Goal: Information Seeking & Learning: Learn about a topic

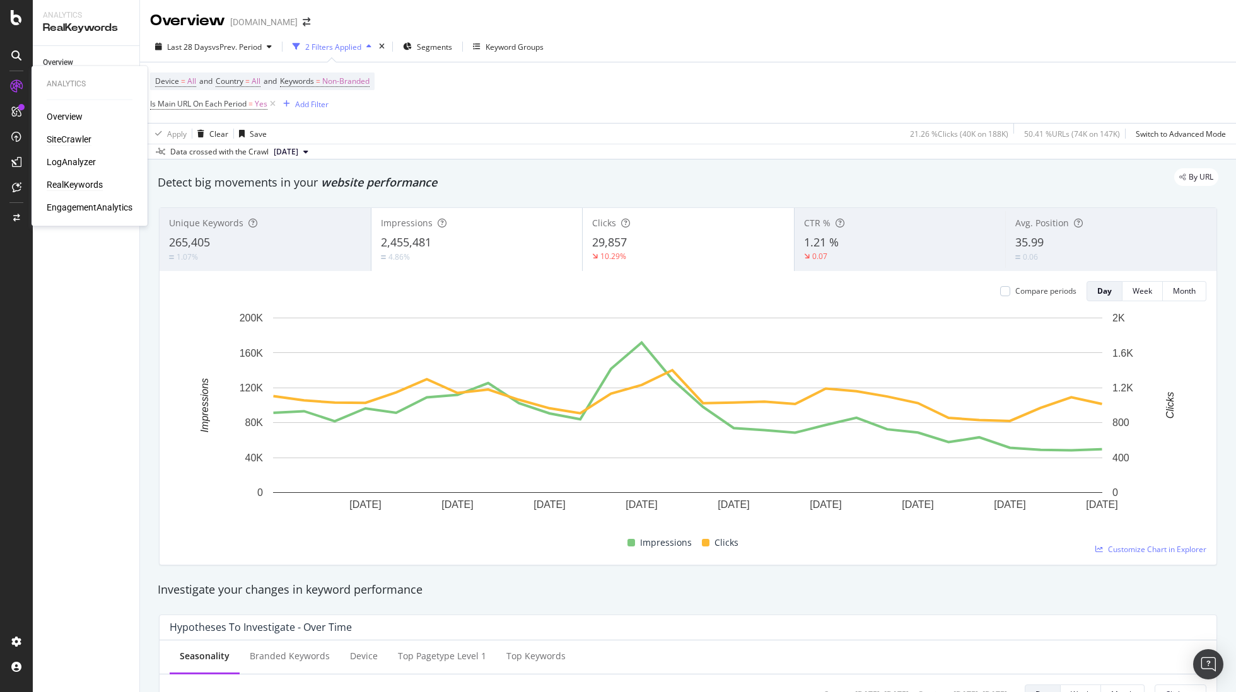
click at [77, 143] on div "SiteCrawler" at bounding box center [69, 139] width 45 height 13
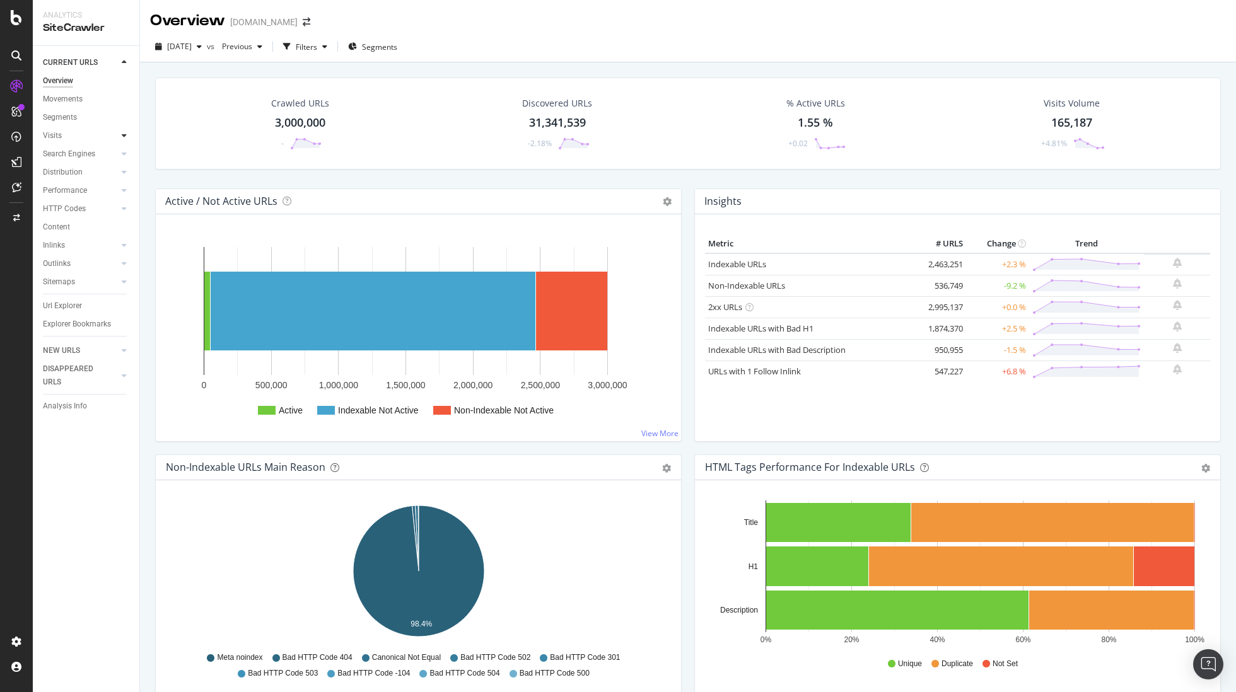
click at [125, 134] on icon at bounding box center [124, 136] width 5 height 8
click at [124, 134] on icon at bounding box center [124, 136] width 5 height 8
click at [125, 154] on icon at bounding box center [124, 154] width 5 height 8
click at [66, 646] on div "Create and manage your segments" at bounding box center [99, 647] width 120 height 10
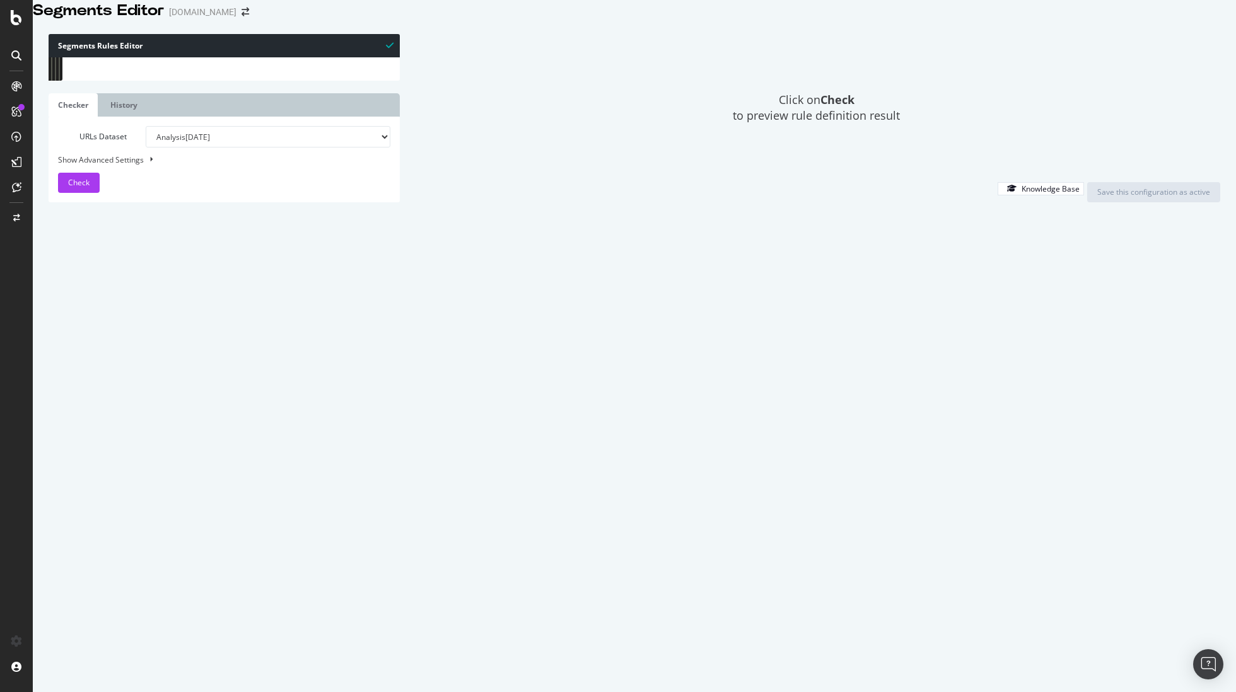
drag, startPoint x: 23, startPoint y: 252, endPoint x: 38, endPoint y: 192, distance: 61.8
click at [23, 252] on div at bounding box center [16, 353] width 30 height 555
click at [16, 23] on icon at bounding box center [16, 17] width 11 height 15
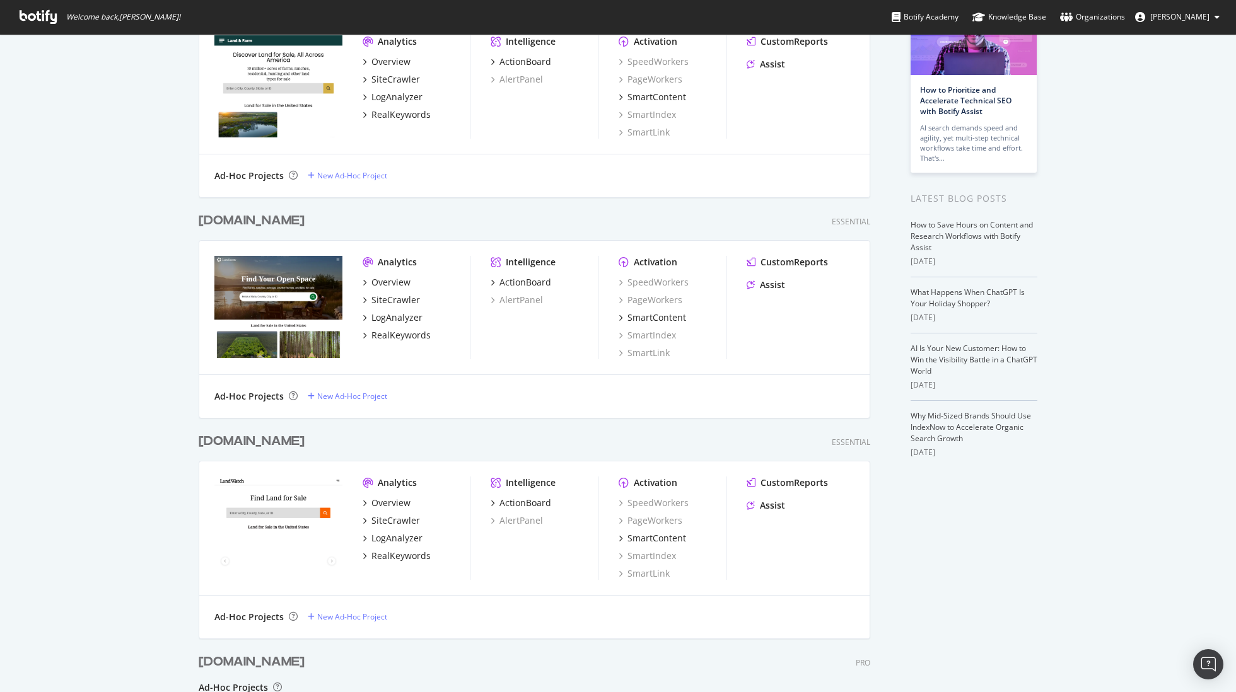
scroll to position [108, 0]
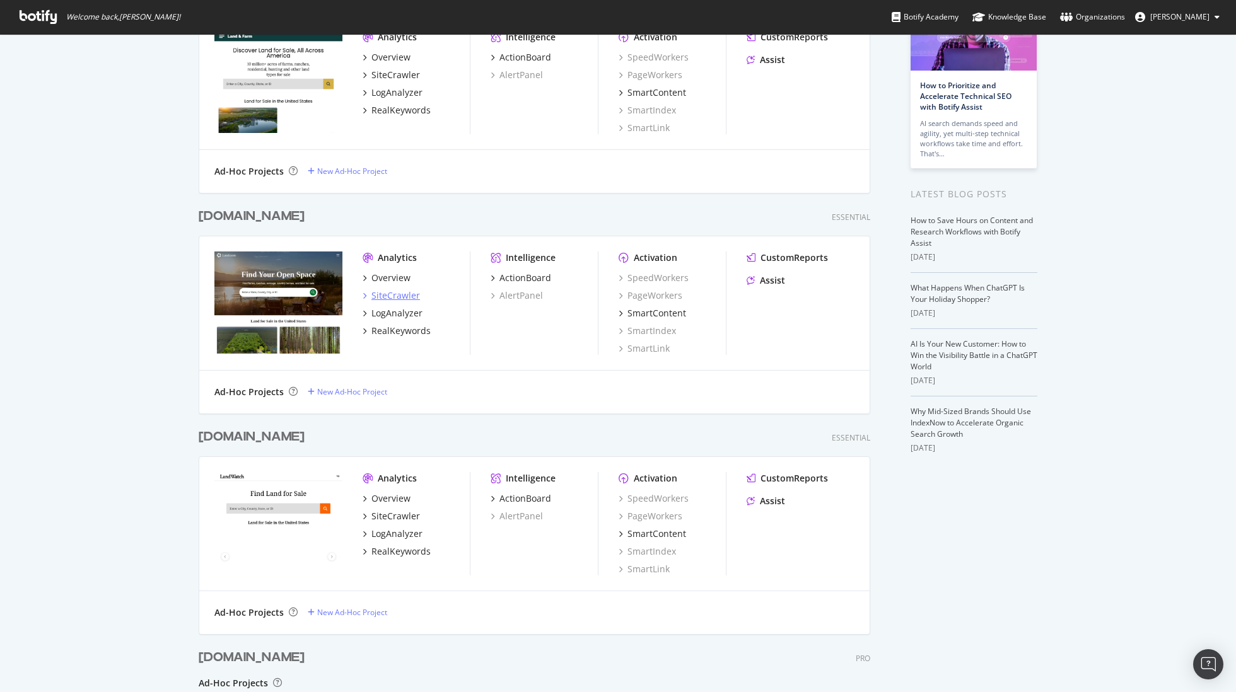
click at [387, 291] on div "SiteCrawler" at bounding box center [395, 295] width 49 height 13
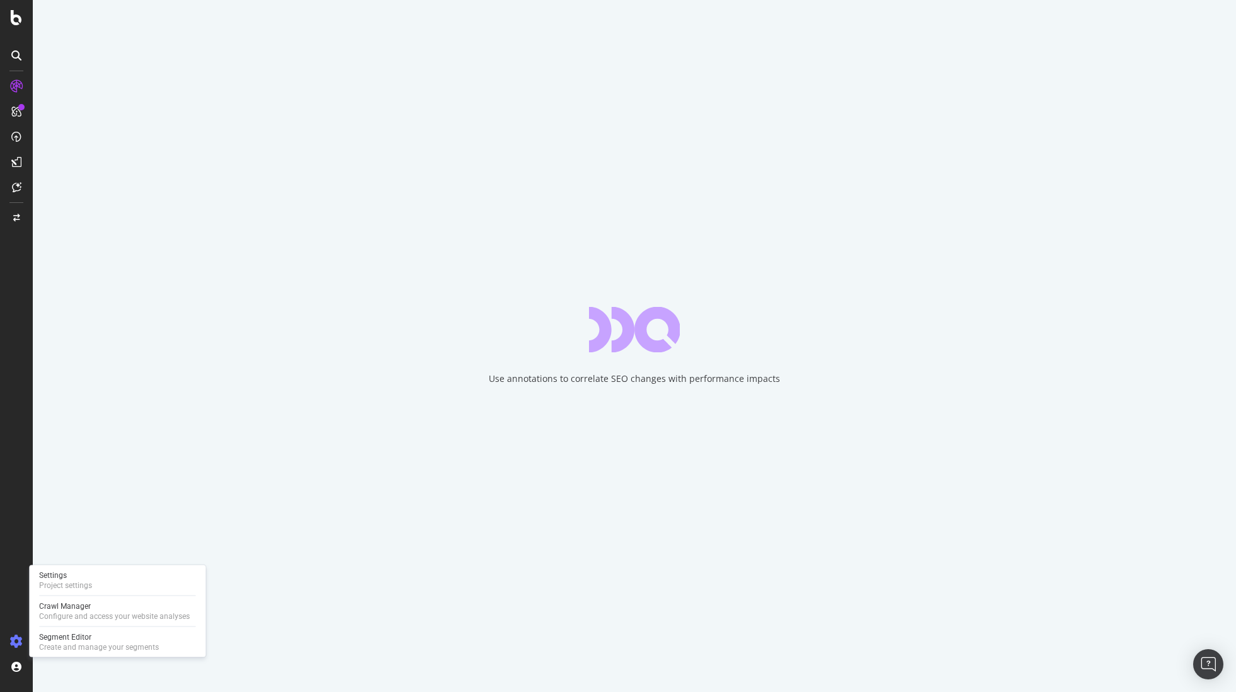
click at [16, 640] on icon at bounding box center [16, 641] width 13 height 13
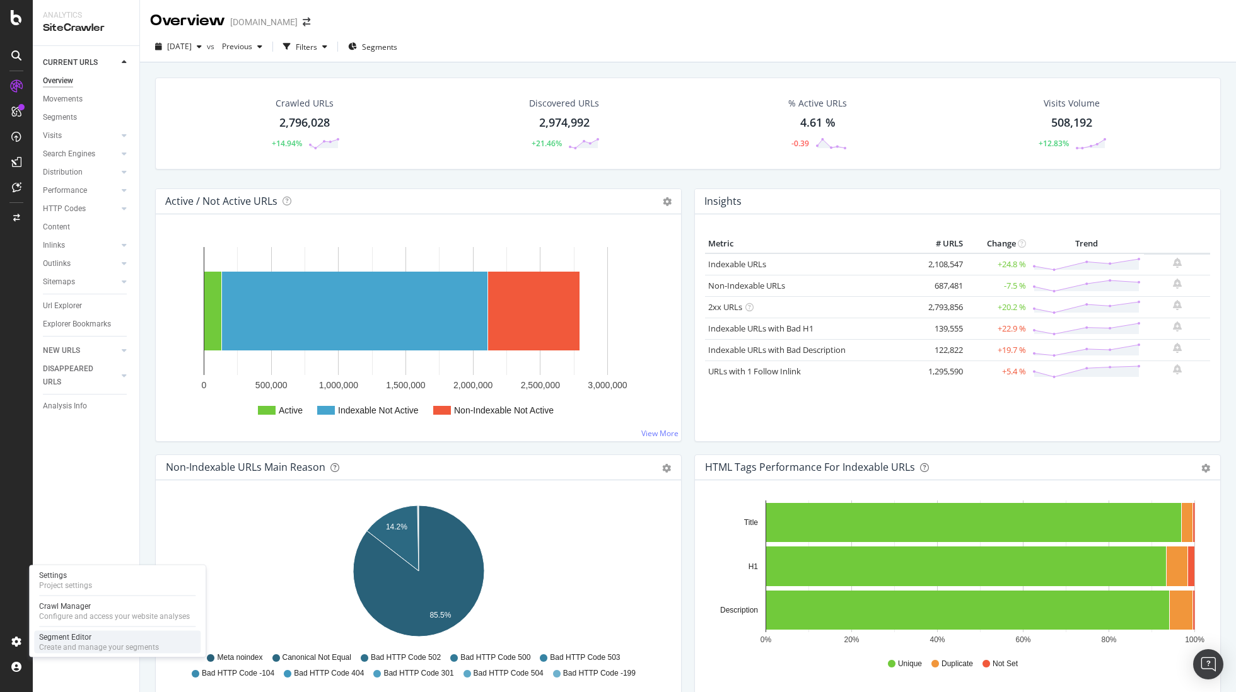
click at [45, 640] on div "Segment Editor" at bounding box center [99, 637] width 120 height 10
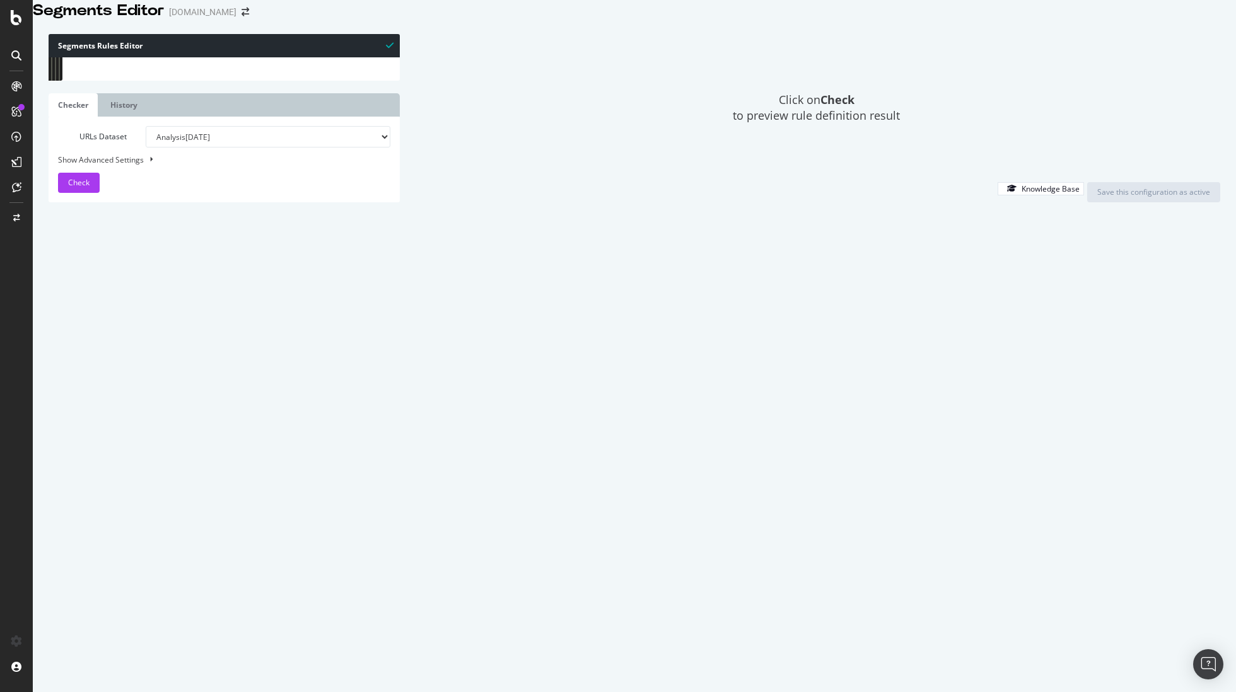
click at [7, 498] on div at bounding box center [16, 353] width 30 height 555
click at [11, 10] on icon at bounding box center [16, 17] width 11 height 15
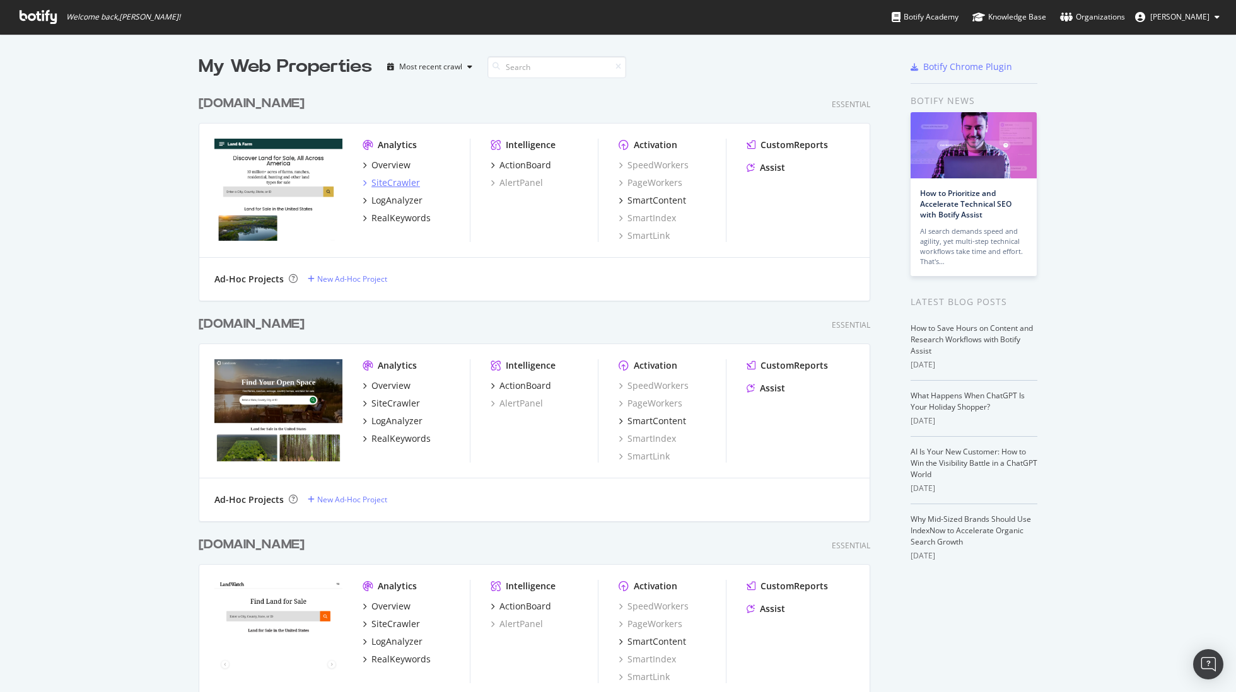
click at [390, 182] on div "SiteCrawler" at bounding box center [395, 183] width 49 height 13
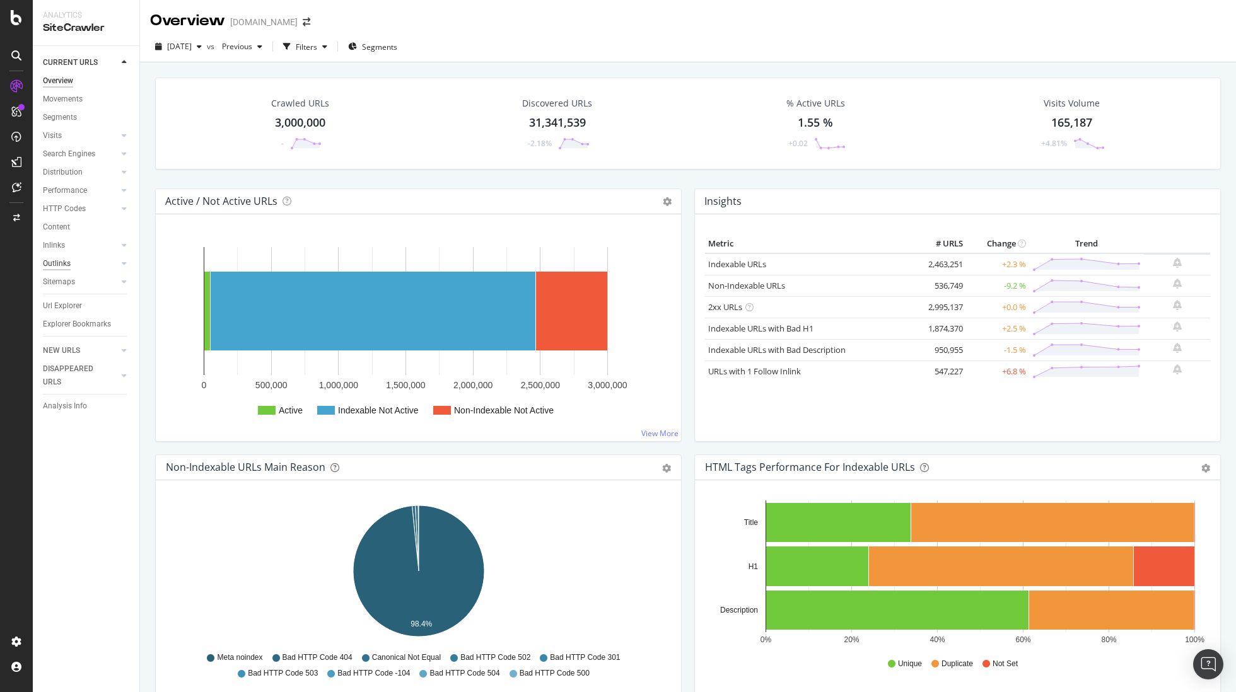
click at [67, 269] on div "Outlinks" at bounding box center [57, 263] width 28 height 13
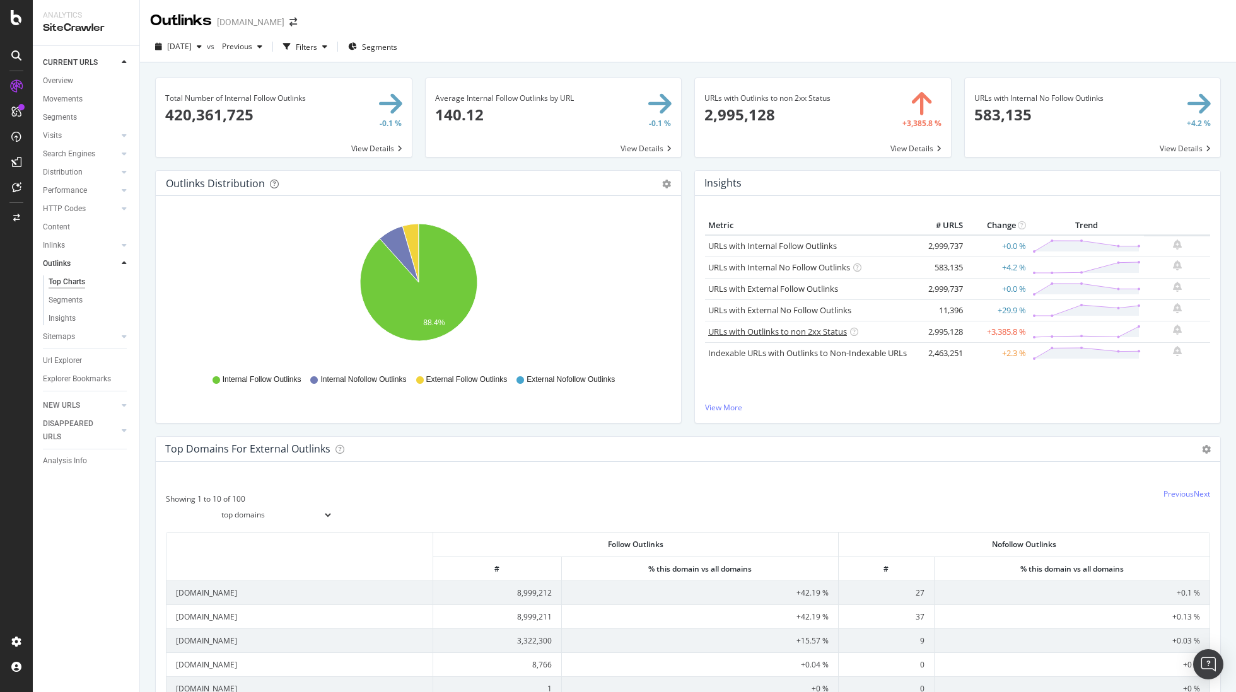
click at [773, 332] on link "URLs with Outlinks to non 2xx Status" at bounding box center [777, 331] width 139 height 11
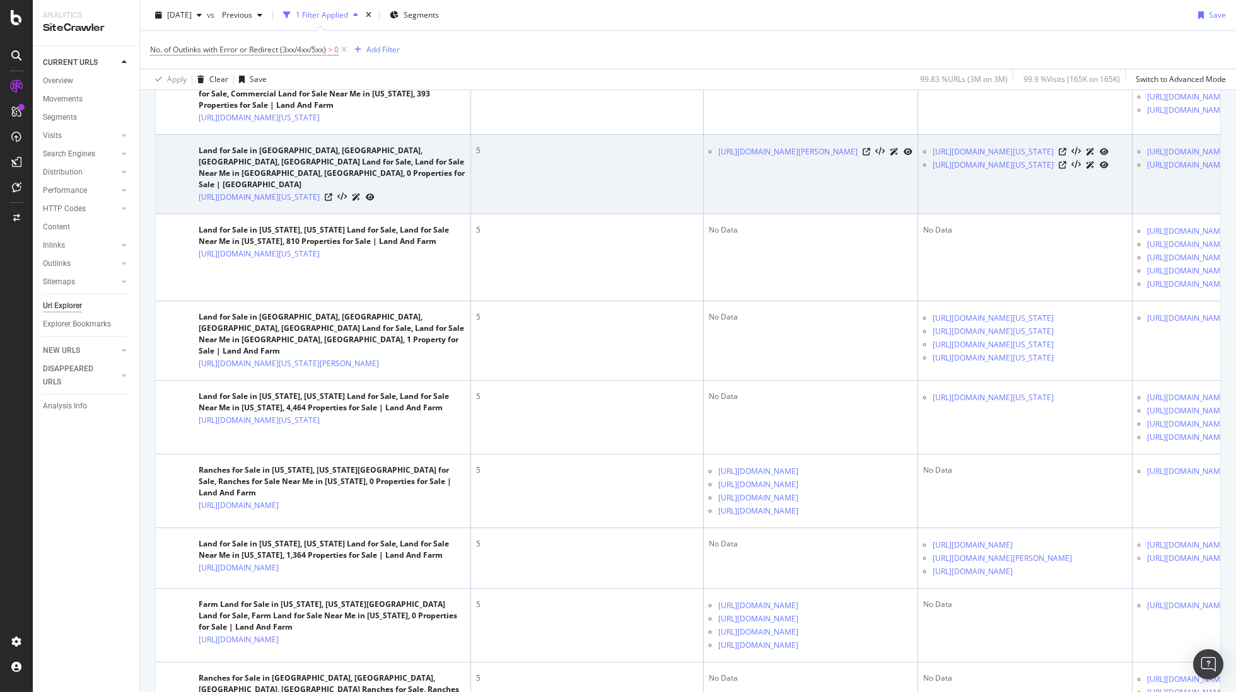
scroll to position [1732, 0]
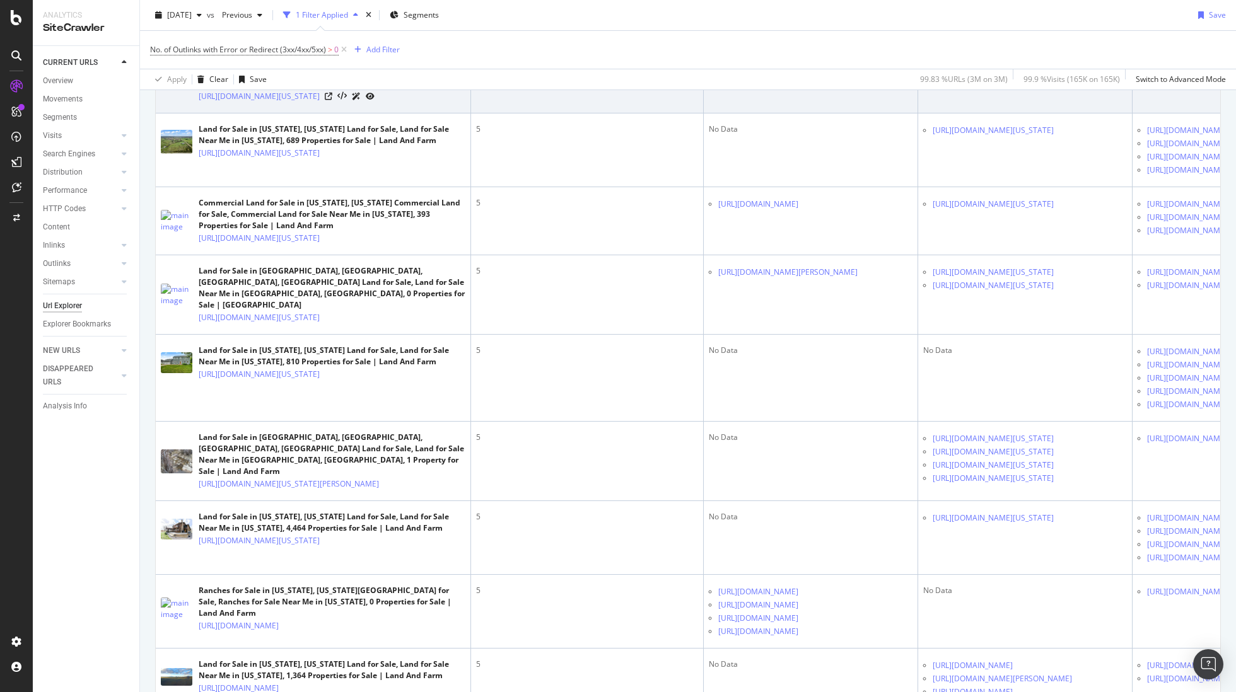
click at [857, 57] on link "[URL][DOMAIN_NAME][PERSON_NAME]" at bounding box center [787, 51] width 139 height 13
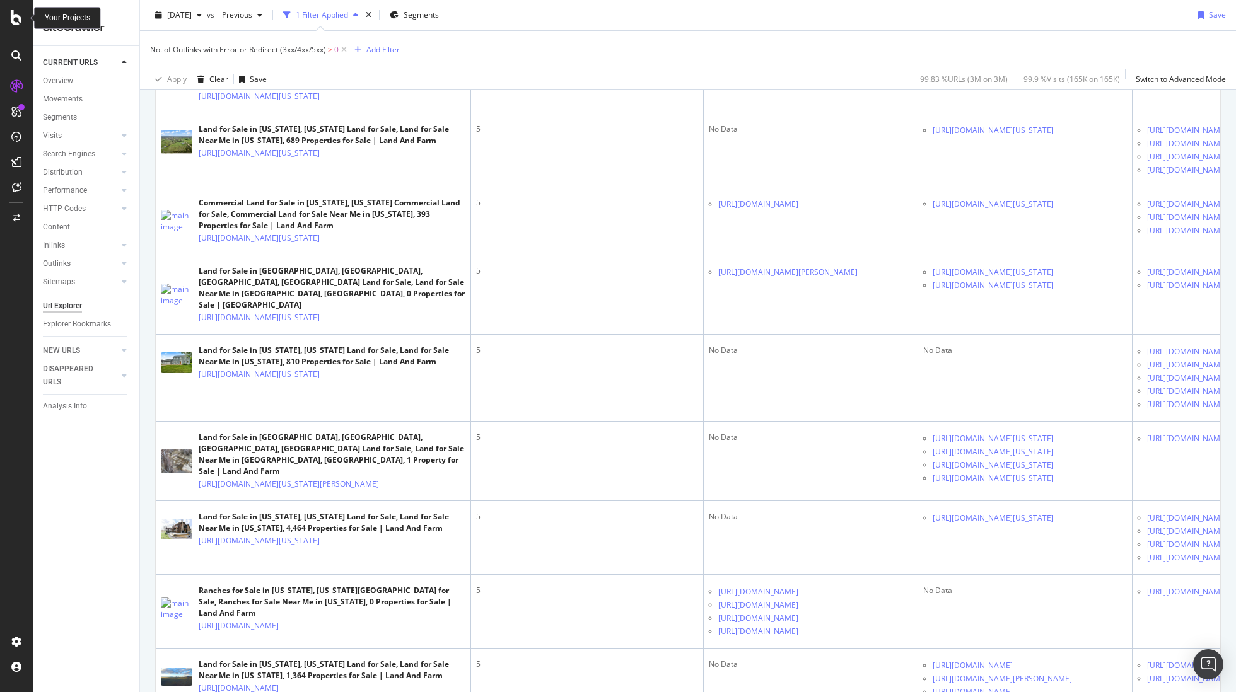
click at [11, 19] on icon at bounding box center [16, 17] width 11 height 15
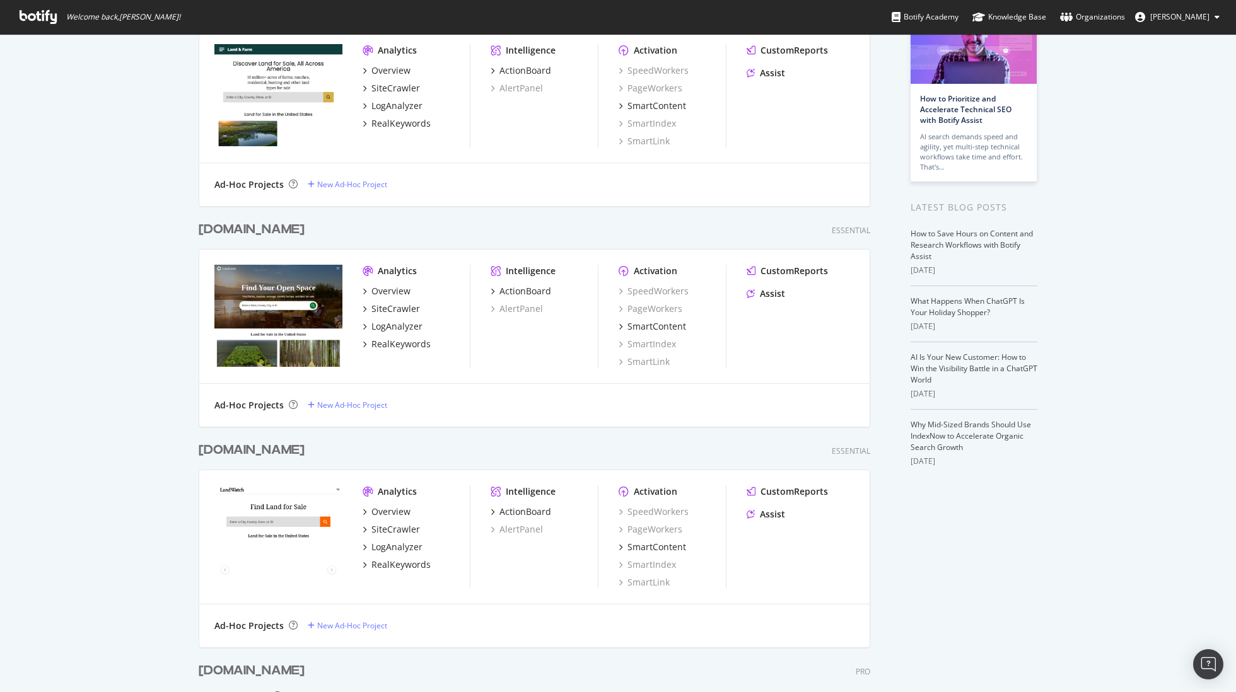
scroll to position [129, 0]
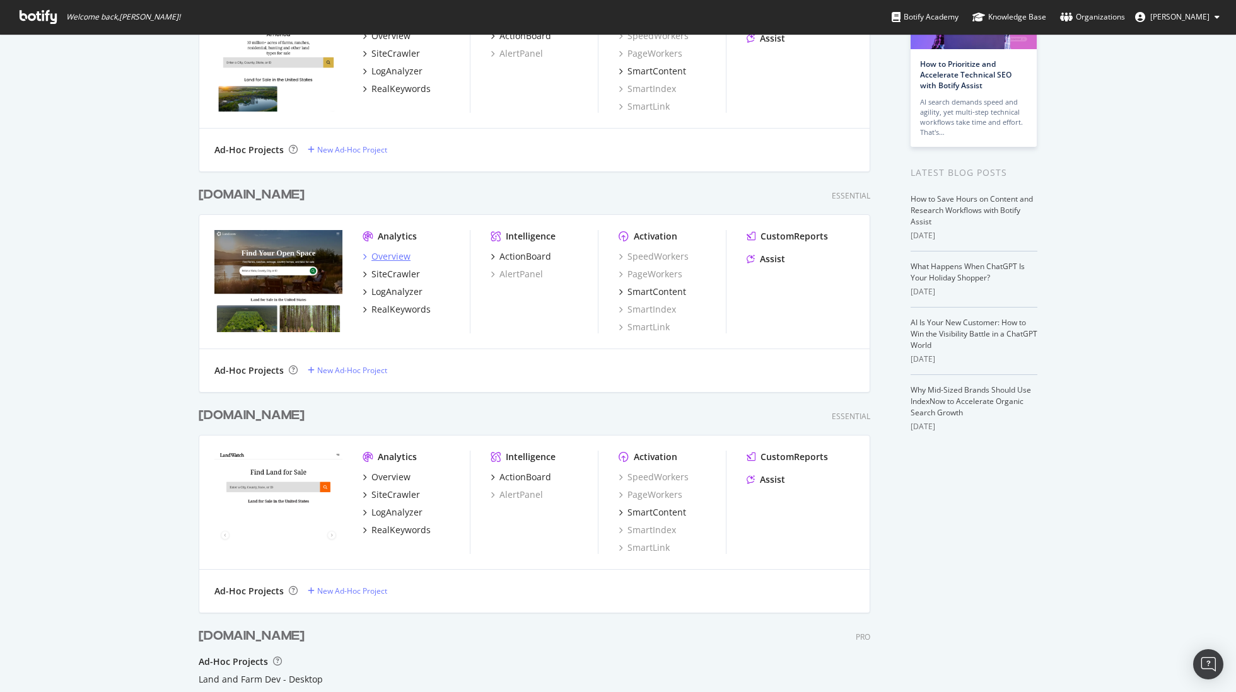
click at [391, 260] on div "Overview" at bounding box center [390, 256] width 39 height 13
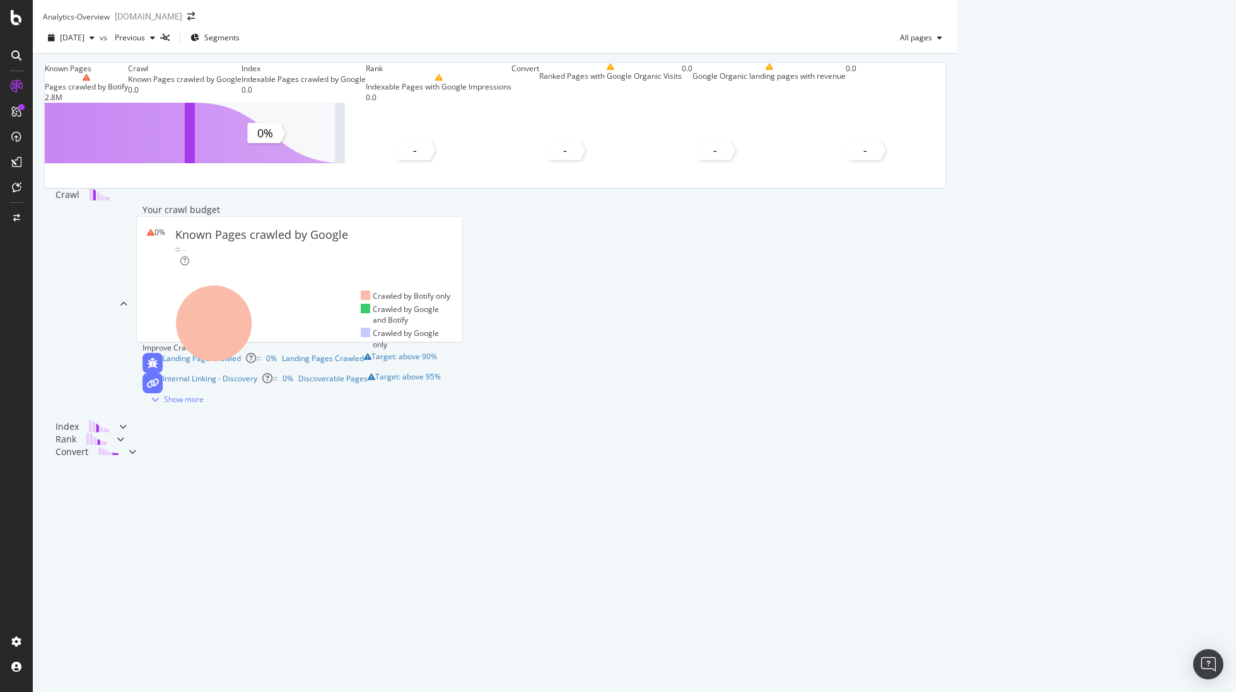
click at [15, 26] on div at bounding box center [16, 346] width 33 height 692
click at [137, 187] on div "Known Pages Pages crawled by Botify 2.8M Crawl Known Pages crawled by Google 0.…" at bounding box center [495, 278] width 924 height 449
click at [10, 642] on icon at bounding box center [16, 641] width 13 height 13
click at [11, 642] on icon at bounding box center [16, 641] width 13 height 13
click at [21, 644] on icon at bounding box center [16, 641] width 13 height 13
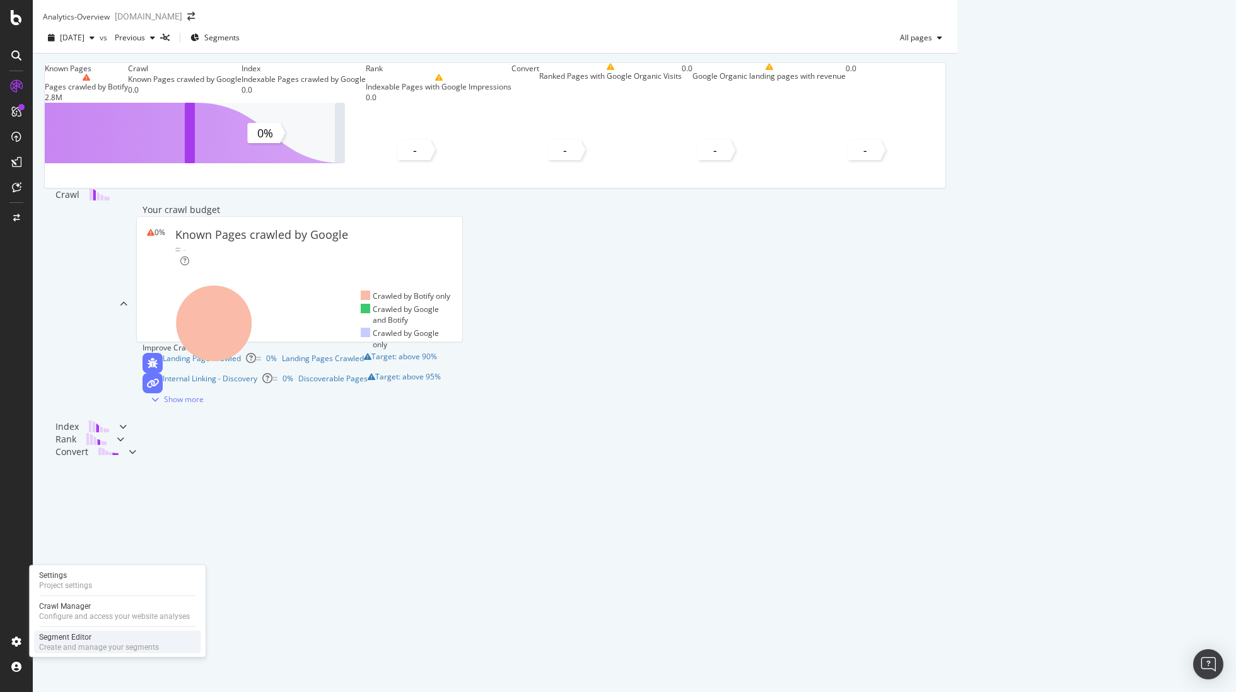
click at [74, 639] on div "Segment Editor" at bounding box center [99, 637] width 120 height 10
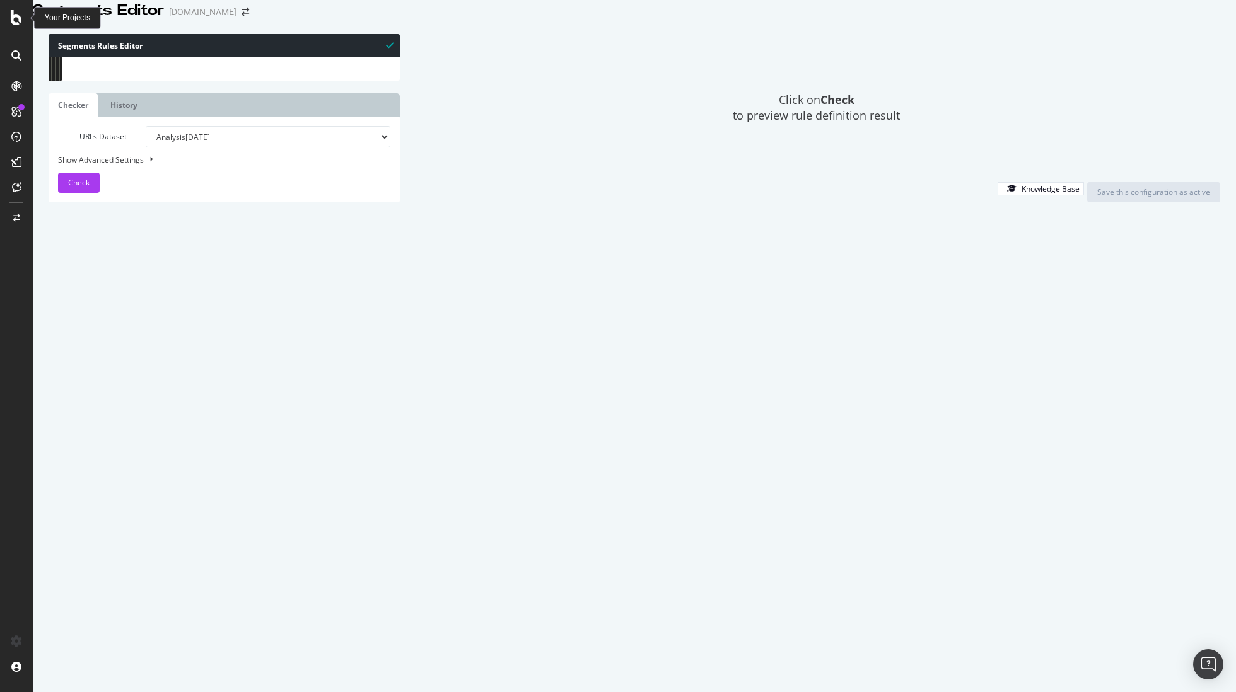
click at [45, 19] on div "Your Projects" at bounding box center [67, 18] width 45 height 11
click at [18, 19] on icon at bounding box center [16, 17] width 11 height 15
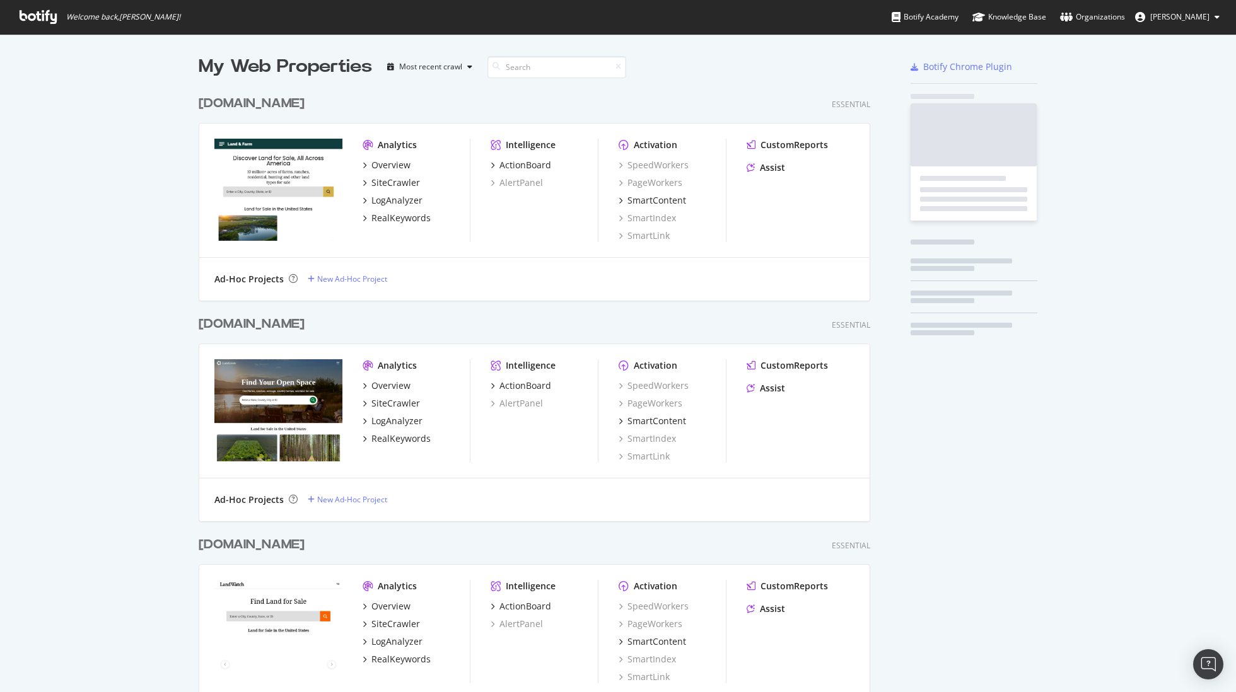
scroll to position [692, 1236]
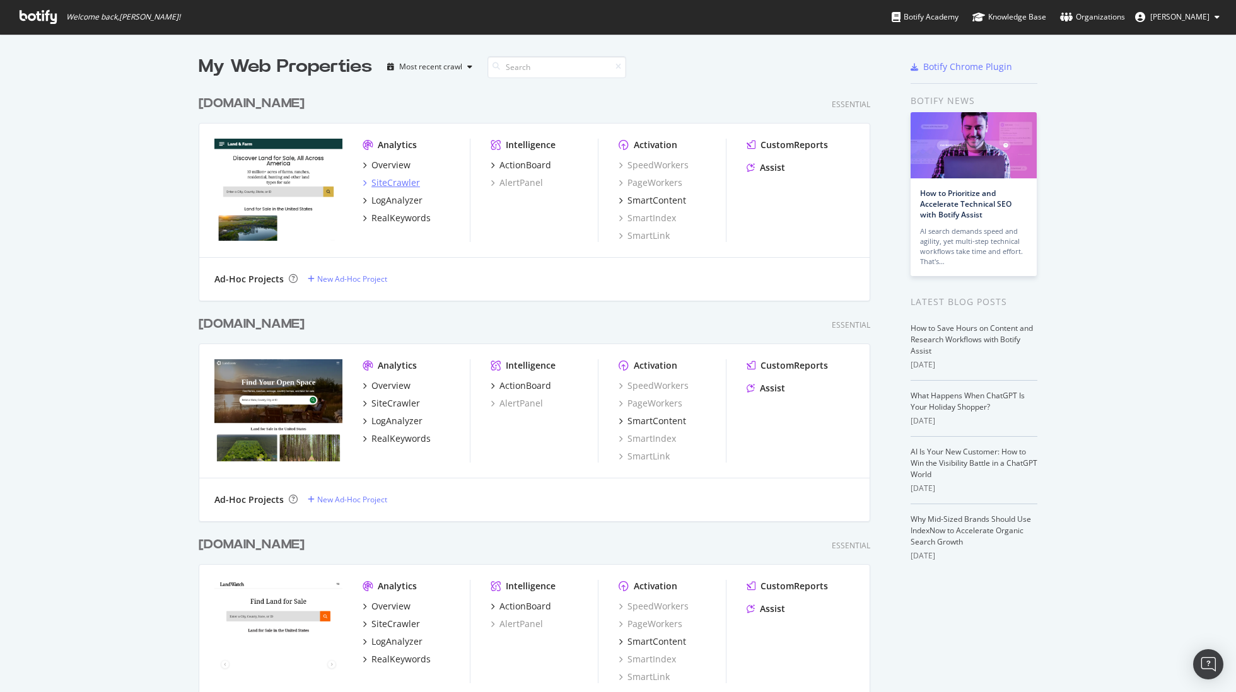
click at [405, 181] on div "SiteCrawler" at bounding box center [395, 183] width 49 height 13
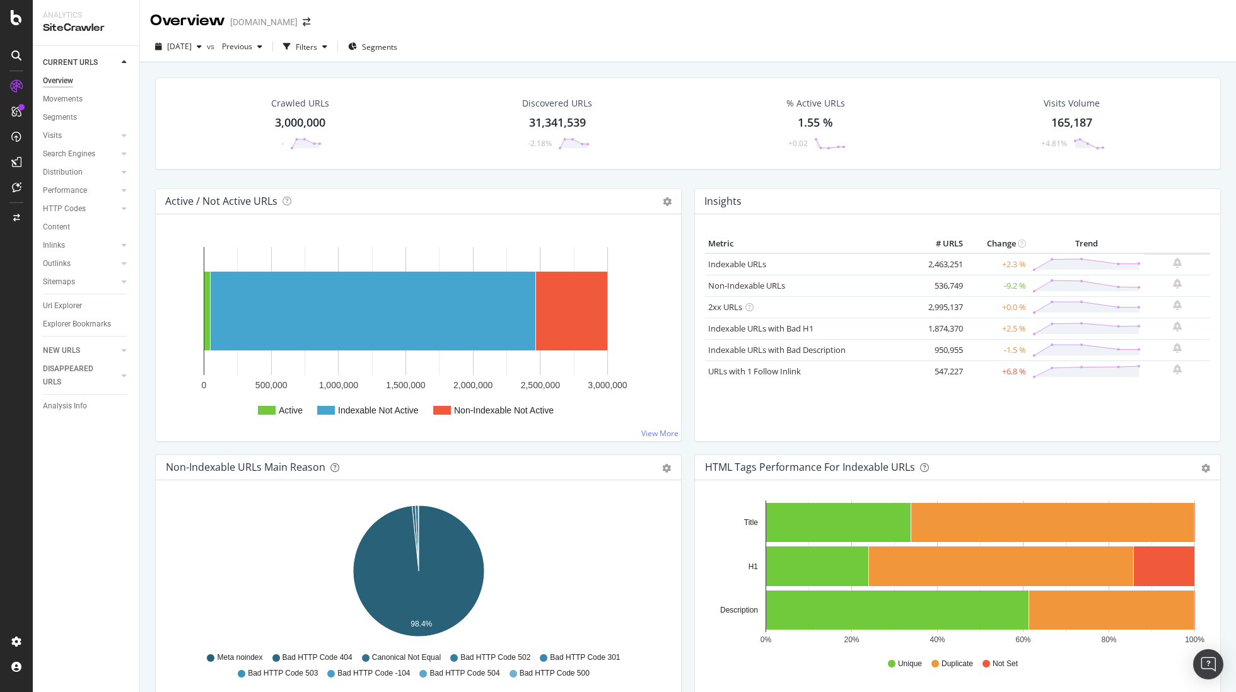
click at [267, 39] on div "Previous" at bounding box center [242, 46] width 50 height 19
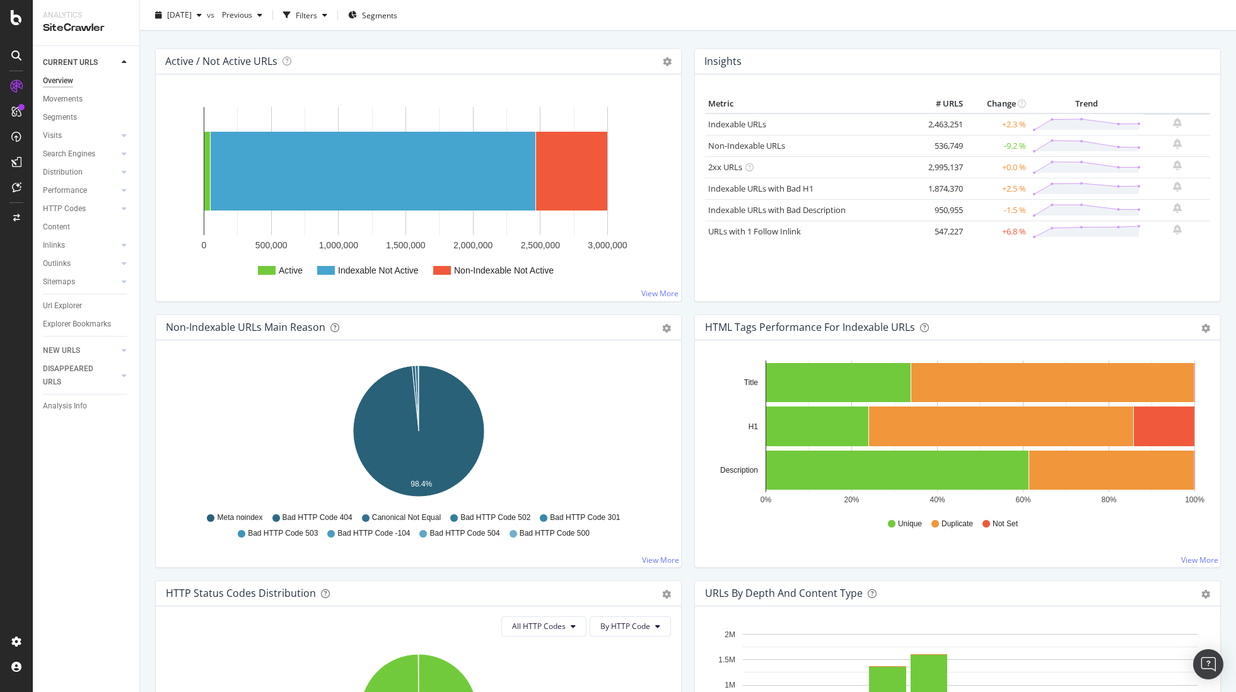
scroll to position [146, 0]
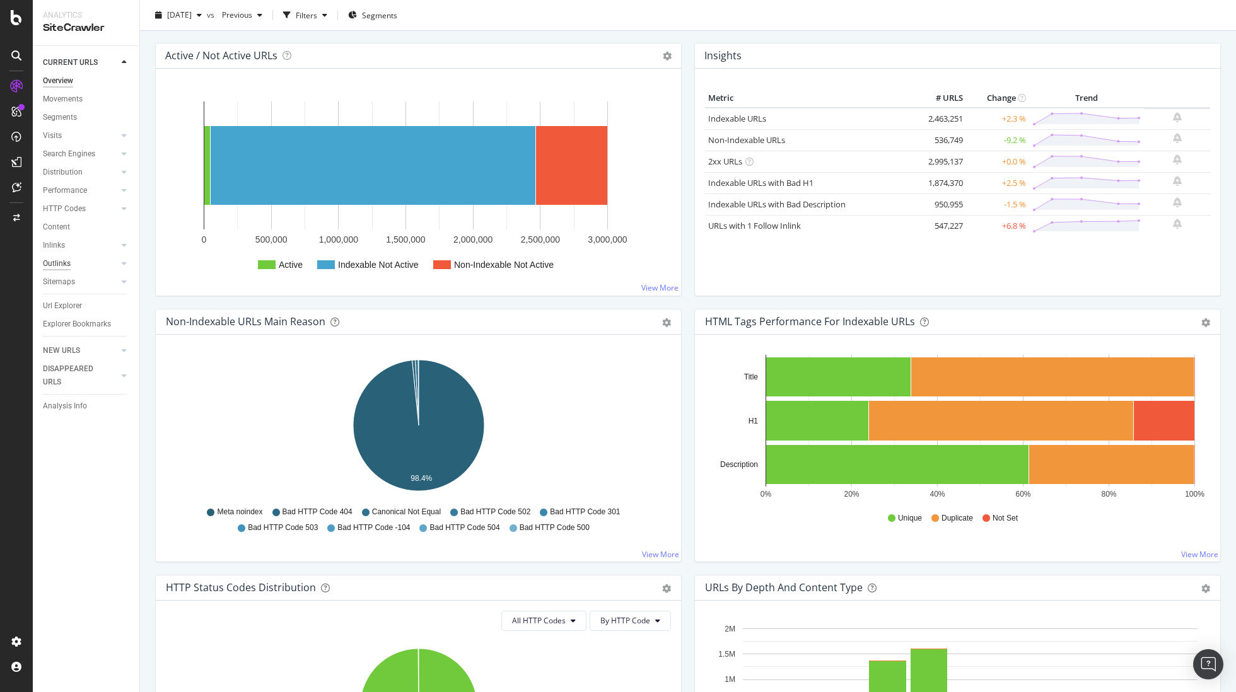
click at [66, 264] on div "Outlinks" at bounding box center [57, 263] width 28 height 13
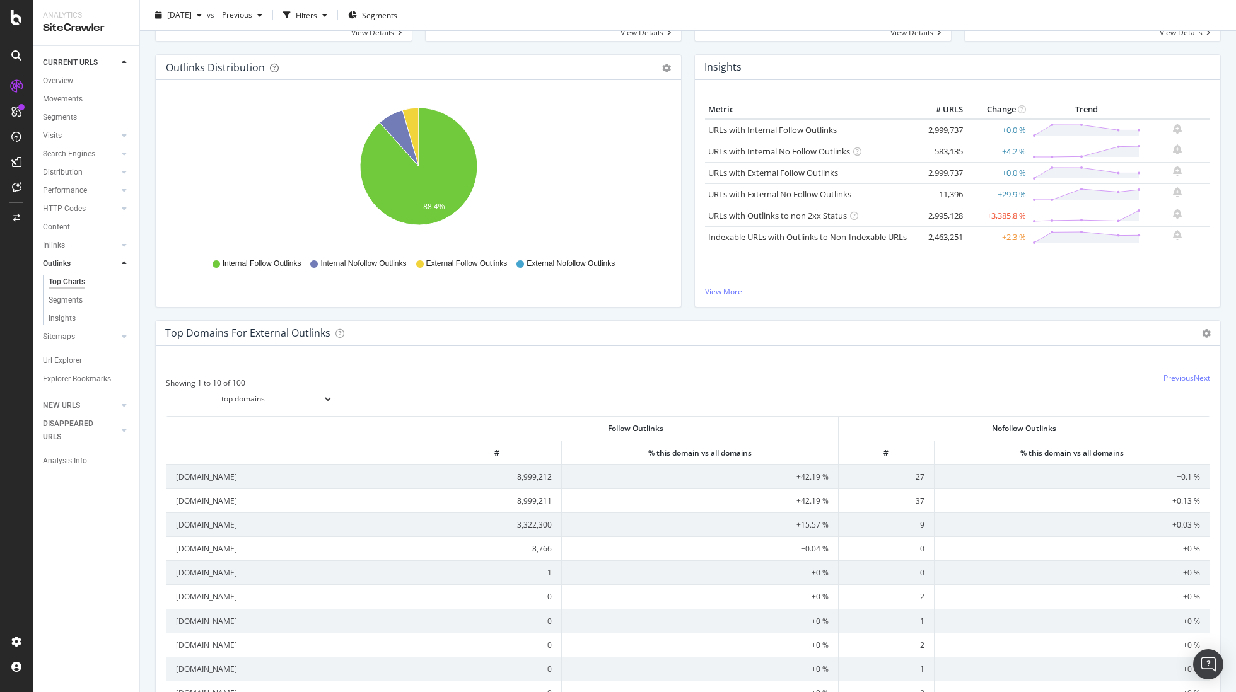
scroll to position [115, 0]
click at [854, 215] on icon at bounding box center [854, 216] width 8 height 8
click at [829, 215] on link "URLs with Outlinks to non 2xx Status" at bounding box center [777, 216] width 139 height 11
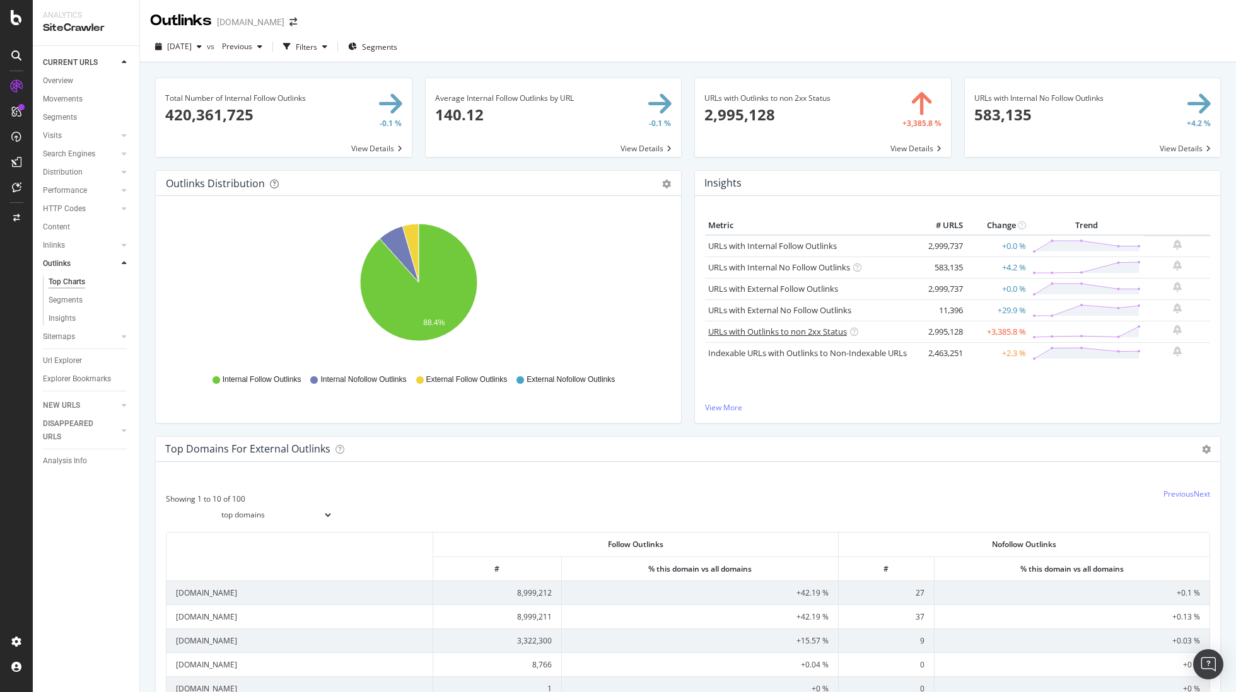
click at [814, 328] on link "URLs with Outlinks to non 2xx Status" at bounding box center [777, 331] width 139 height 11
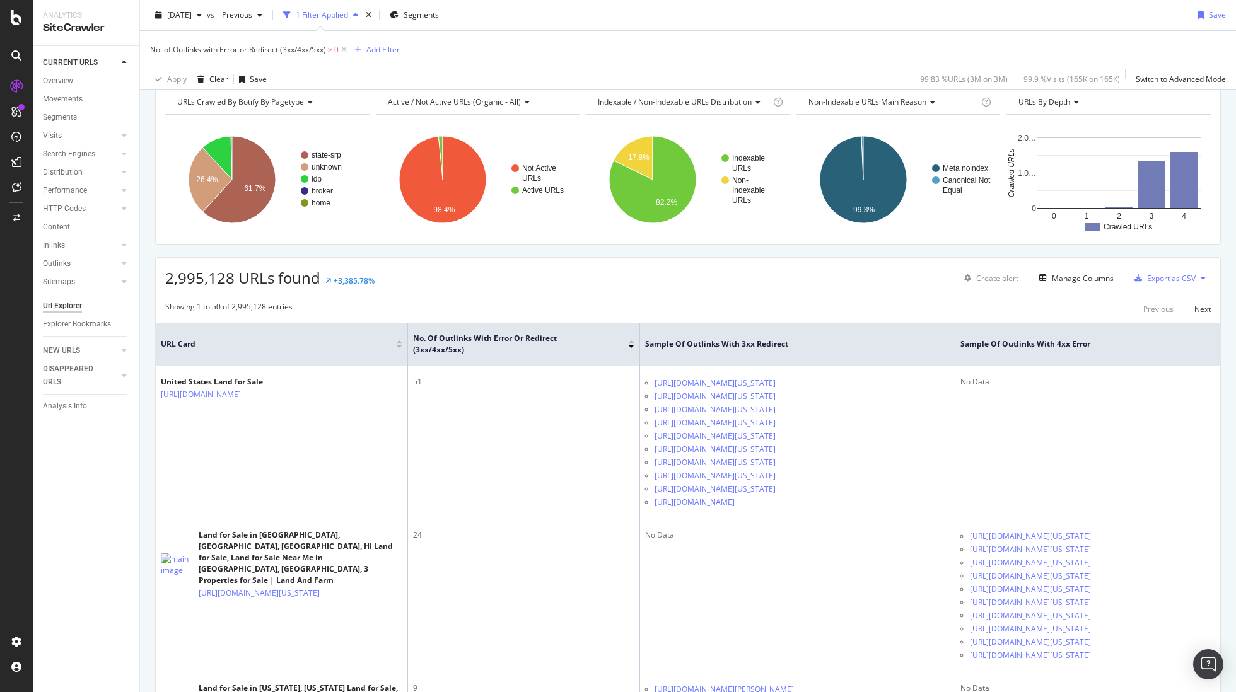
scroll to position [93, 0]
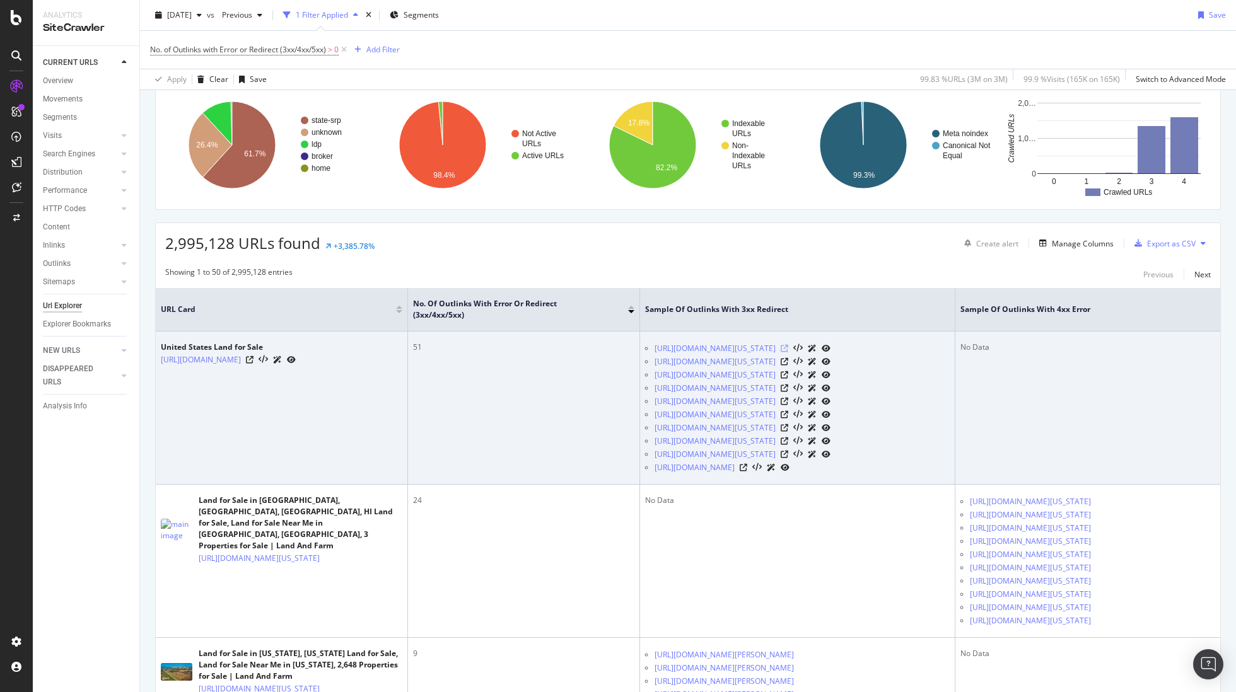
click at [788, 347] on icon at bounding box center [784, 349] width 8 height 8
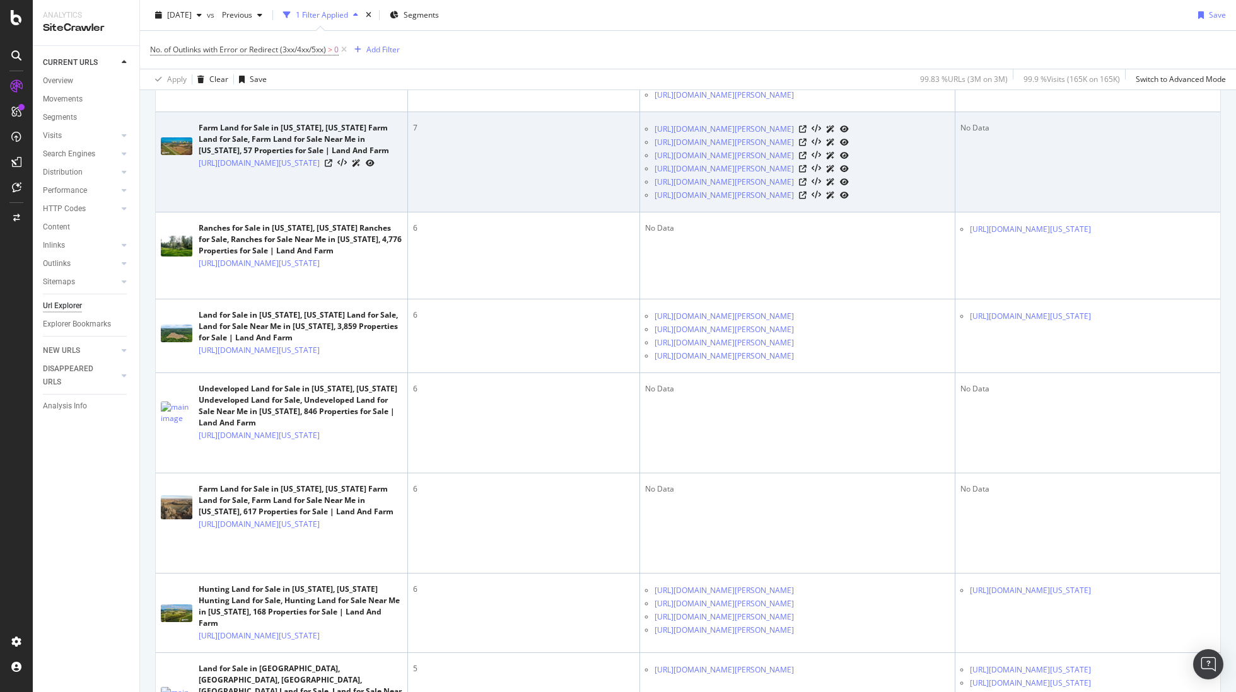
scroll to position [963, 0]
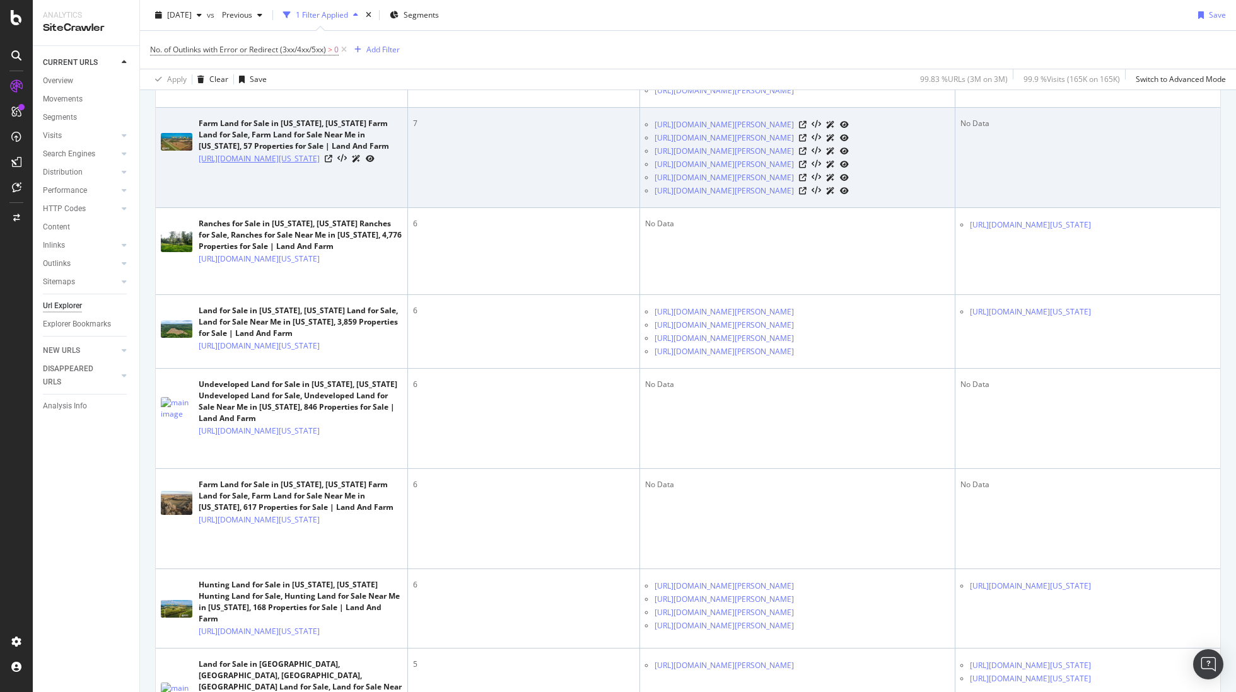
click at [317, 165] on link "[URL][DOMAIN_NAME][US_STATE]" at bounding box center [259, 159] width 121 height 13
click at [806, 129] on icon at bounding box center [803, 125] width 8 height 8
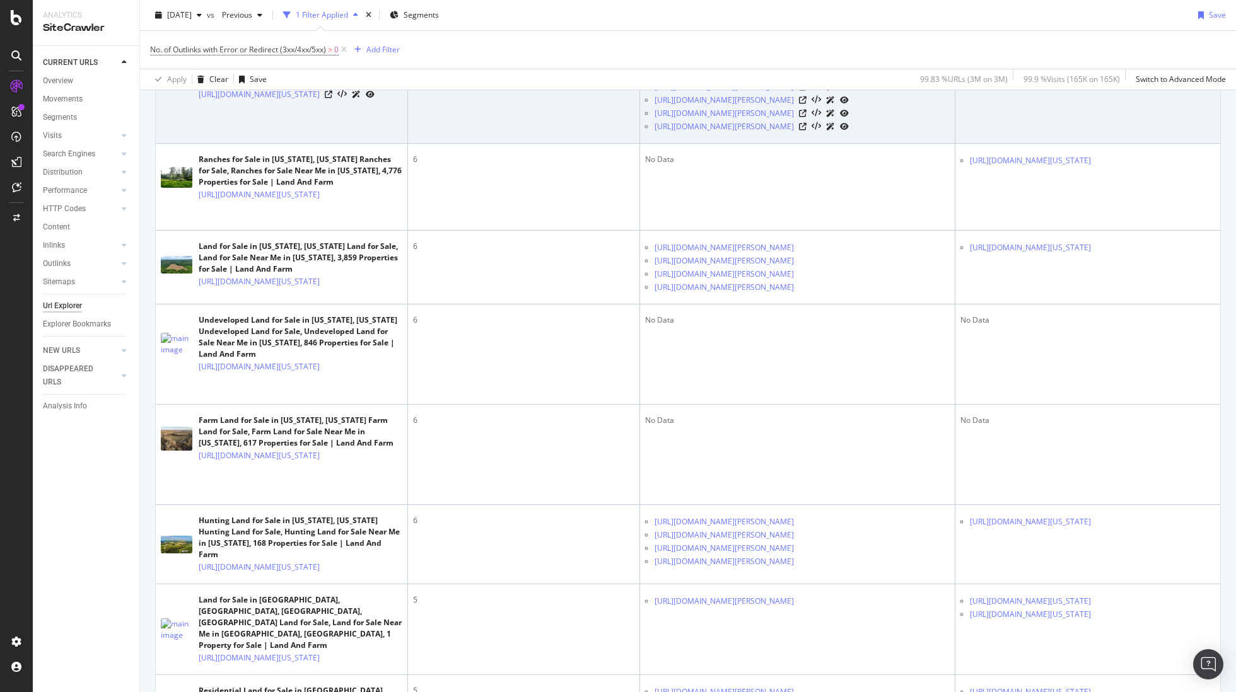
scroll to position [1029, 0]
click at [332, 97] on icon at bounding box center [329, 94] width 8 height 8
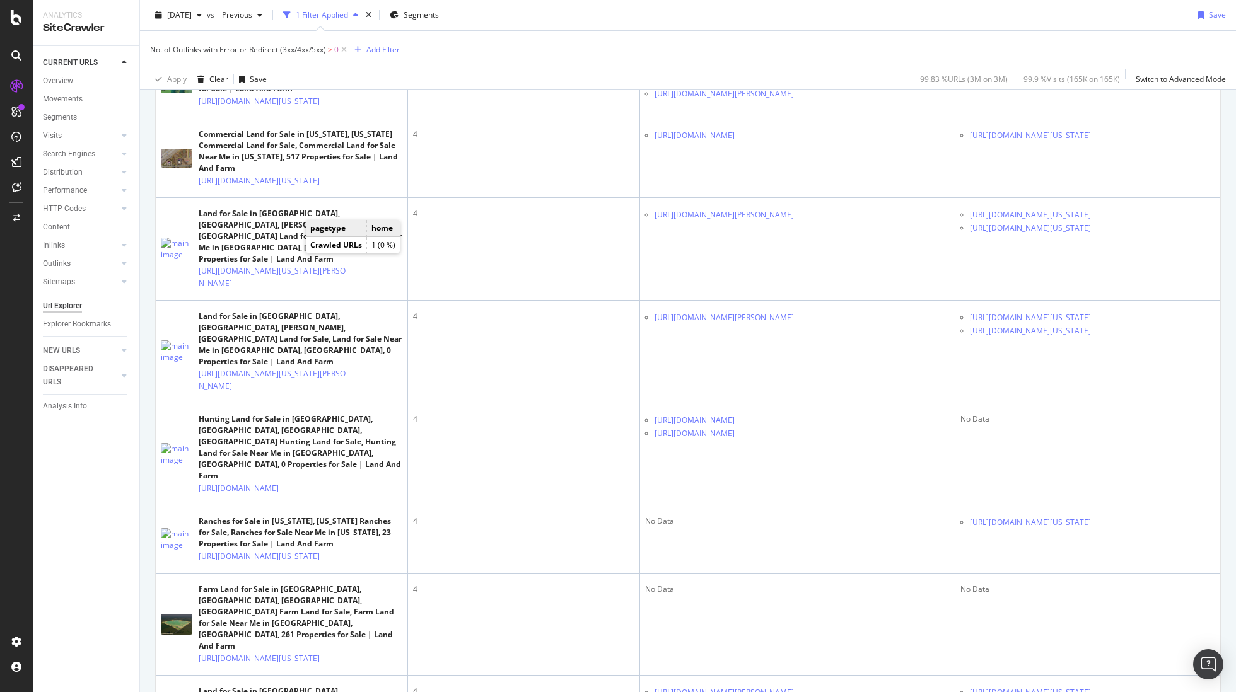
scroll to position [3536, 0]
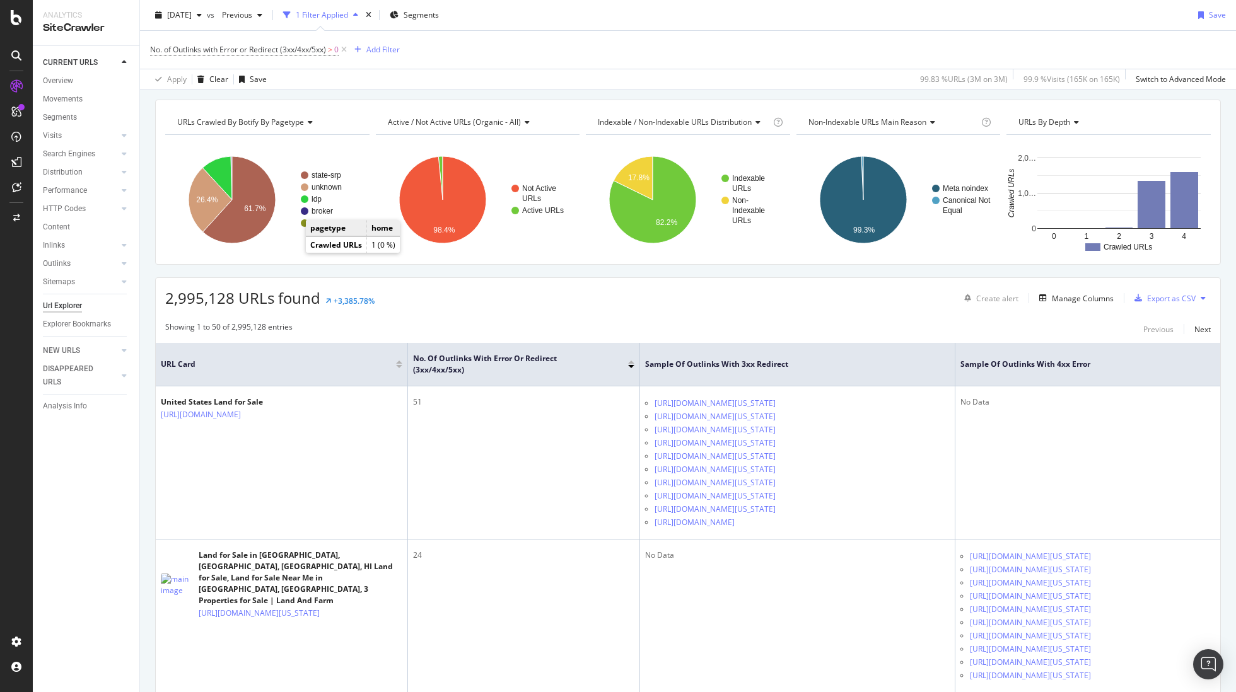
scroll to position [0, 0]
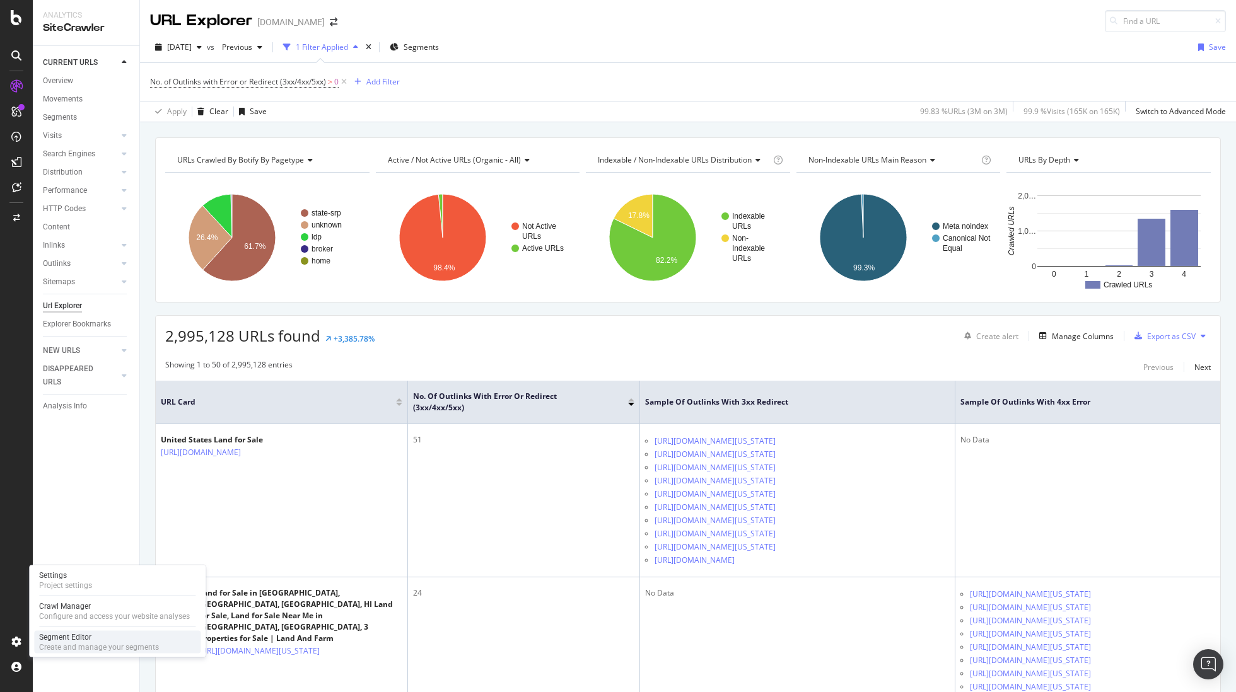
click at [72, 647] on div "Create and manage your segments" at bounding box center [99, 647] width 120 height 10
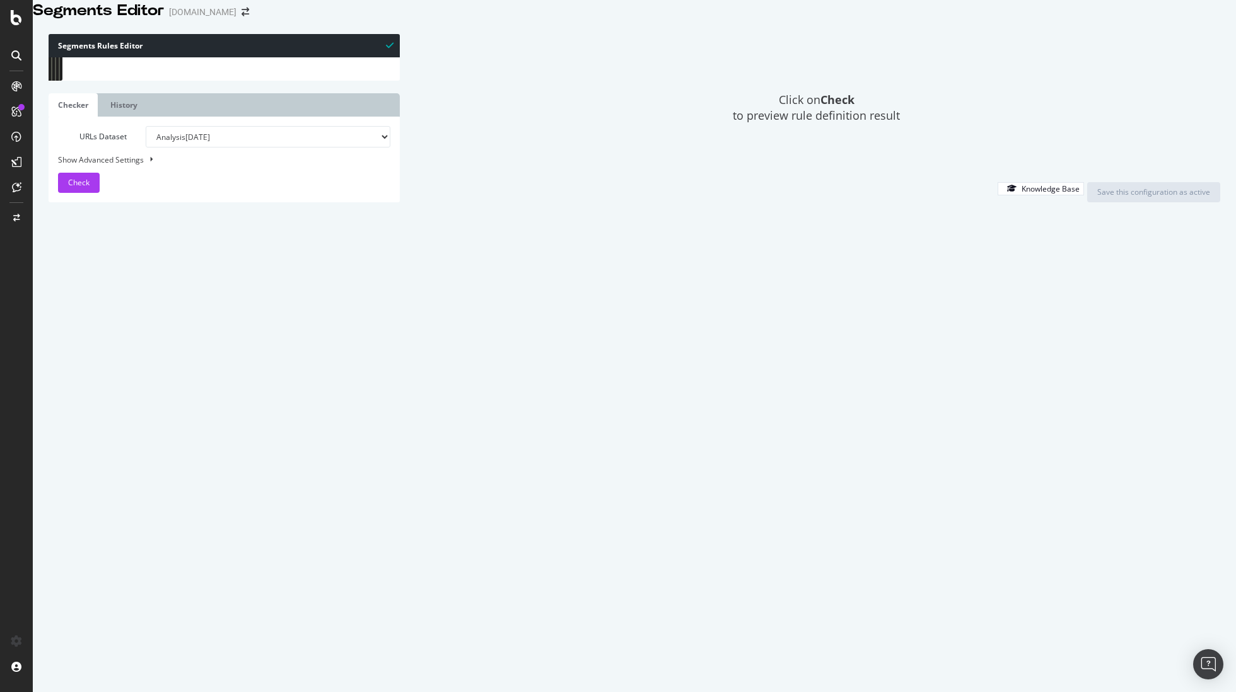
click at [80, 154] on div "[ segment : pagetype ] @ home path / @ state-srp or ( path rx ^/search/[^/]+-la…" at bounding box center [239, 298] width 321 height 482
type textarea ")"
type textarea "@county"
paste textarea "path rx ^/search/[^/]+/[^/]+-land-for-sale(/.*)?$"
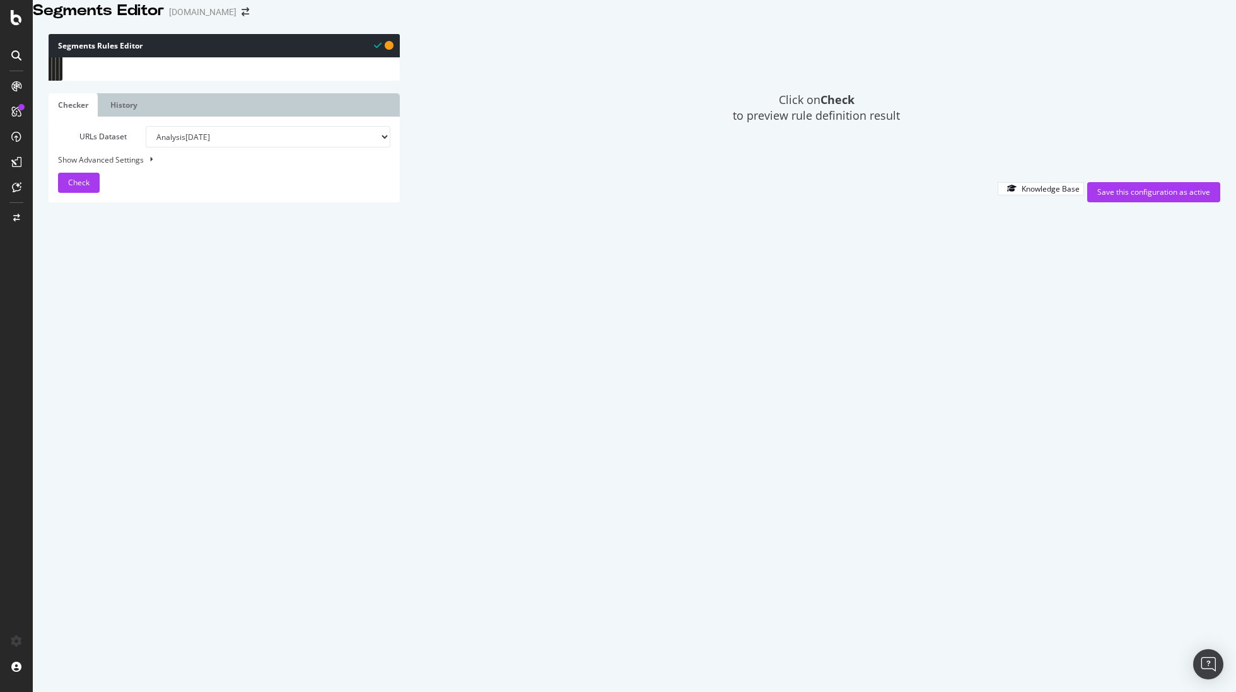
click at [209, 204] on div "[ segment : pagetype ] @ home path / @ state-srp or ( path rx ^/search/[^/]+-la…" at bounding box center [239, 298] width 321 height 482
type textarea "path rx ^/search/[^/]+/[^/]+-county-land-for-sale(/.*)?$"
click at [84, 188] on span "Check" at bounding box center [78, 182] width 21 height 11
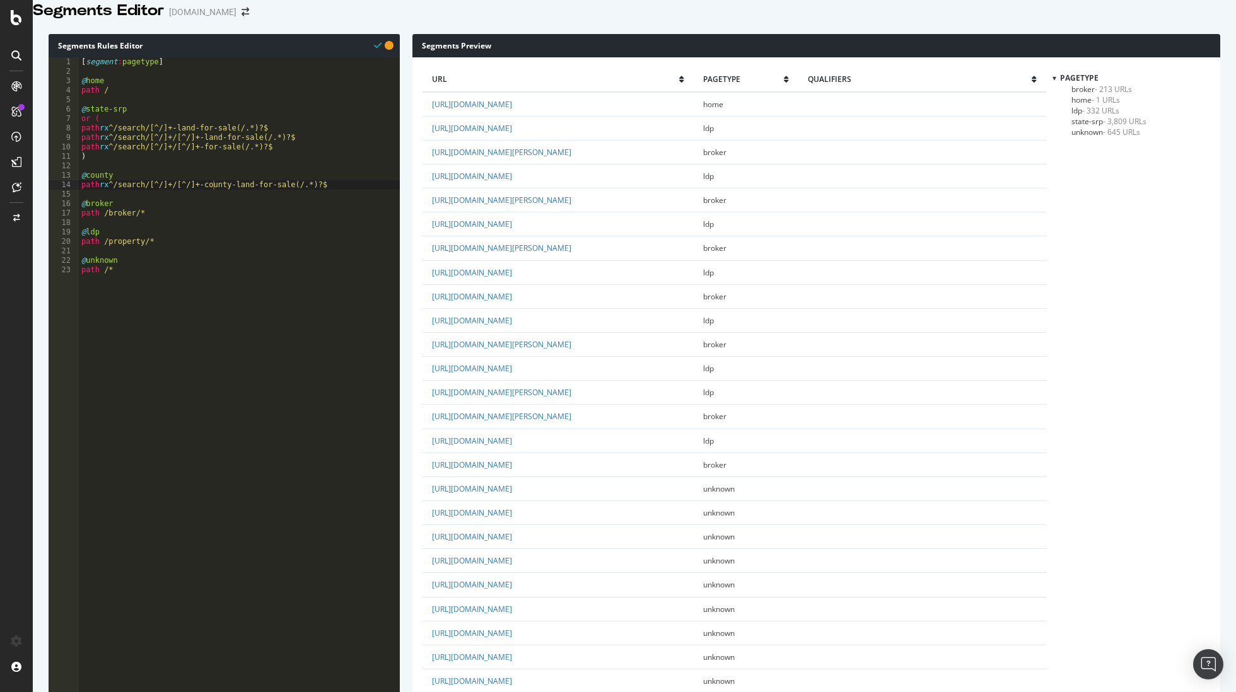
scroll to position [0, 0]
click at [1089, 127] on span "state-srp - 3,809 URLs" at bounding box center [1108, 121] width 75 height 11
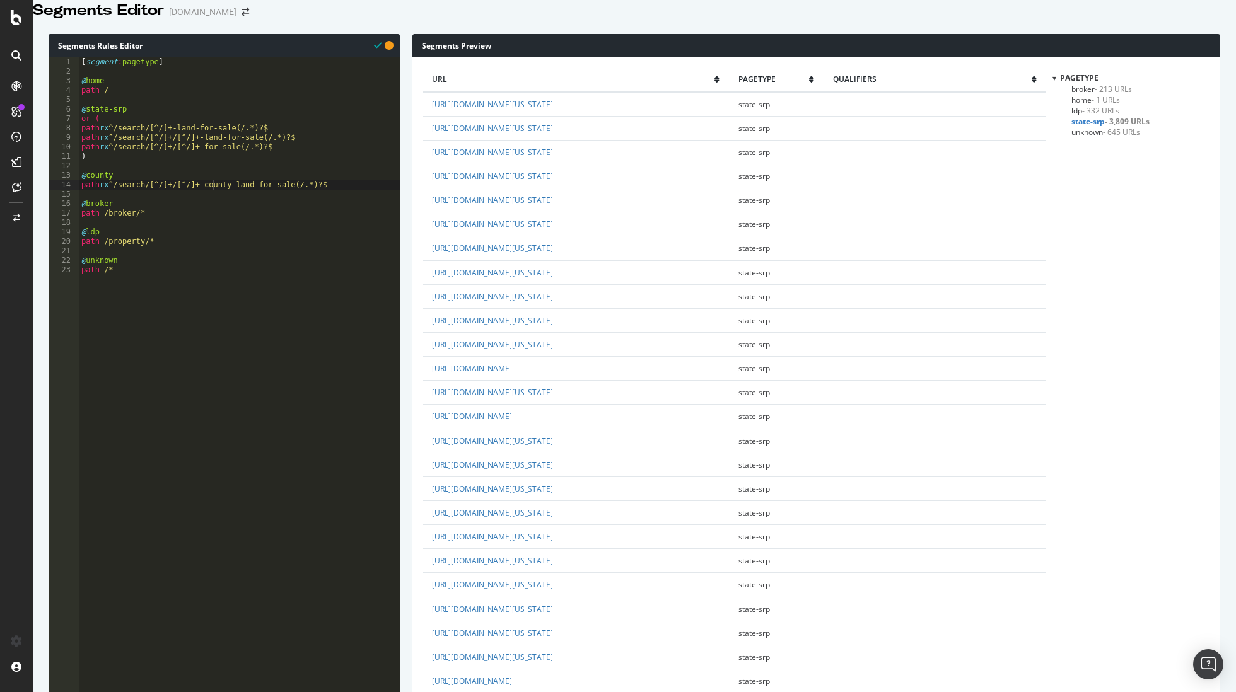
scroll to position [847, 0]
drag, startPoint x: 348, startPoint y: 202, endPoint x: 76, endPoint y: 216, distance: 272.0
type textarea "@county"
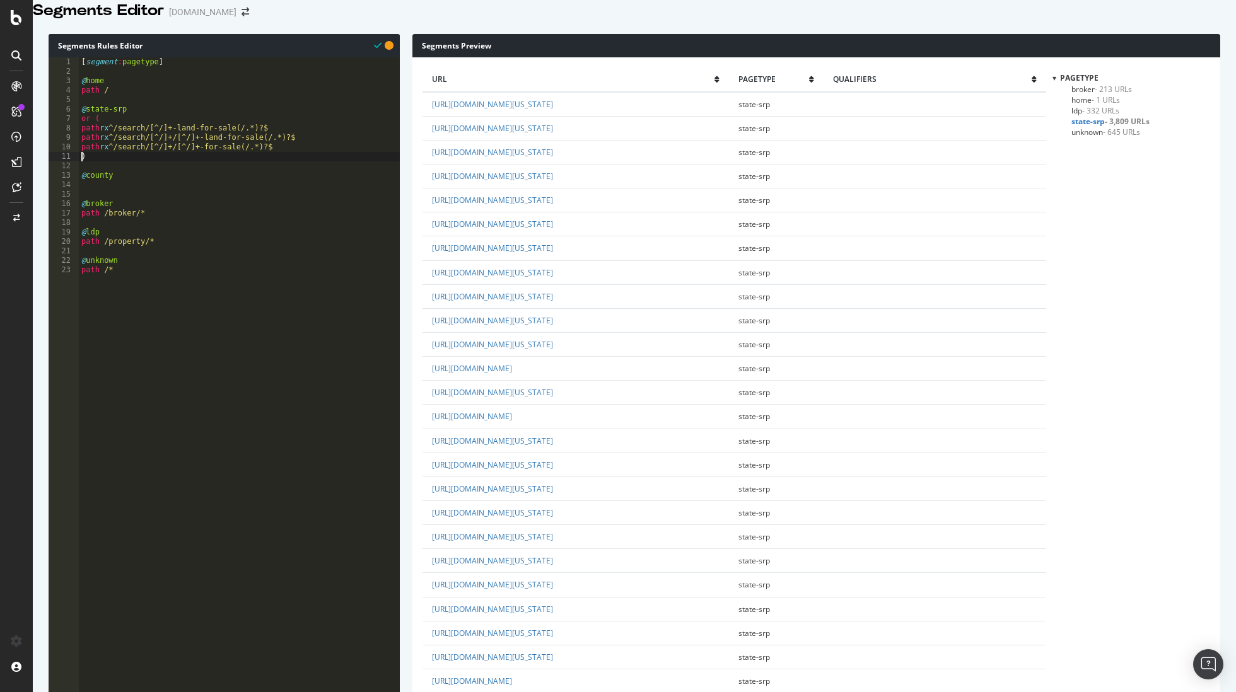
type textarea "path rx ^/search/[^/]+/[^/]+-land-for-sale(/.*)?$"
type textarea ")"
type textarea "@county"
paste textarea "path rx ^/search/[^/]+/[^/]+-land-for-sale(/.*)?$"
type textarea "path rx ^/search/[^/]+/[^/]+-land-for-sale(/.*)?$"
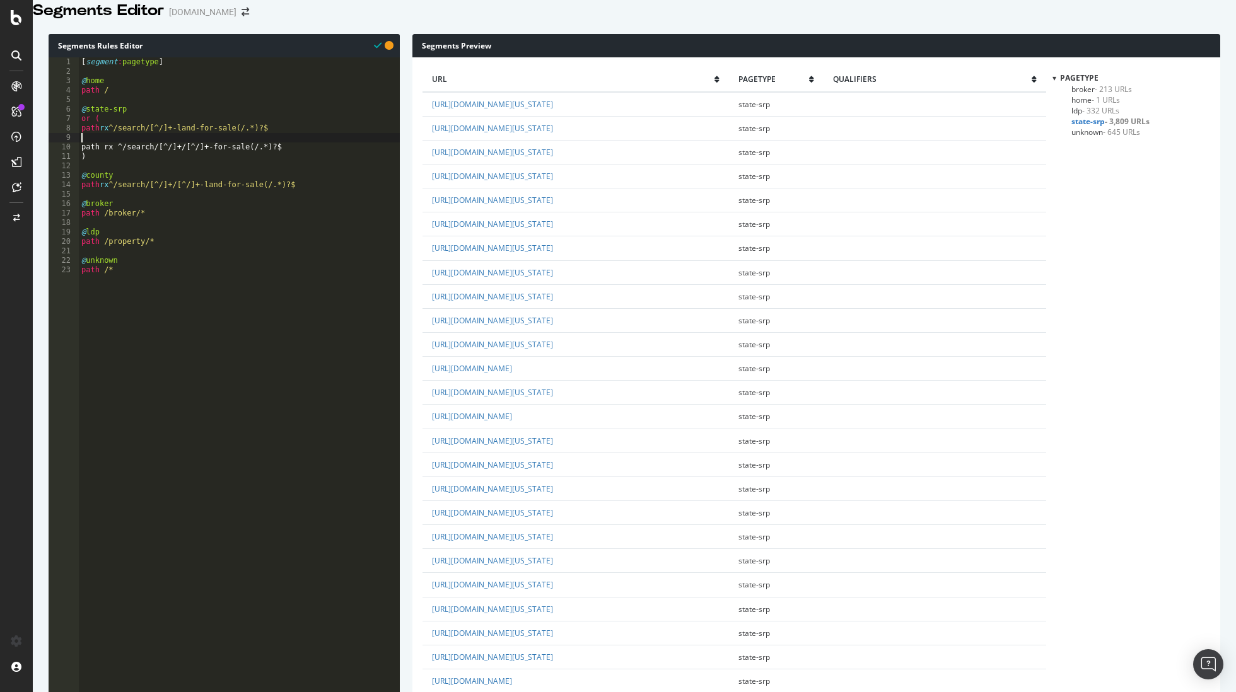
click at [79, 153] on div "[ segment : pagetype ] @ home path / @ state-srp or ( path rx ^/search/[^/]+-la…" at bounding box center [239, 298] width 321 height 482
type textarea "path rx ^/search/[^/]+-land-for-sale(/.*)?$"
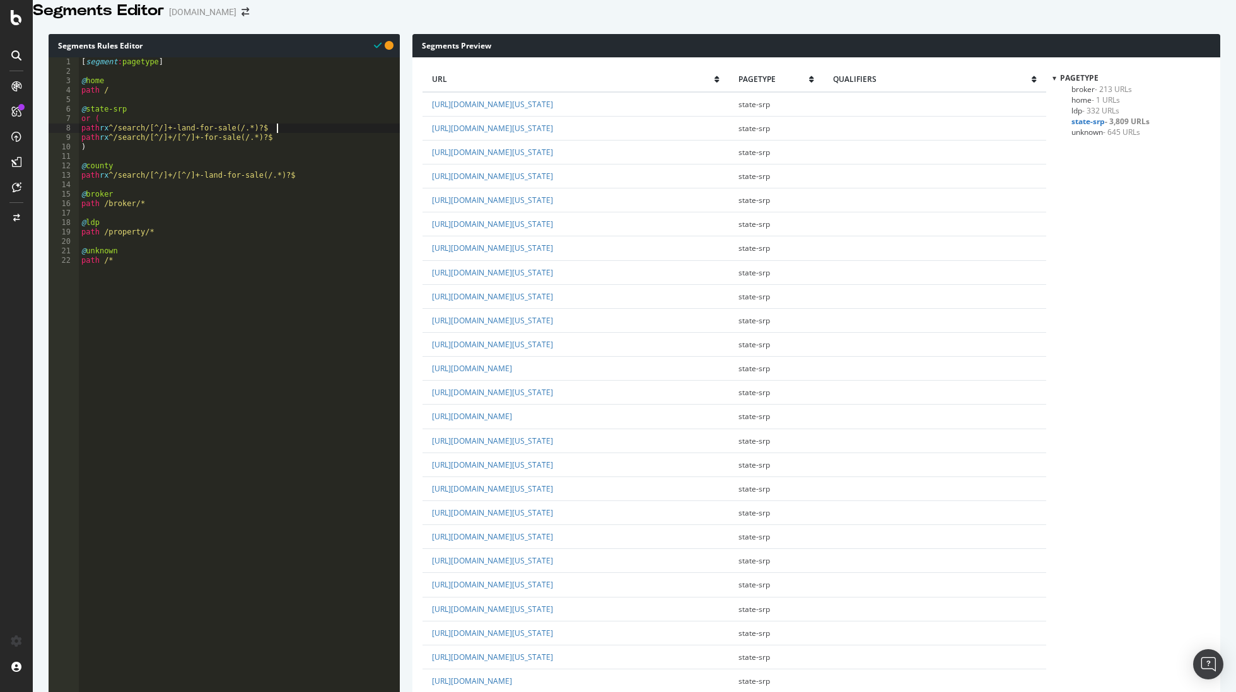
click at [1086, 127] on span "state-srp - 3,809 URLs" at bounding box center [1110, 121] width 78 height 11
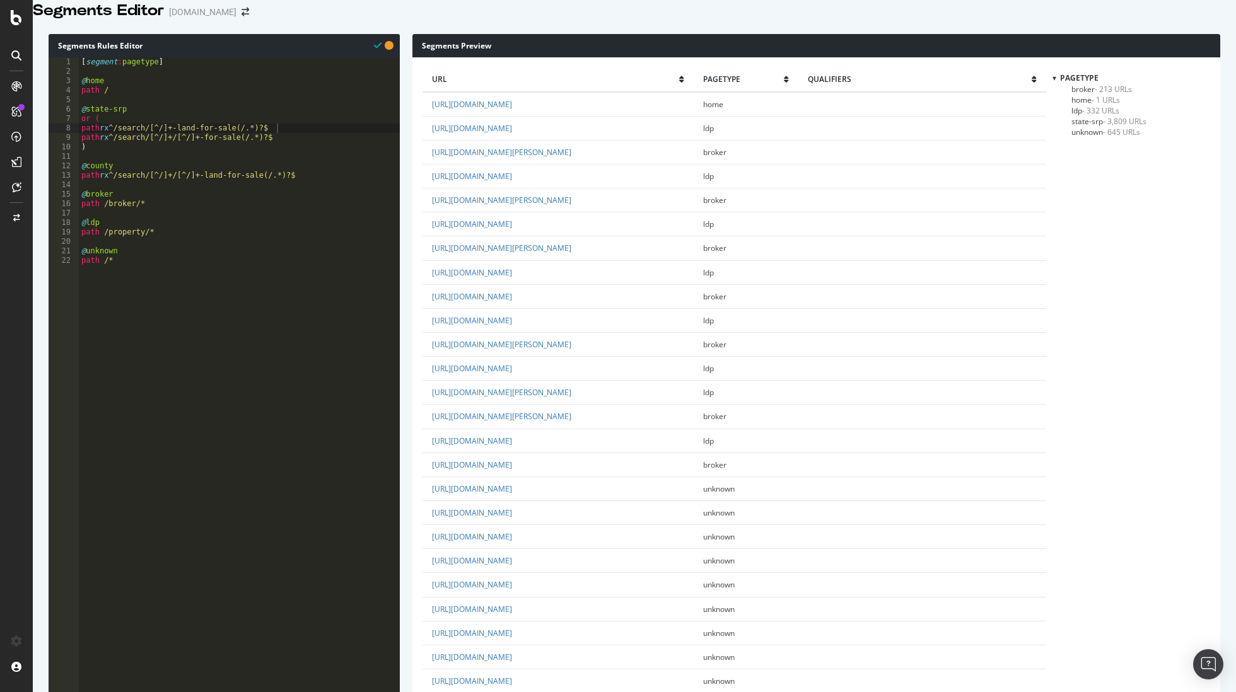
click at [1085, 127] on span "state-srp - 3,809 URLs" at bounding box center [1108, 121] width 75 height 11
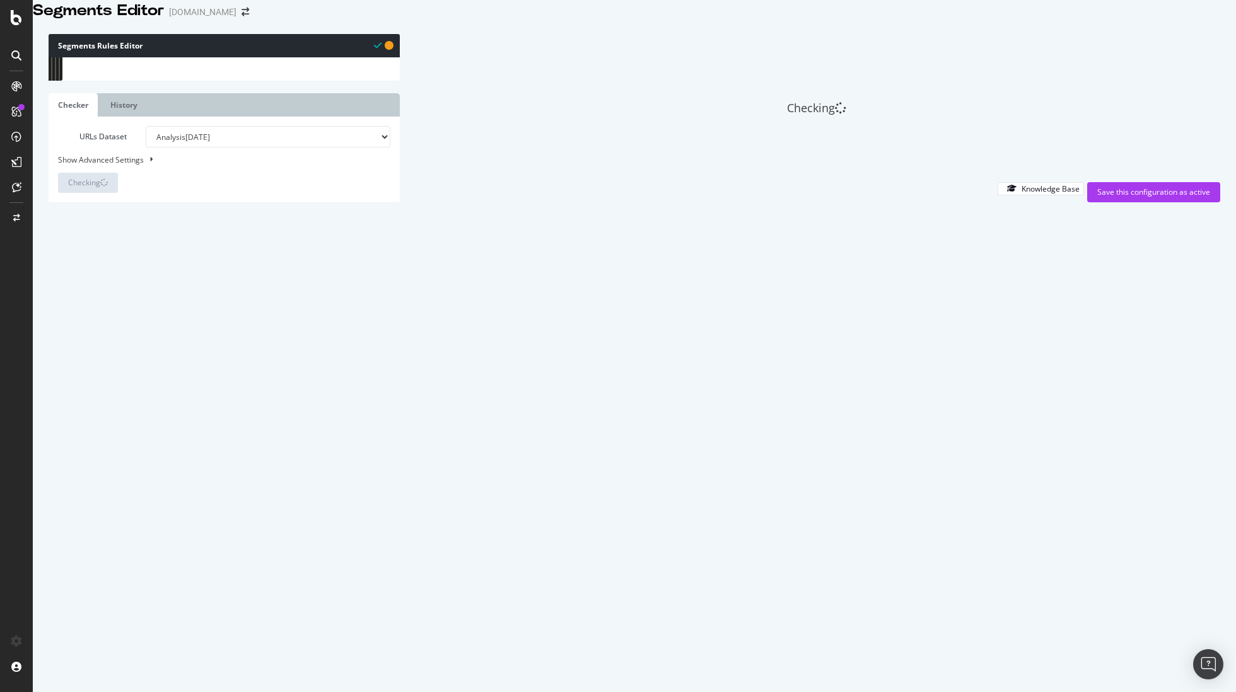
click at [149, 167] on button at bounding box center [150, 160] width 12 height 14
select select "5000"
select select "100"
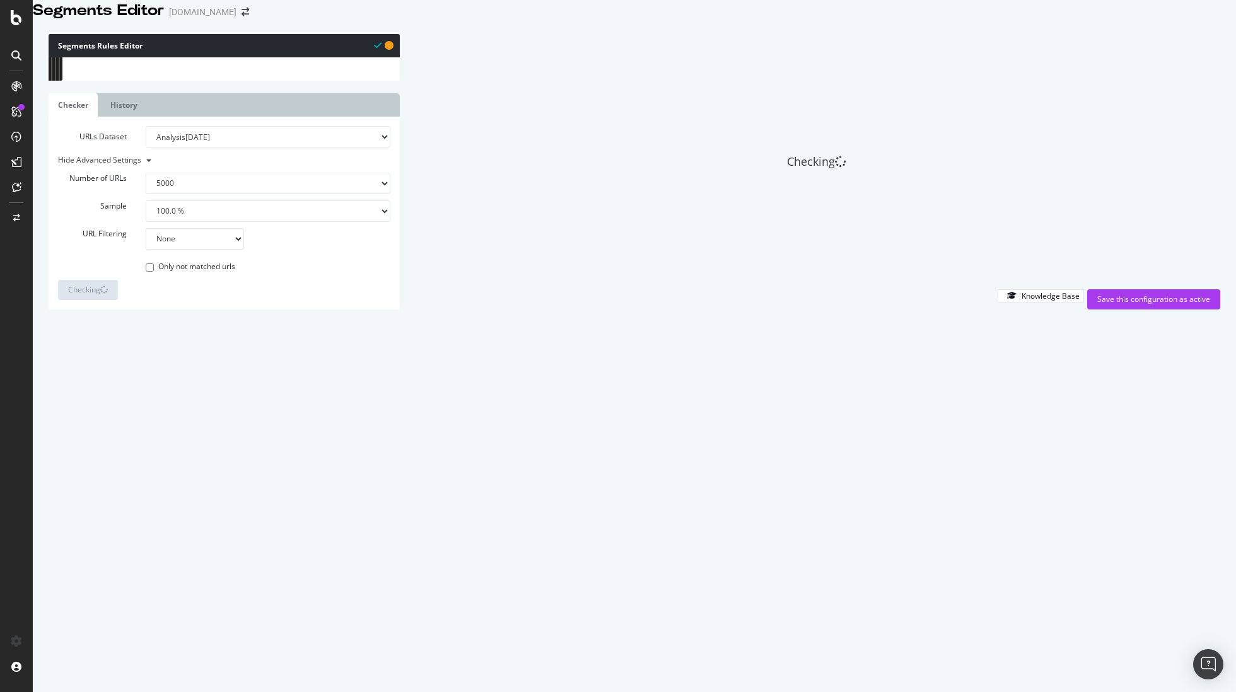
click at [236, 250] on select "None Equal to Not equal to Starts with Doesn't start with Ends with Doesn't end…" at bounding box center [195, 238] width 98 height 21
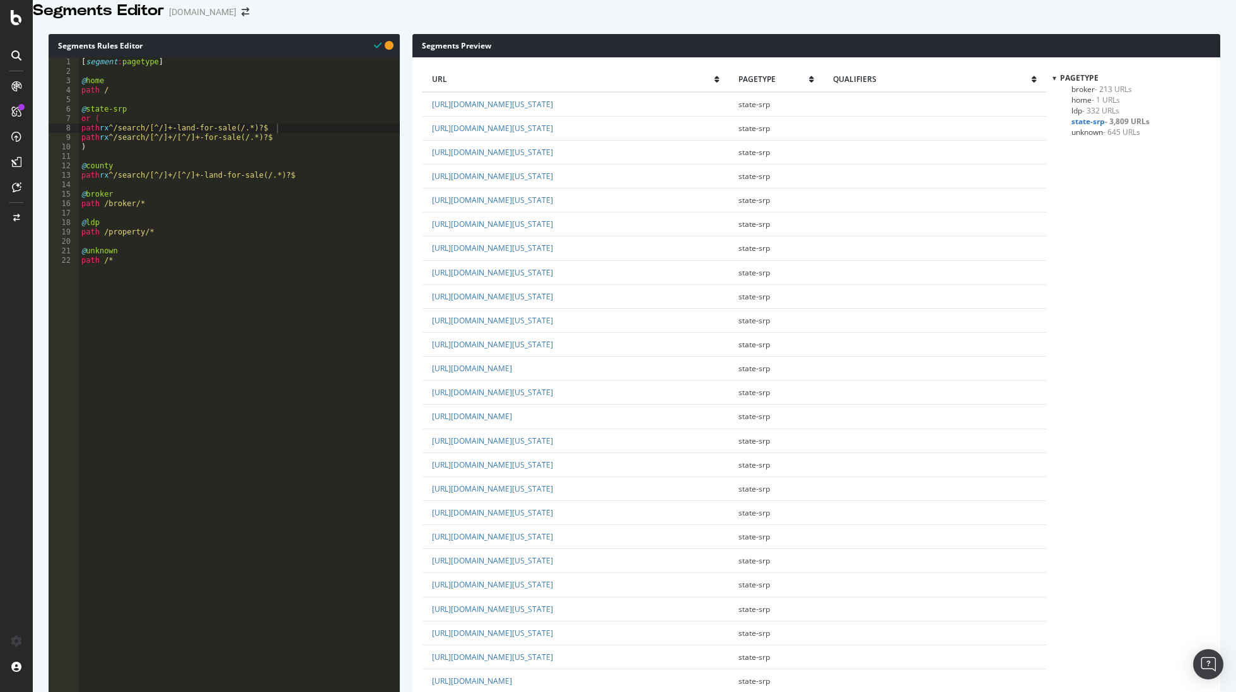
scroll to position [1329, 0]
type textarea "path rx ^/search/[^/]+/[^/]+-land-for-sale(/.*)?$"
drag, startPoint x: 312, startPoint y: 191, endPoint x: 71, endPoint y: 189, distance: 241.4
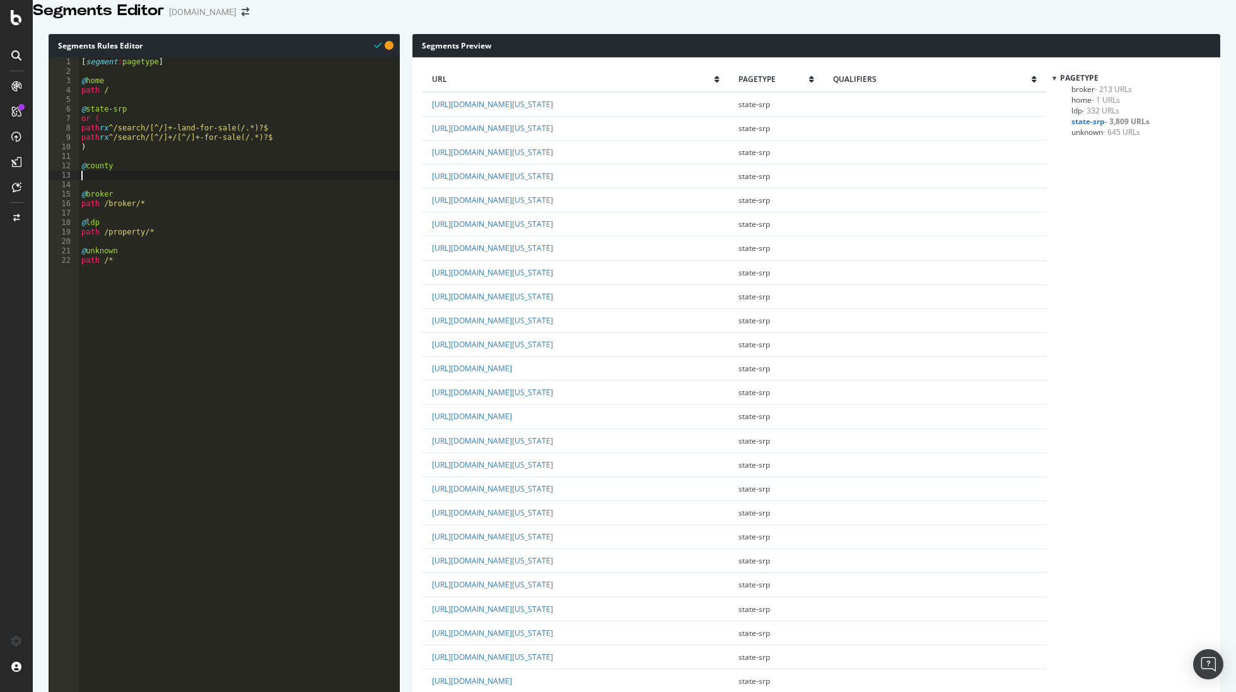
type textarea "@county"
type textarea "path rx ^/search/[^/]+/[^/]+-for-sale(/.*)?$"
paste textarea "path rx ^/search/[^/]+/[^/]+-land-for-sale(/.*)?$"
type textarea ")"
type textarea "@county"
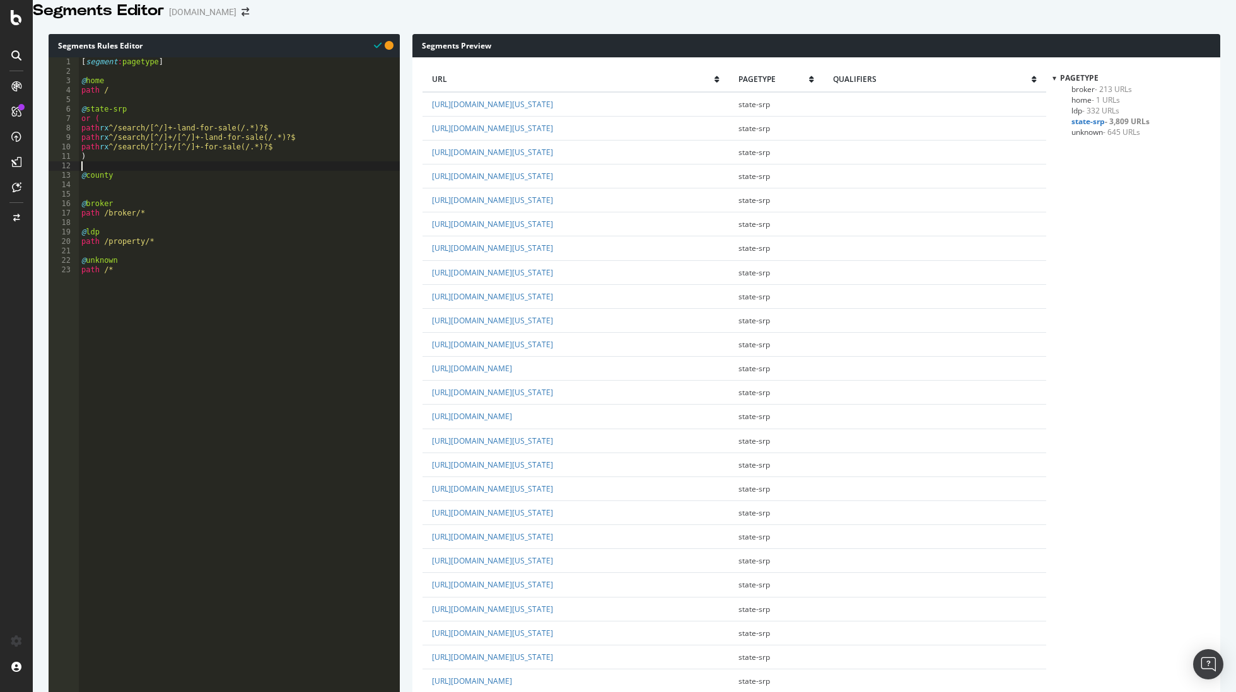
type textarea ")"
type textarea "@"
type textarea "path rx ^/search/[^/]+/[^/]+-land-for-sale(/.*)?$ path rx ^/search/[^/]+/[^/]+-…"
type textarea ")"
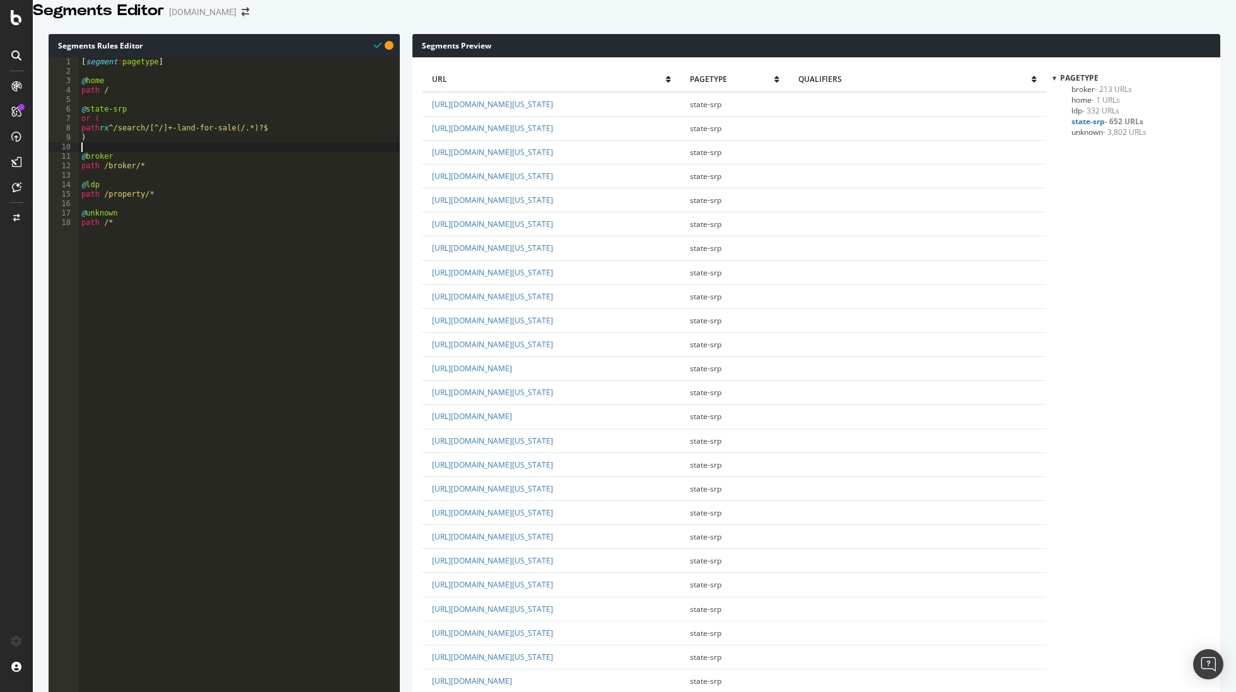
click at [130, 165] on div "[ segment : pagetype ] @ home path / @ state-srp or ( path rx ^/search/[^/]+-la…" at bounding box center [239, 244] width 321 height 374
type textarea "c"
type textarea "@county-srp"
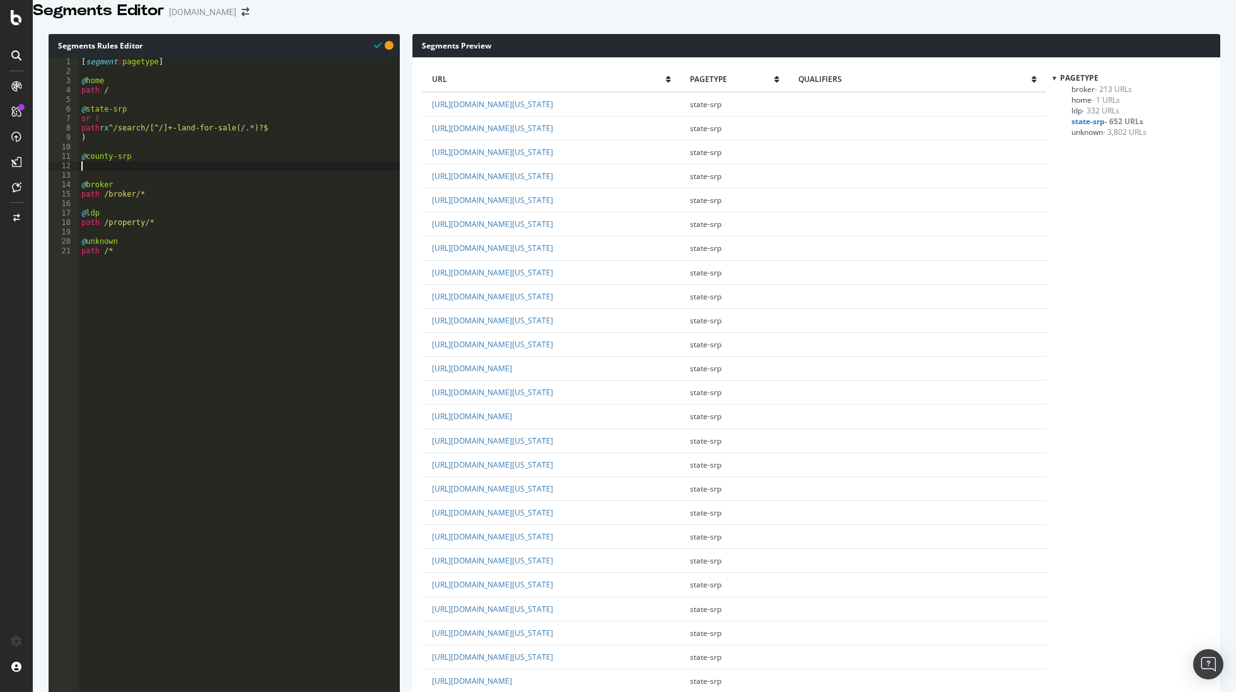
paste textarea "path rx ^/search/[^/]+/[^/]+-for-sale(/.*)?$"
type textarea "path rx ^/search/[^/]+/[^/]+-for-sale(/.*)?$"
click at [1094, 105] on span "county-srp - 2,985 URLs" at bounding box center [1111, 100] width 81 height 11
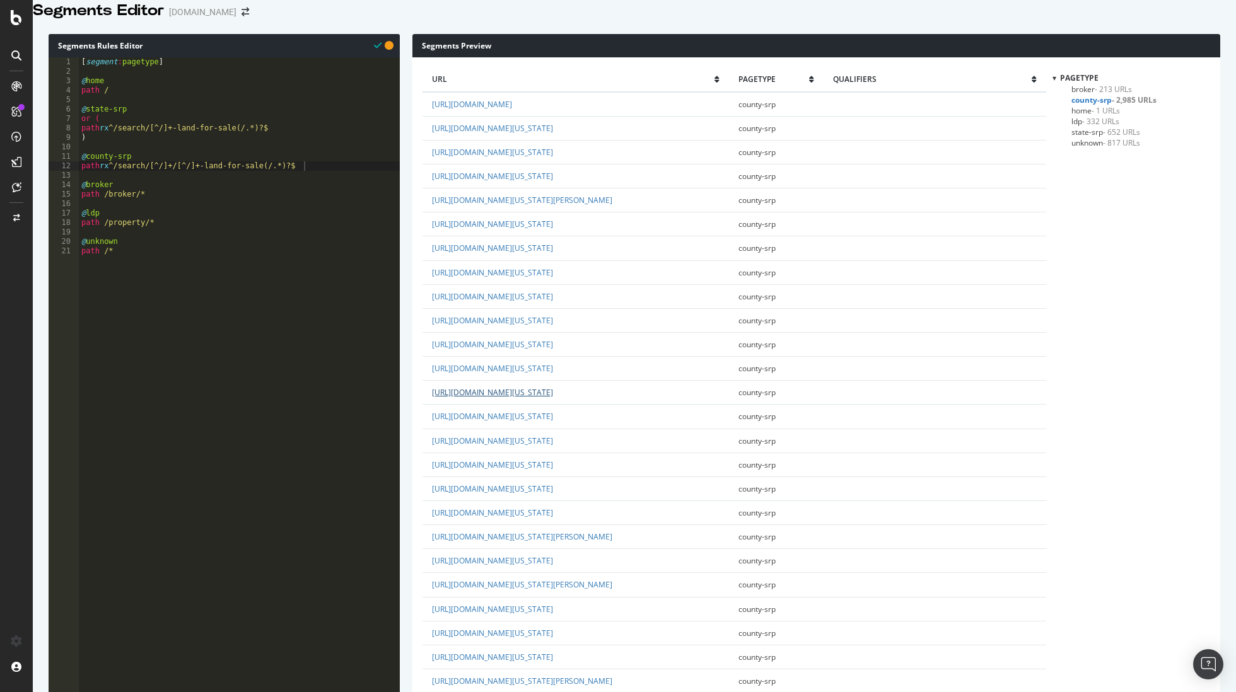
scroll to position [160, 0]
click at [180, 145] on div "[ segment : pagetype ] @ home path / @ state-srp or ( path rx ^/search/[^/]+-la…" at bounding box center [239, 244] width 321 height 374
type textarea ")"
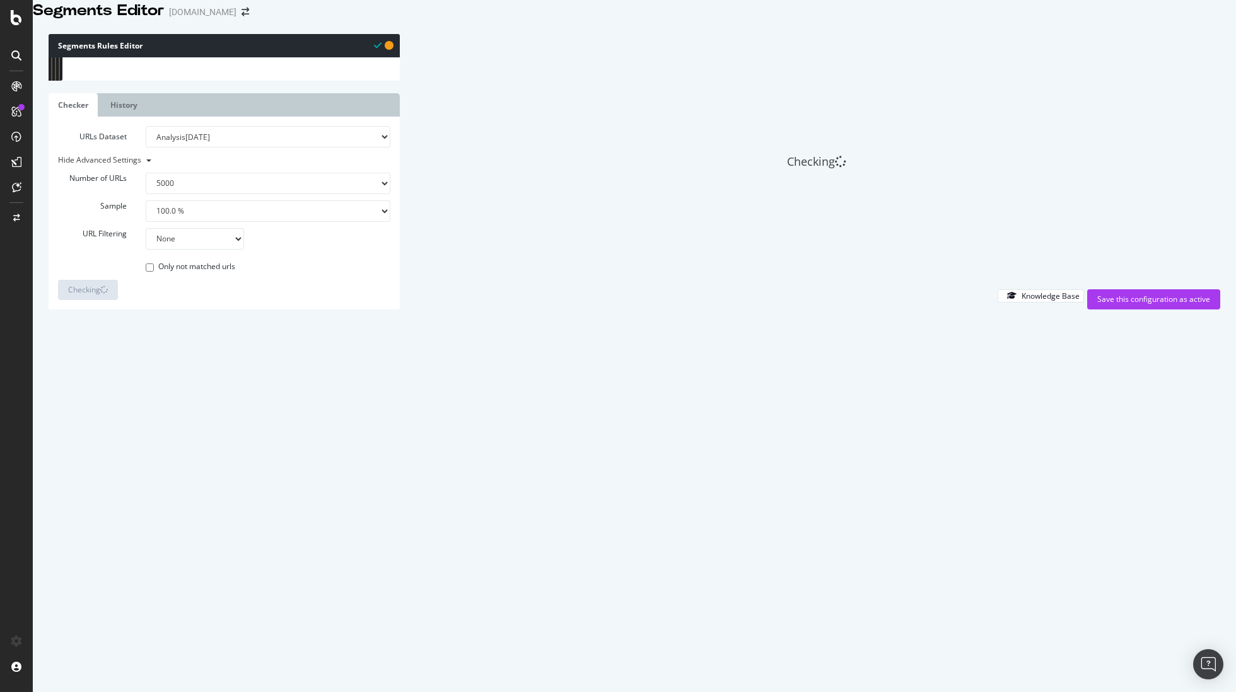
click at [249, 142] on div "[ segment : pagetype ] @ home path / @ state-srp or ( path rx ^/search/[^/]+-la…" at bounding box center [239, 244] width 321 height 374
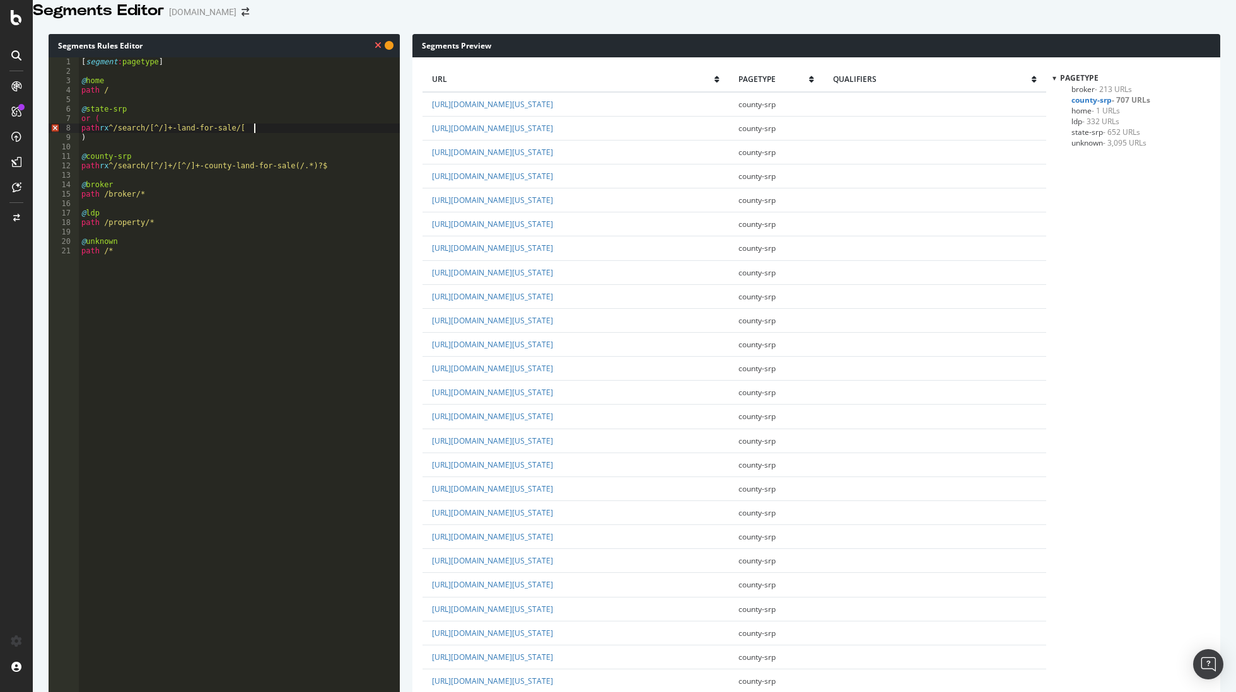
click at [275, 144] on div "[ segment : pagetype ] @ home path / @ state-srp or ( path rx ^/search/[^/]+-la…" at bounding box center [239, 244] width 321 height 374
click at [295, 144] on div "[ segment : pagetype ] @ home path / @ state-srp or ( path rx ^/search/[^/]+-la…" at bounding box center [239, 244] width 321 height 374
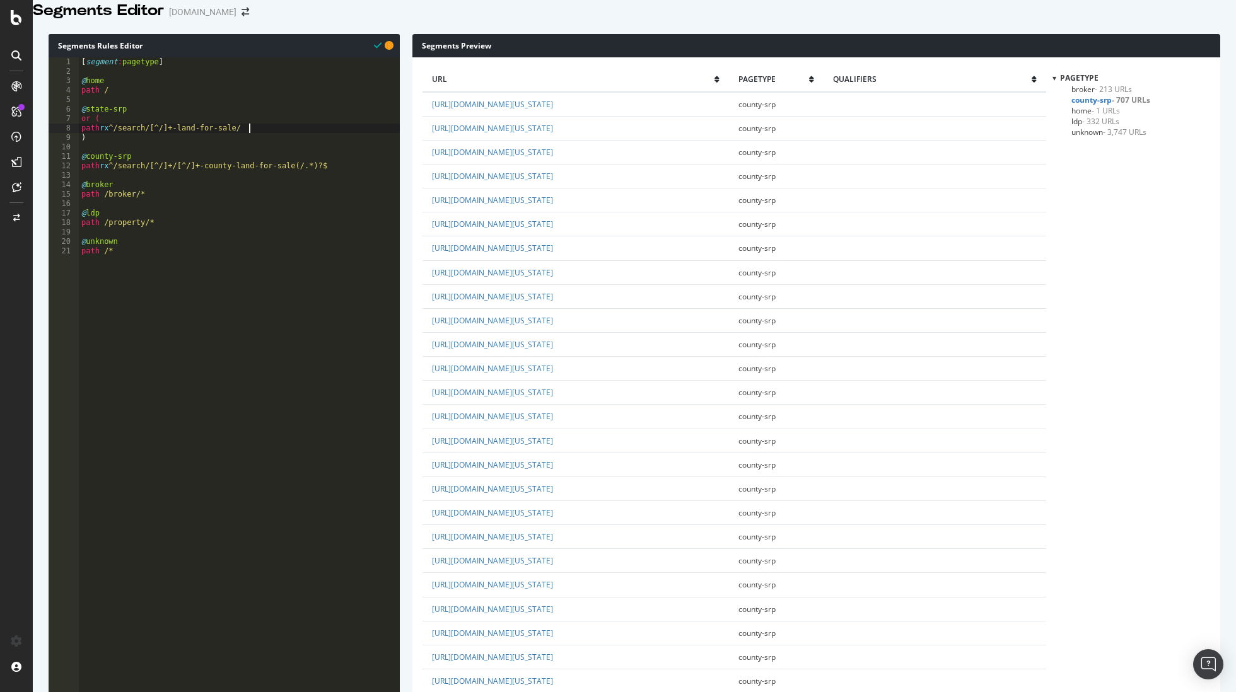
click at [1091, 137] on span "state-srp - 652 URLs" at bounding box center [1105, 132] width 69 height 11
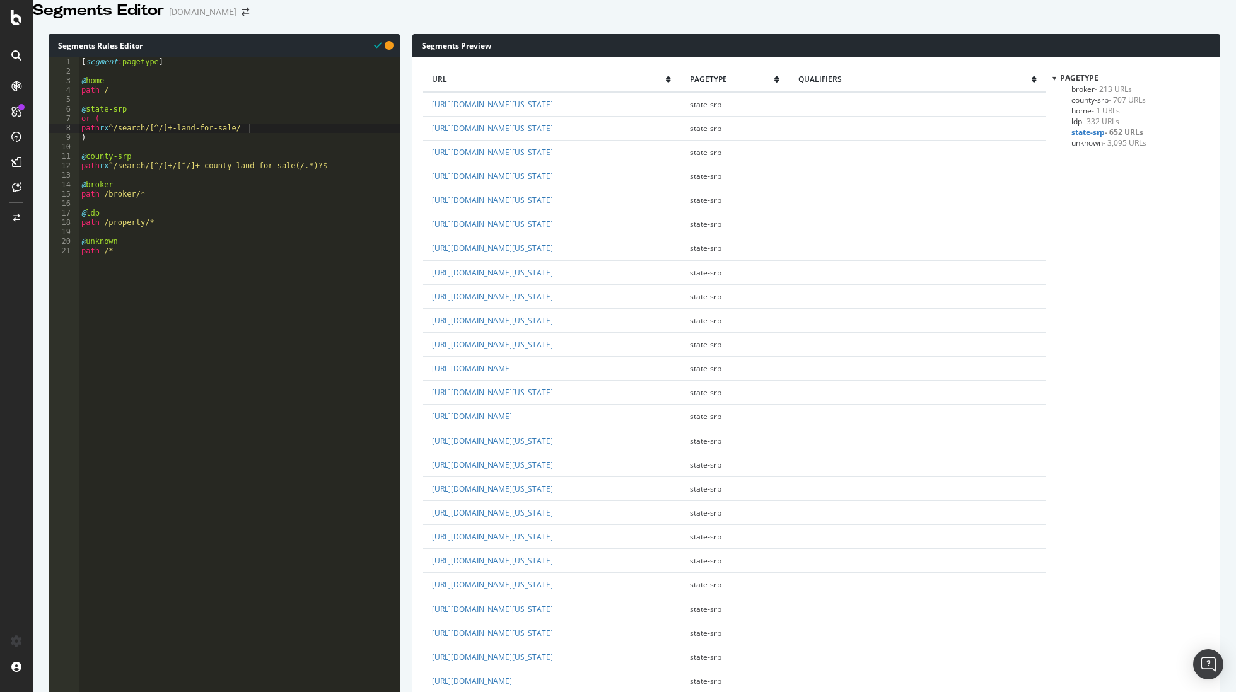
scroll to position [0, 0]
click at [270, 143] on div "[ segment : pagetype ] @ home path / @ state-srp or ( path rx ^/search/[^/]+-la…" at bounding box center [239, 244] width 321 height 374
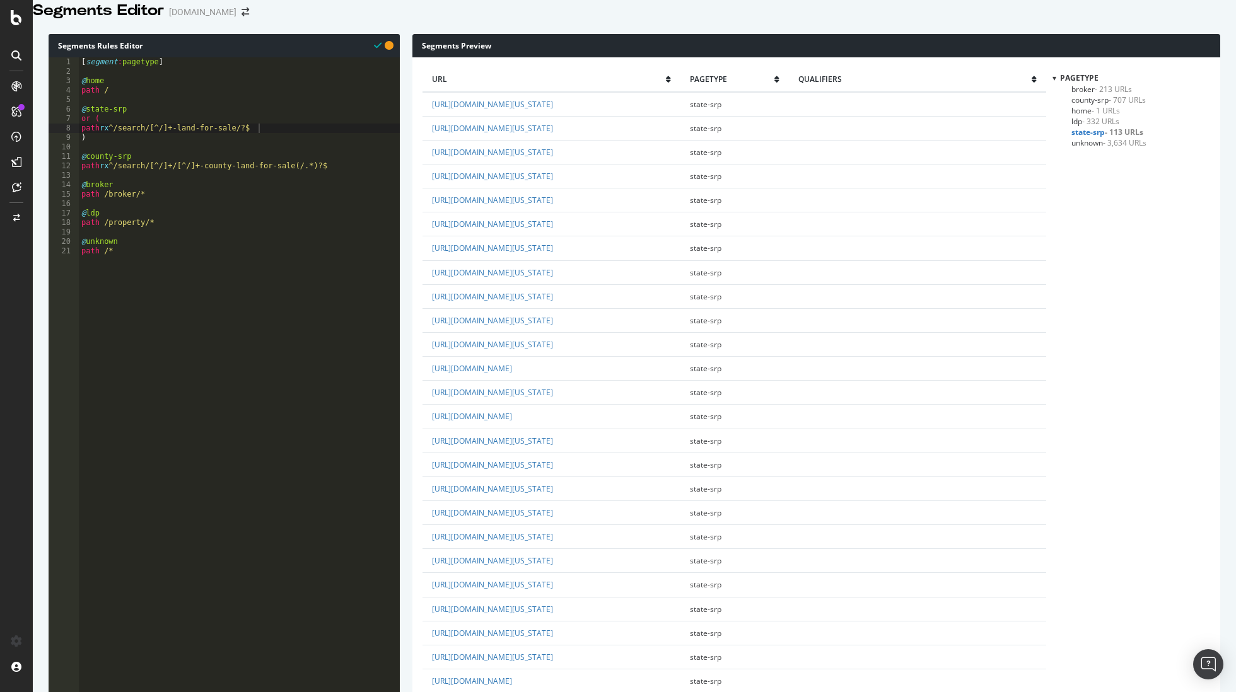
click at [270, 139] on div "[ segment : pagetype ] @ home path / @ state-srp or ( path rx ^/search/[^/]+-la…" at bounding box center [239, 244] width 321 height 374
type textarea ")"
type textarea "or ("
type textarea "path rx ^/search/[^/]+-land-for-sale/?$"
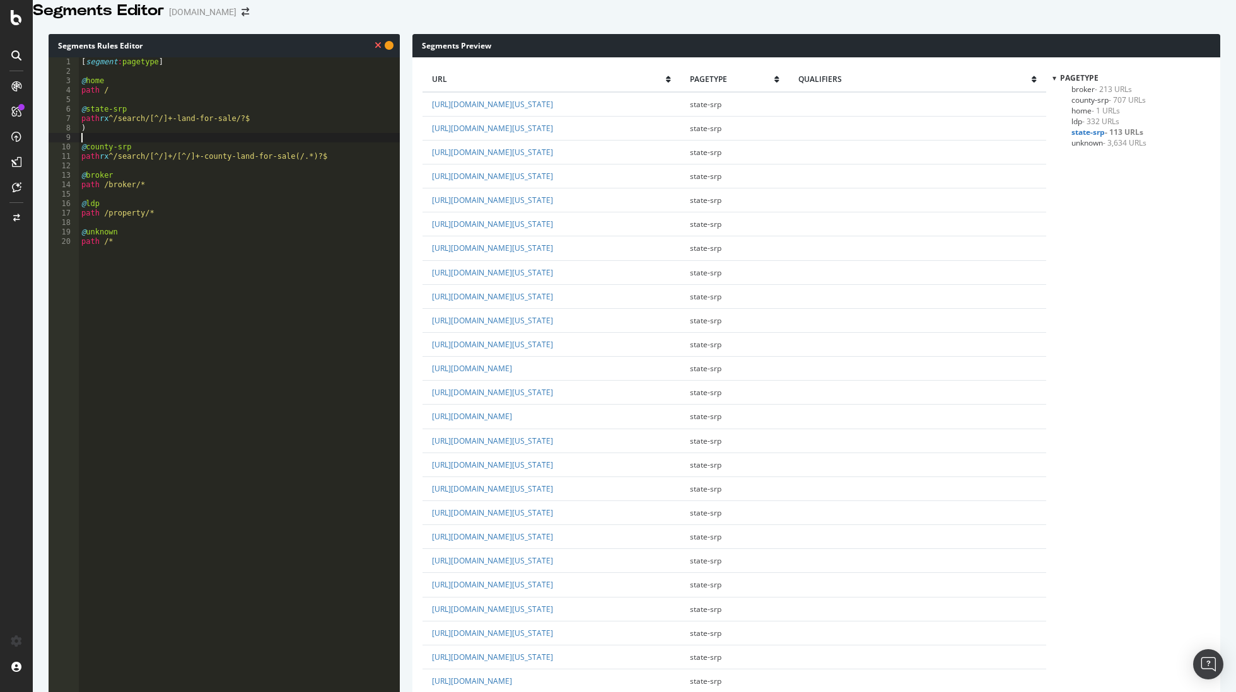
click at [122, 152] on div "[ segment : pagetype ] @ home path / @ state-srp path rx ^/search/[^/]+-land-fo…" at bounding box center [239, 244] width 321 height 374
type textarea "@unknown"
type textarea "@ldp"
type textarea "@broker"
type textarea "@county-srp"
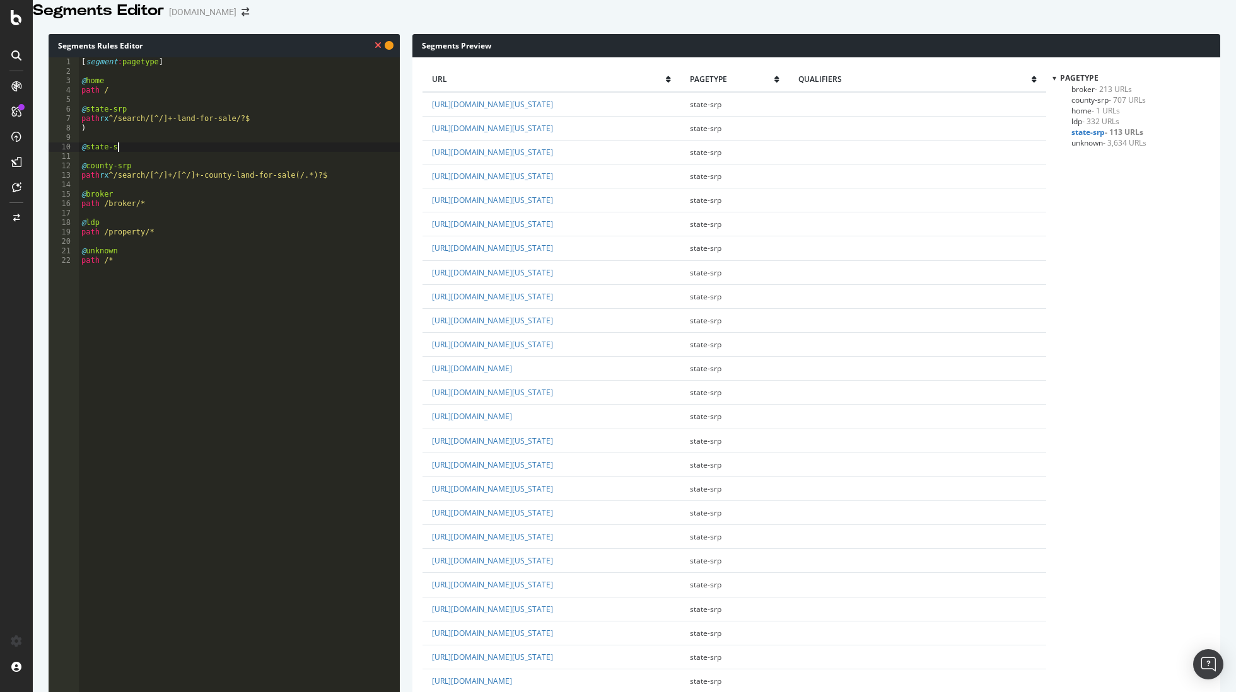
scroll to position [0, 1]
type textarea "@state-filter-srp"
paste textarea "path rx ^/search/[^/]+-land-for-sale/?$"
type textarea "path /*"
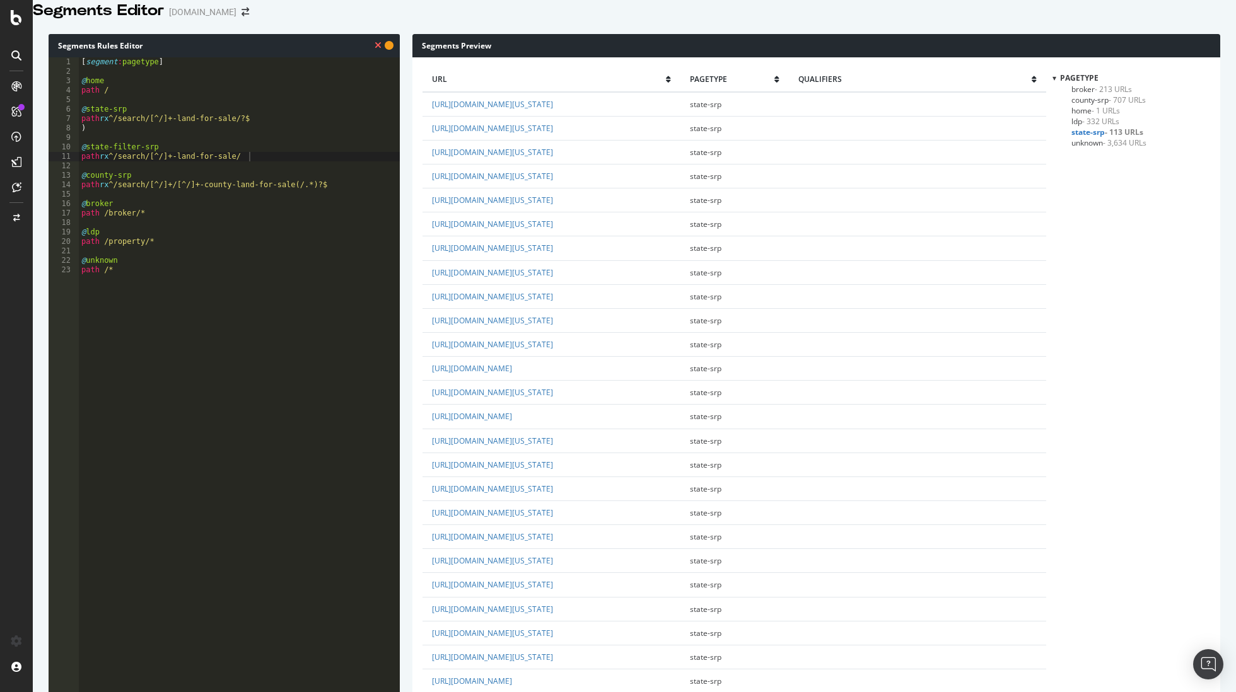
click at [208, 390] on div "[ segment : pagetype ] @ home path / @ state-srp path rx ^/search/[^/]+-land-fo…" at bounding box center [239, 244] width 321 height 374
click at [117, 185] on div "[ segment : pagetype ] @ home path / @ state-srp path rx ^/search/[^/]+-land-fo…" at bounding box center [239, 244] width 321 height 374
click at [90, 139] on div "[ segment : pagetype ] @ home path / @ state-srp path rx ^/search/[^/]+-land-fo…" at bounding box center [239, 244] width 321 height 374
click at [107, 146] on div "[ segment : pagetype ] @ home path / @ state-srp path rx ^/search/[^/]+-land-fo…" at bounding box center [239, 244] width 321 height 374
type textarea ")"
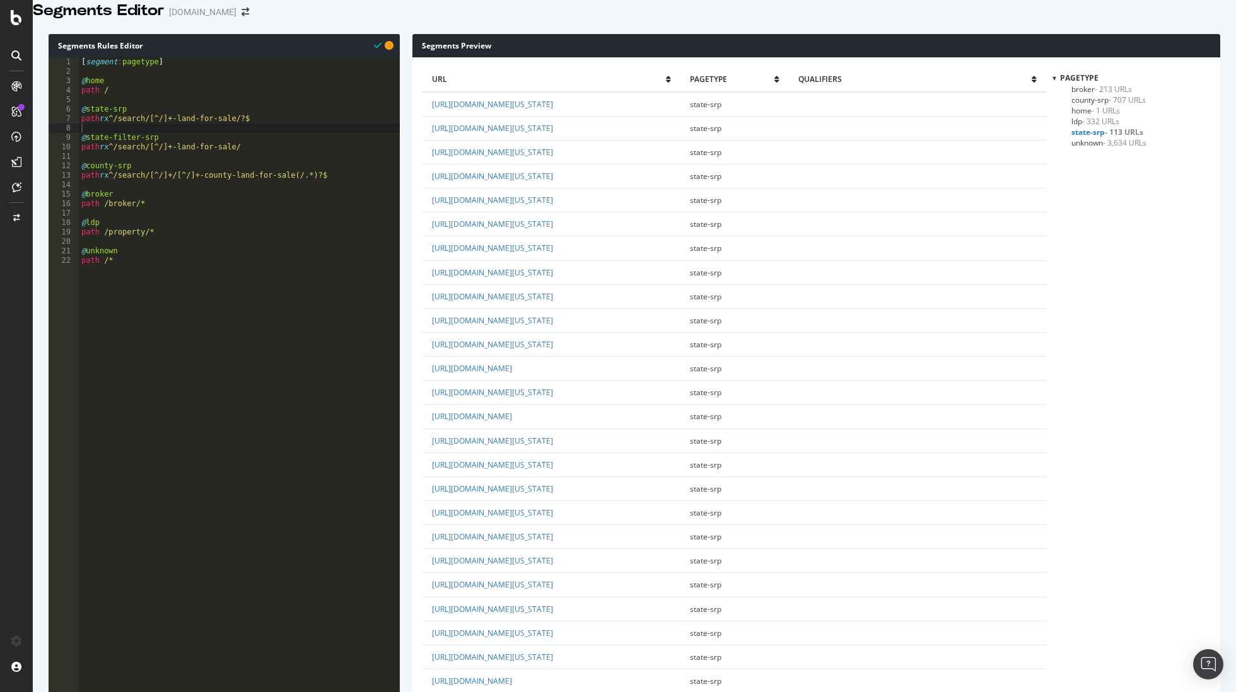
click at [1101, 137] on span "state-filter-srp - 539 URLs" at bounding box center [1115, 132] width 88 height 11
click at [1091, 127] on span "- 332 URLs" at bounding box center [1100, 121] width 37 height 11
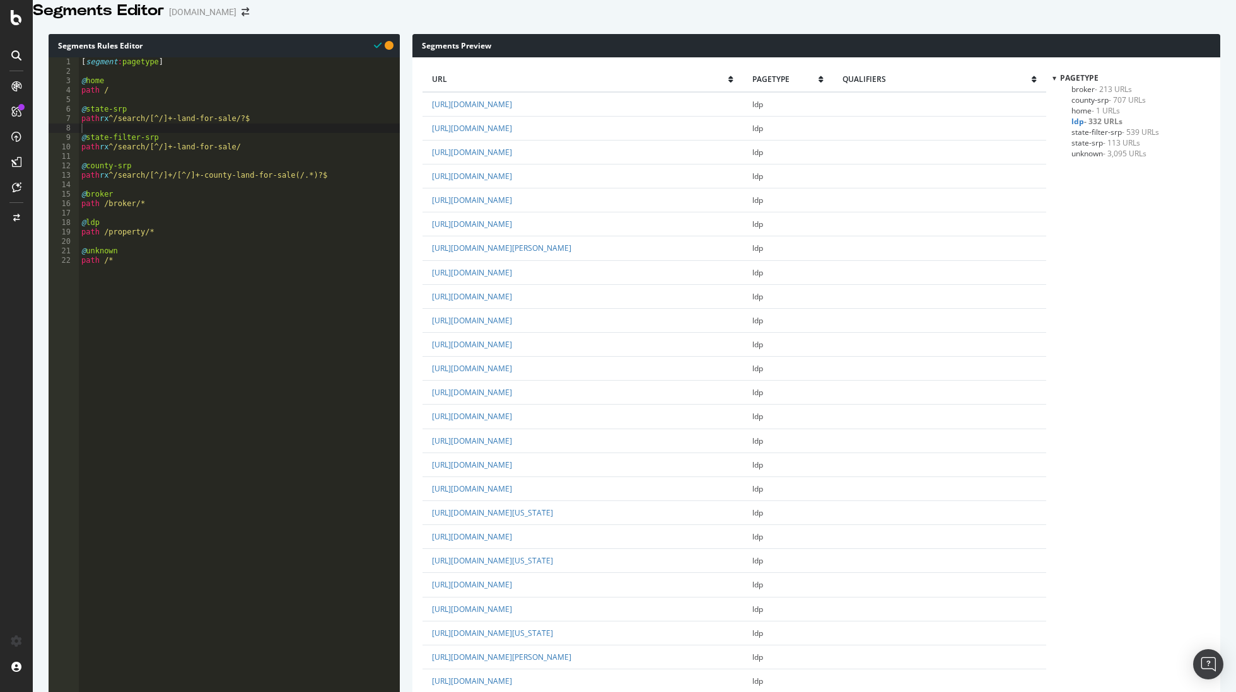
click at [1087, 105] on span "county-srp - 707 URLs" at bounding box center [1108, 100] width 74 height 11
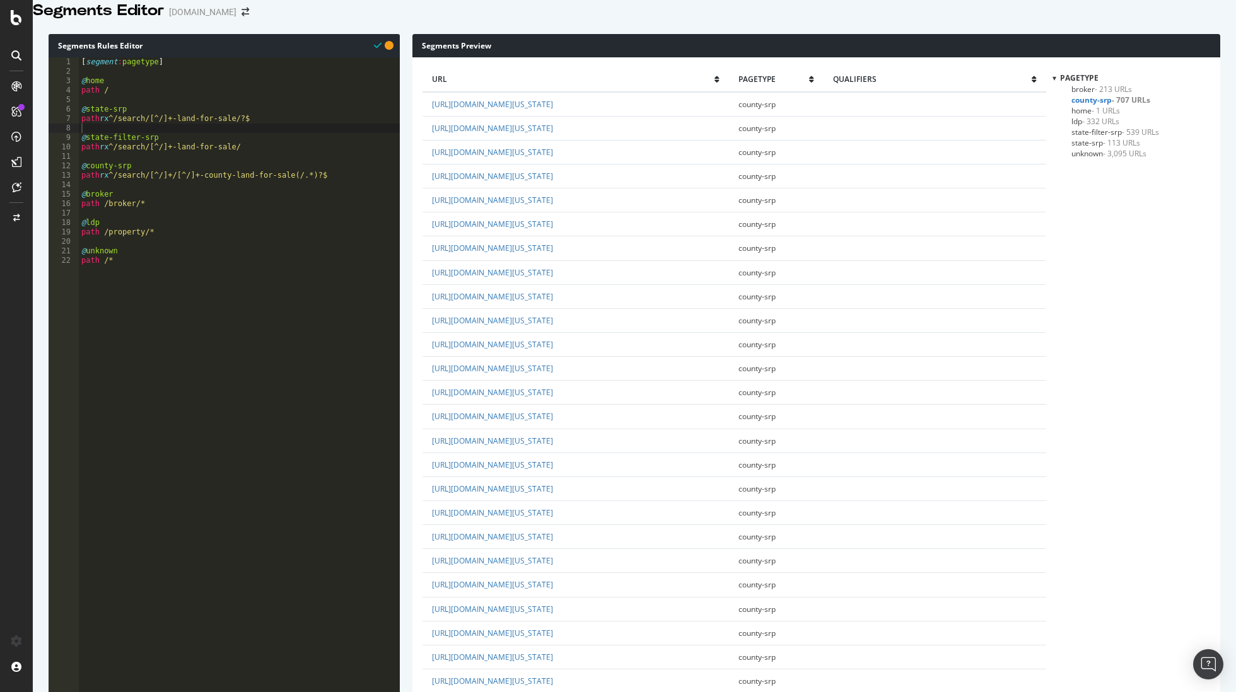
scroll to position [664, 0]
type textarea "path rx ^/search/[^/]+/[^/]+-county-land-for-sale(/.*)?$"
click at [342, 191] on div "[ segment : pagetype ] @ home path / @ state-srp path rx ^/search/[^/]+-land-fo…" at bounding box center [239, 244] width 321 height 374
type textarea "@region-srp"
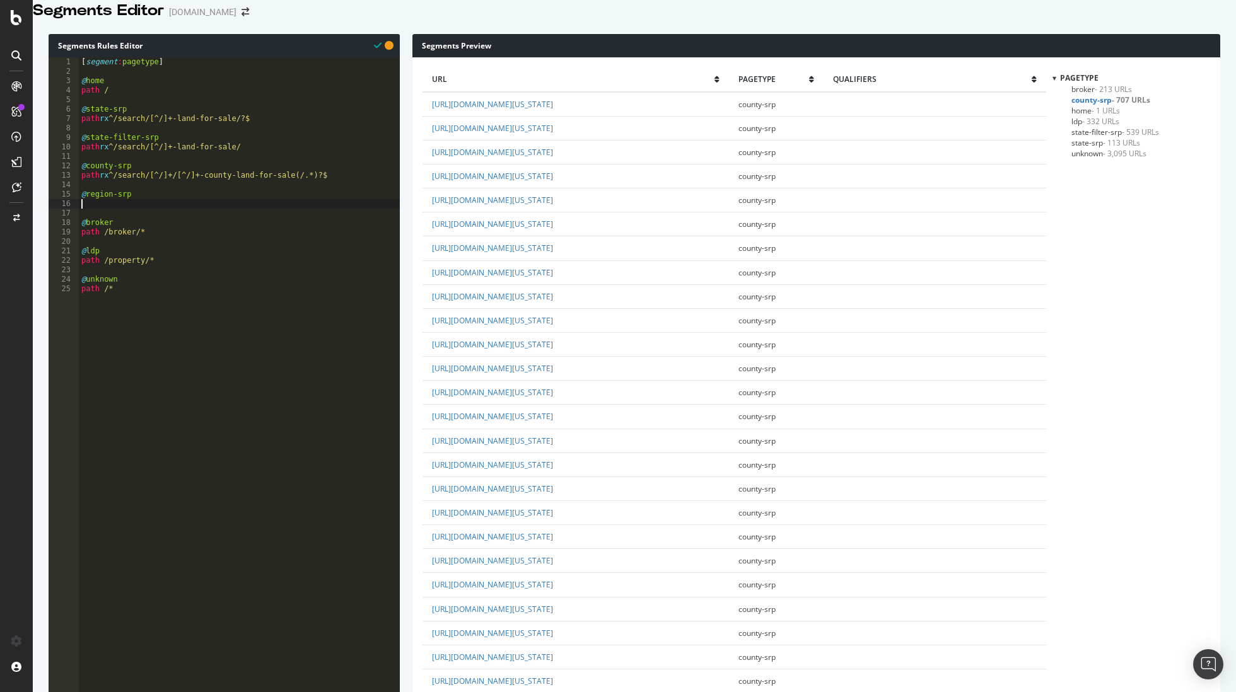
scroll to position [0, 0]
paste textarea "path rx ^/search/[^/]+/[^/]+-county-land-for-sale(/.*)?$"
type textarea "path rx ^/search/[^/]+/[^/]+-region-land-for-sale(/.*)?$"
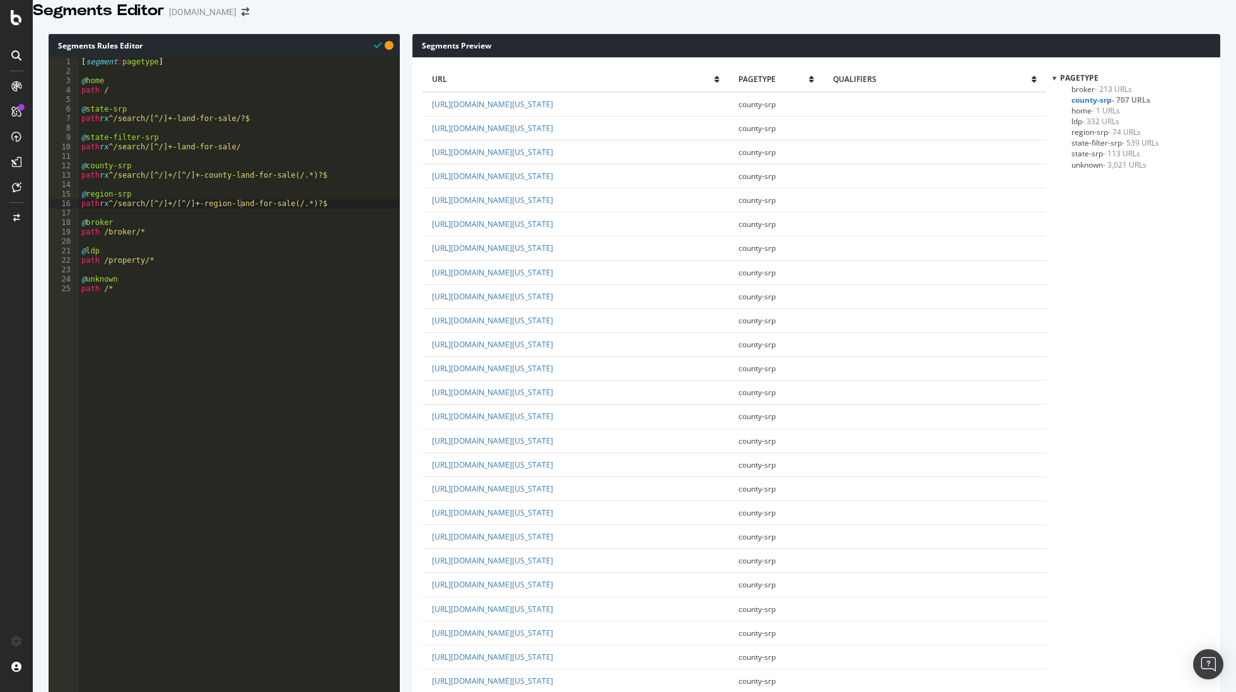
click at [1103, 137] on span "region-srp - 74 URLs" at bounding box center [1105, 132] width 69 height 11
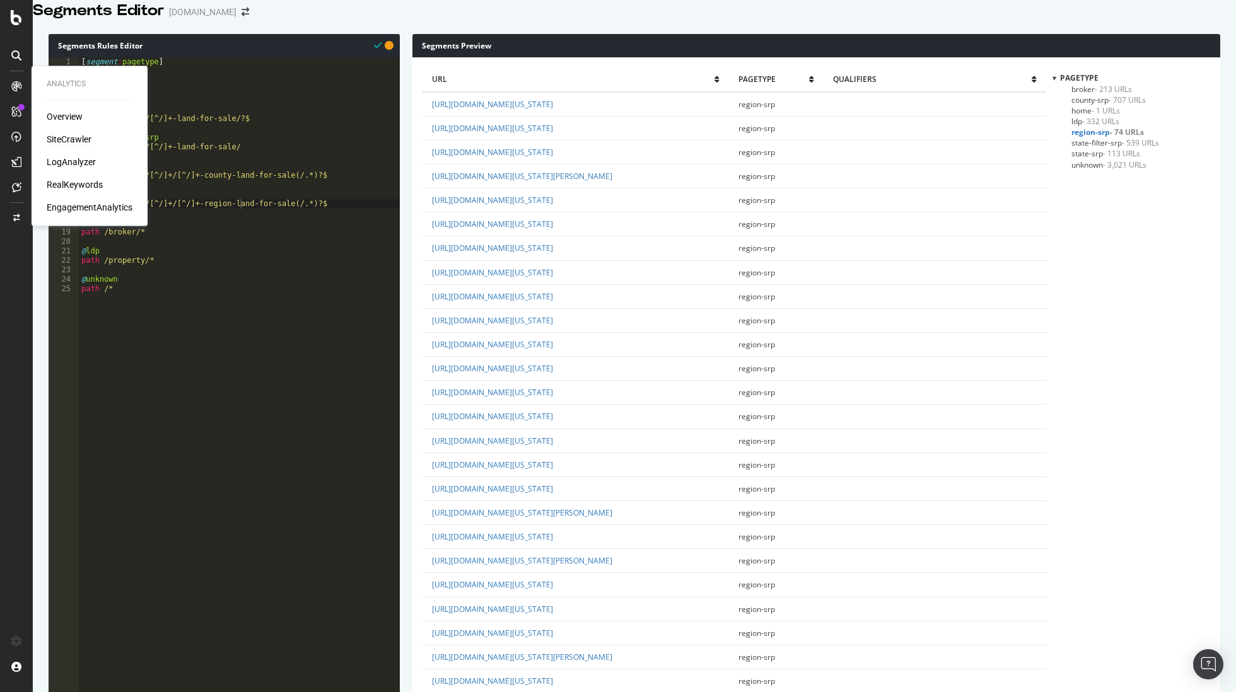
click at [78, 138] on div "SiteCrawler" at bounding box center [69, 139] width 45 height 13
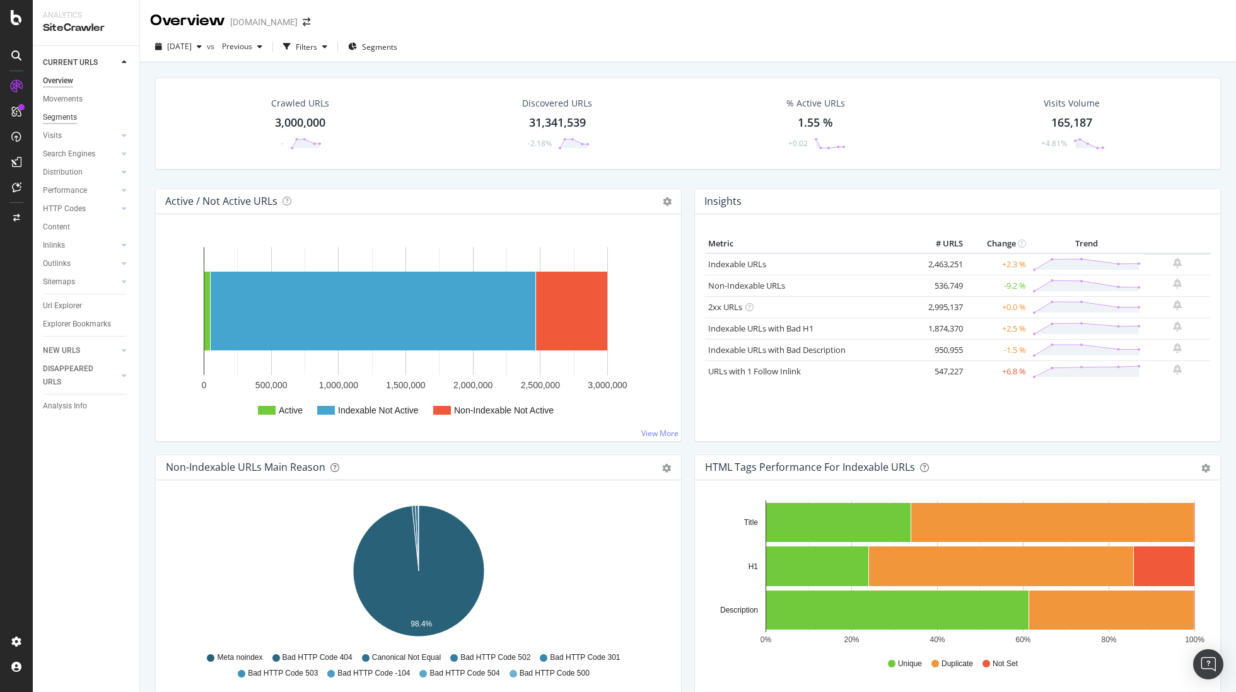
click at [69, 113] on div "Segments" at bounding box center [60, 117] width 34 height 13
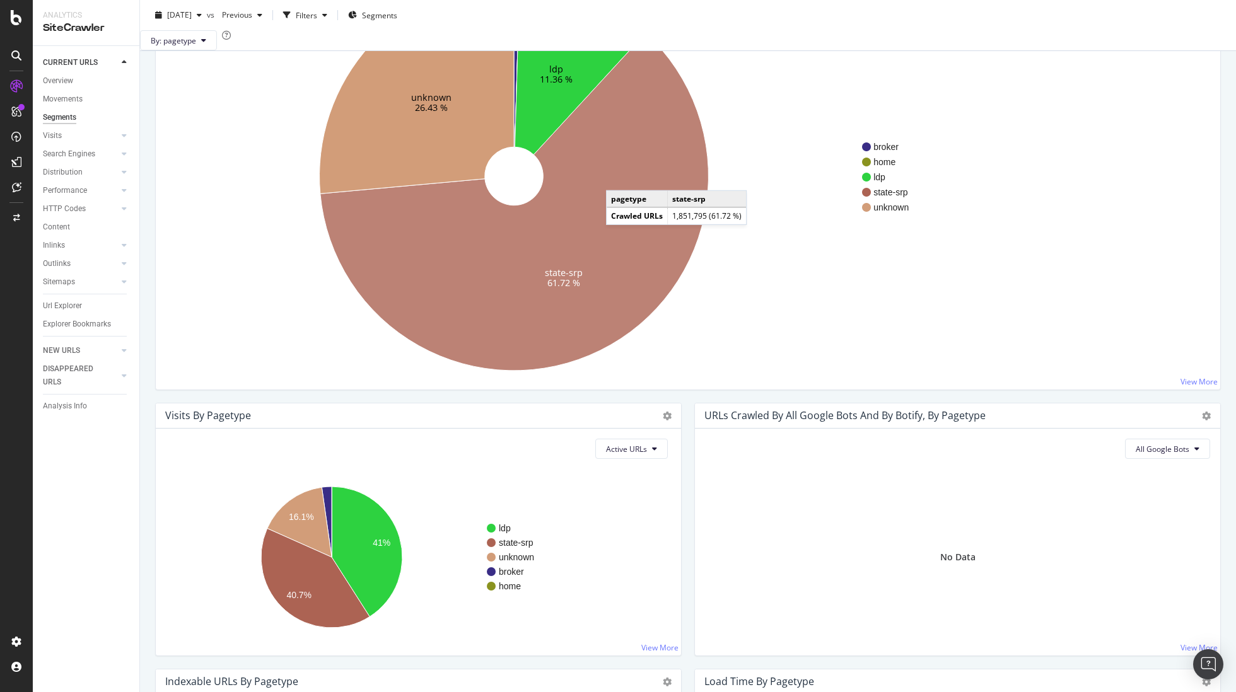
scroll to position [168, 0]
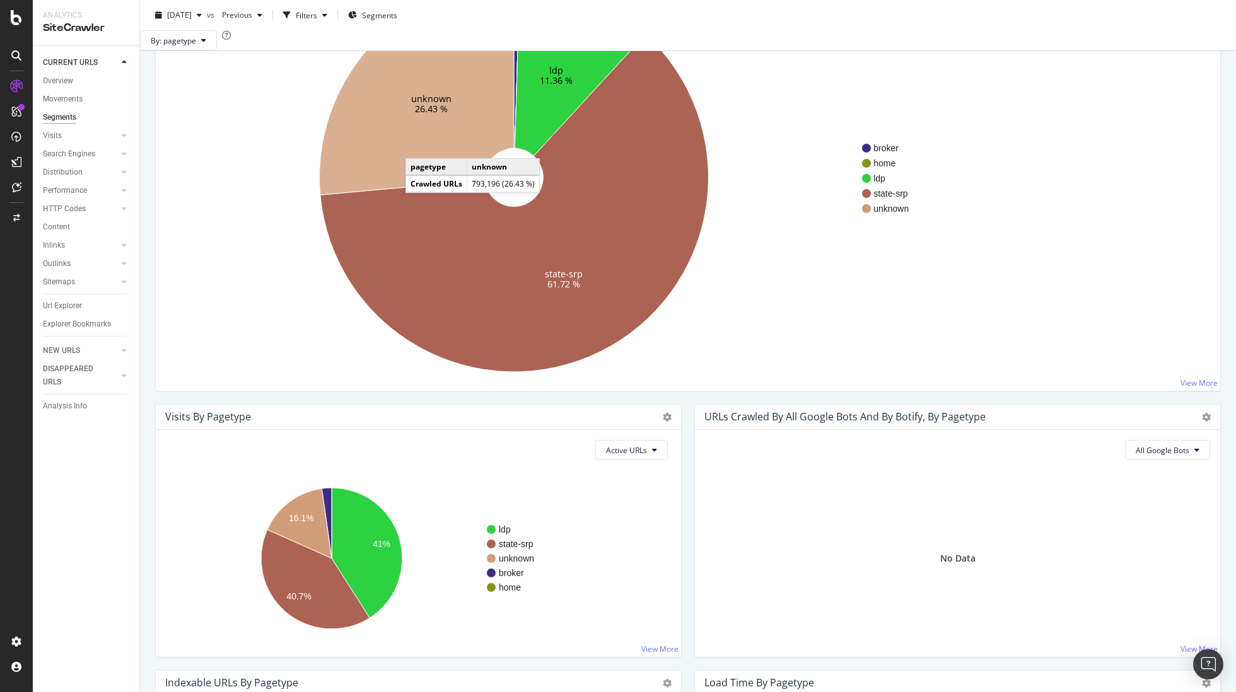
click at [417, 166] on icon at bounding box center [417, 89] width 195 height 212
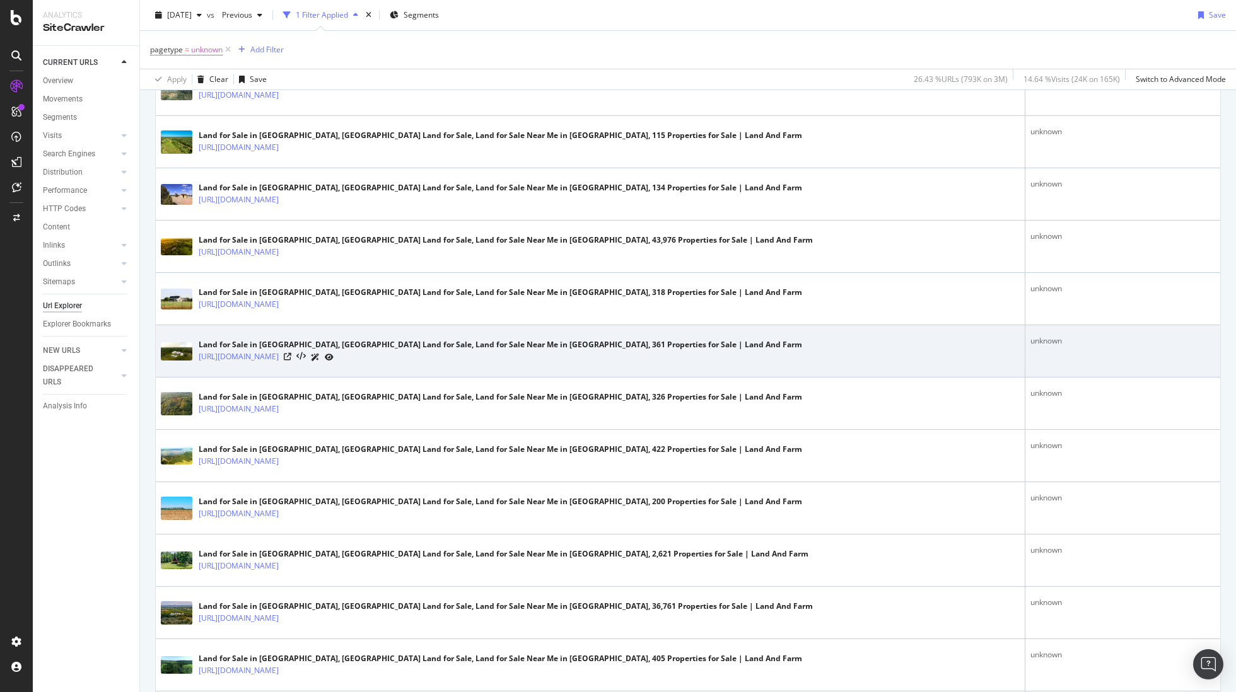
scroll to position [370, 0]
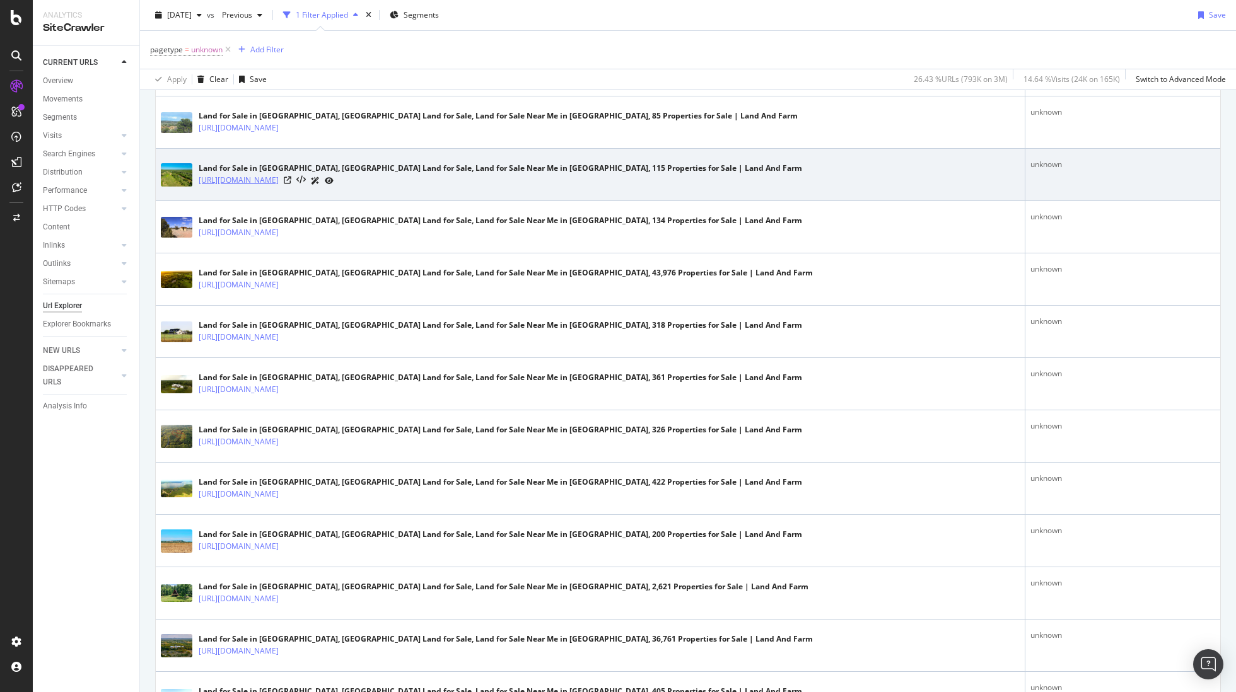
click at [279, 179] on link "[URL][DOMAIN_NAME]" at bounding box center [239, 180] width 80 height 13
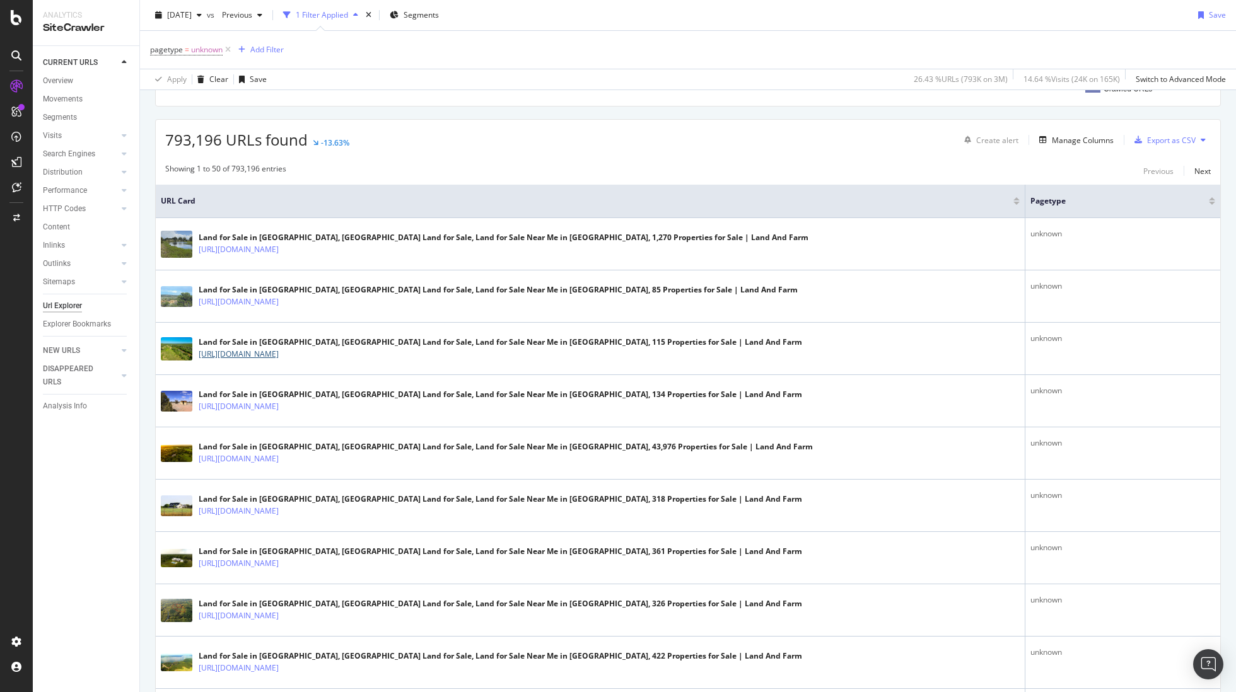
scroll to position [0, 0]
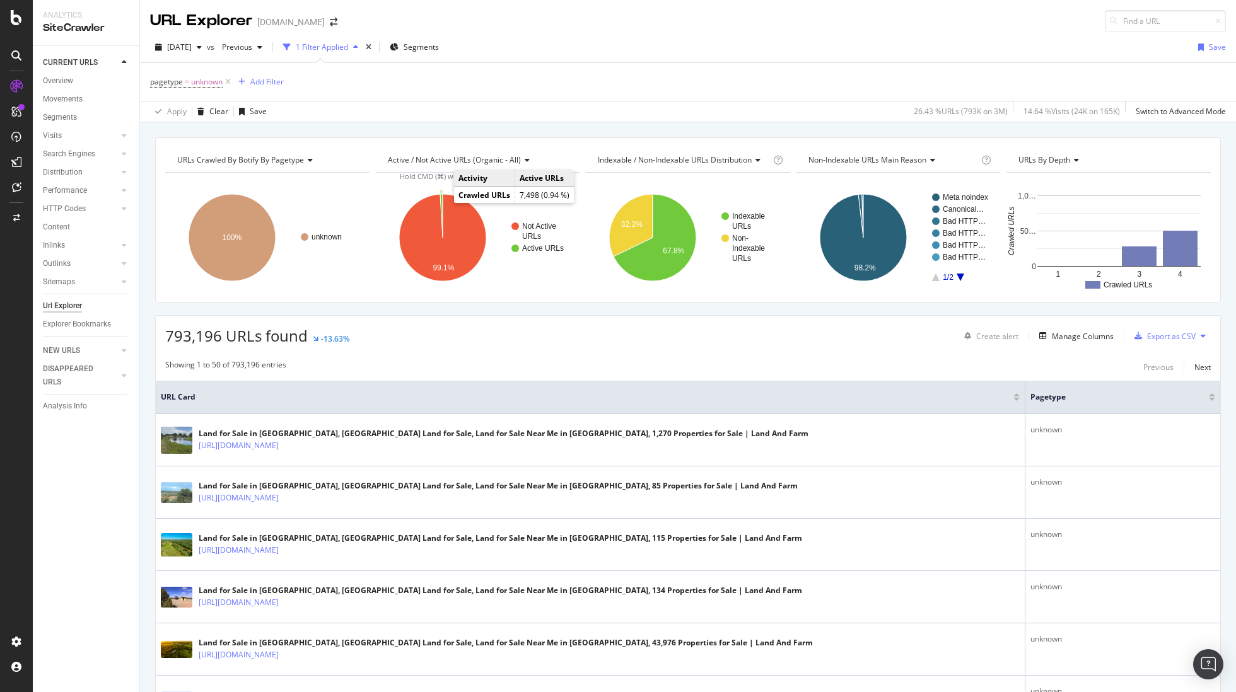
click at [441, 201] on icon "A chart." at bounding box center [440, 215] width 3 height 43
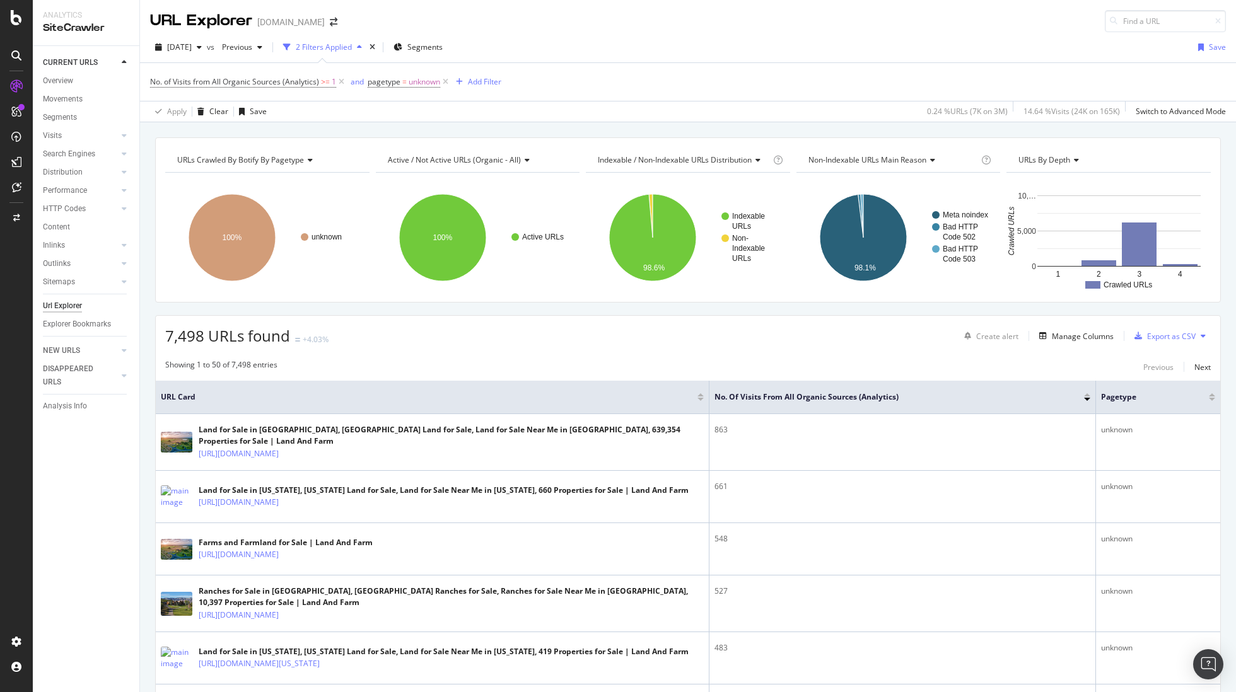
click at [638, 69] on div "No. of Visits from All Organic Sources (Analytics) >= 1 and pagetype = unknown …" at bounding box center [687, 82] width 1075 height 38
click at [83, 265] on link "Outlinks" at bounding box center [80, 263] width 75 height 13
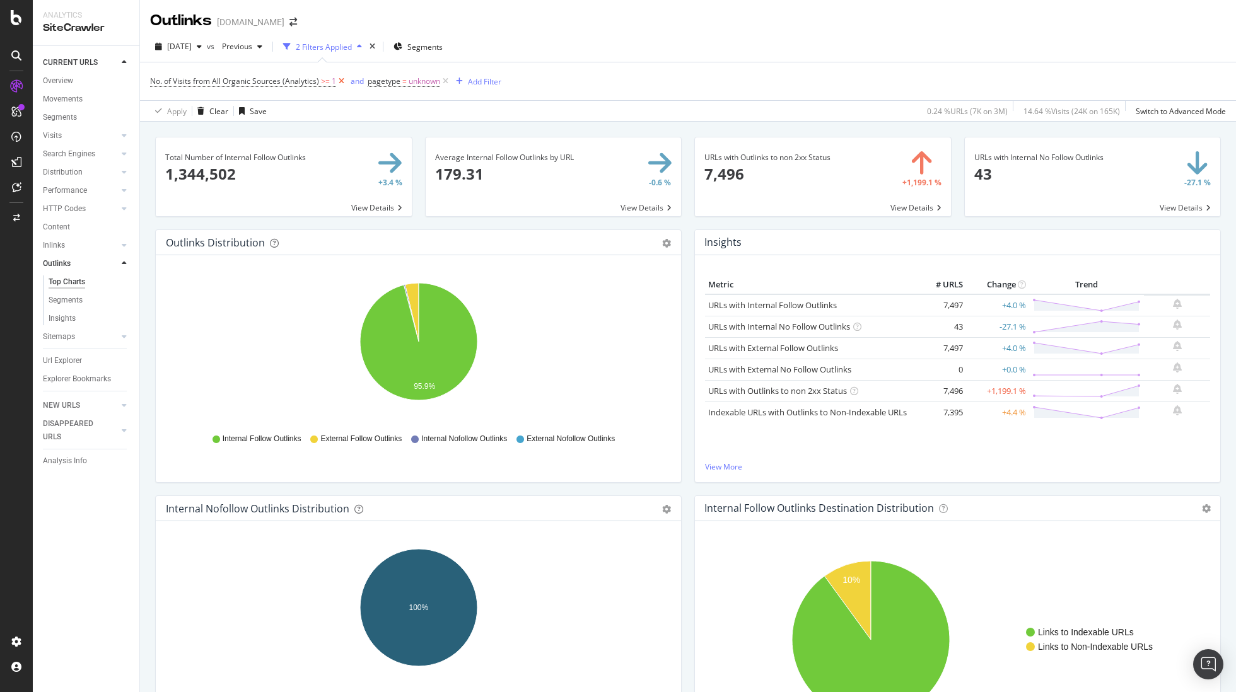
click at [342, 82] on icon at bounding box center [341, 81] width 11 height 13
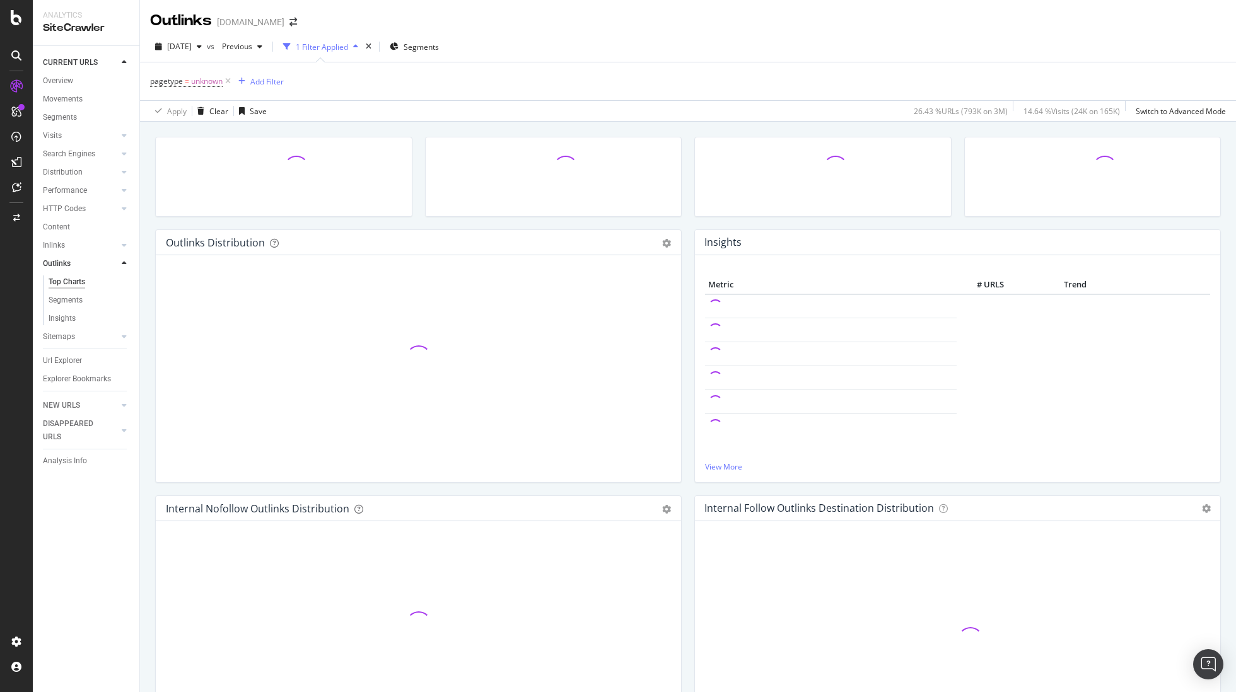
click at [228, 81] on icon at bounding box center [228, 81] width 11 height 13
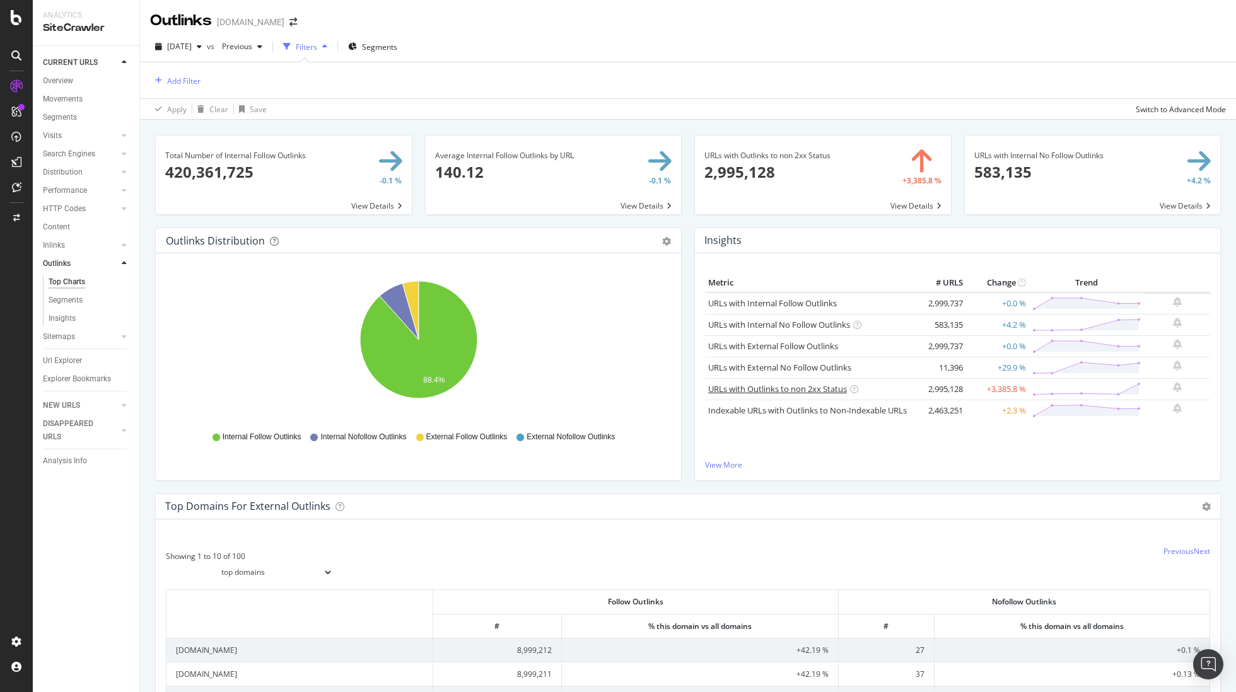
click at [814, 390] on link "URLs with Outlinks to non 2xx Status" at bounding box center [777, 388] width 139 height 11
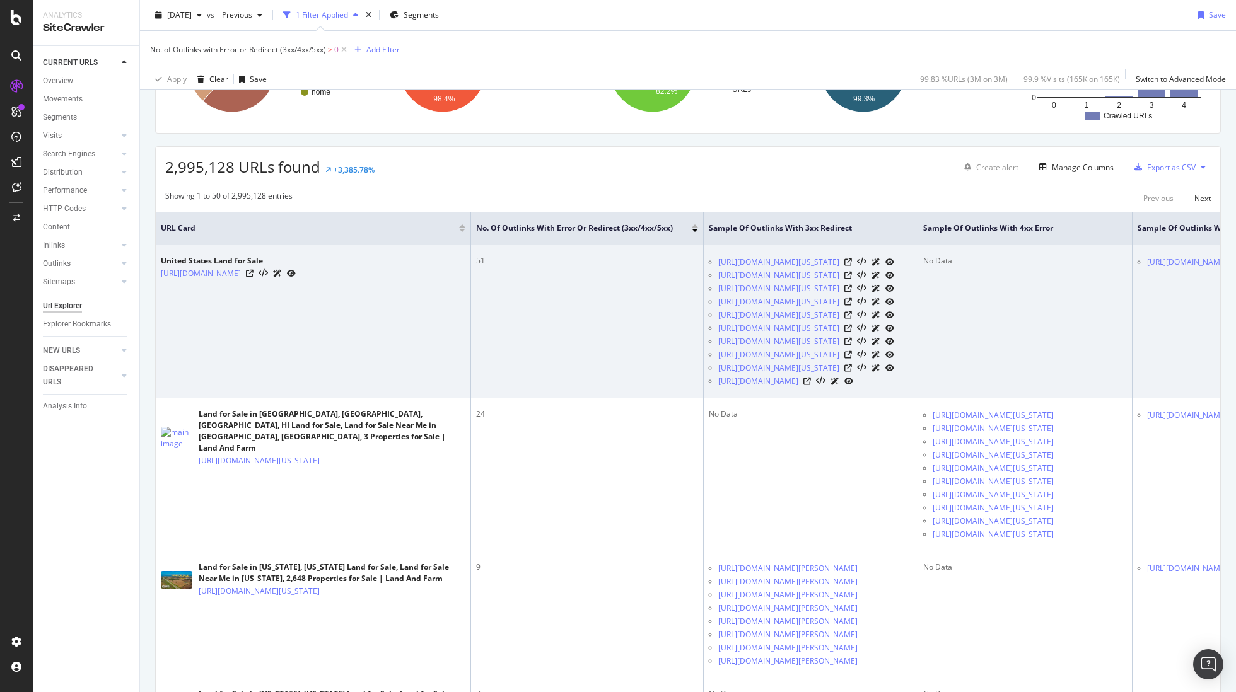
scroll to position [195, 0]
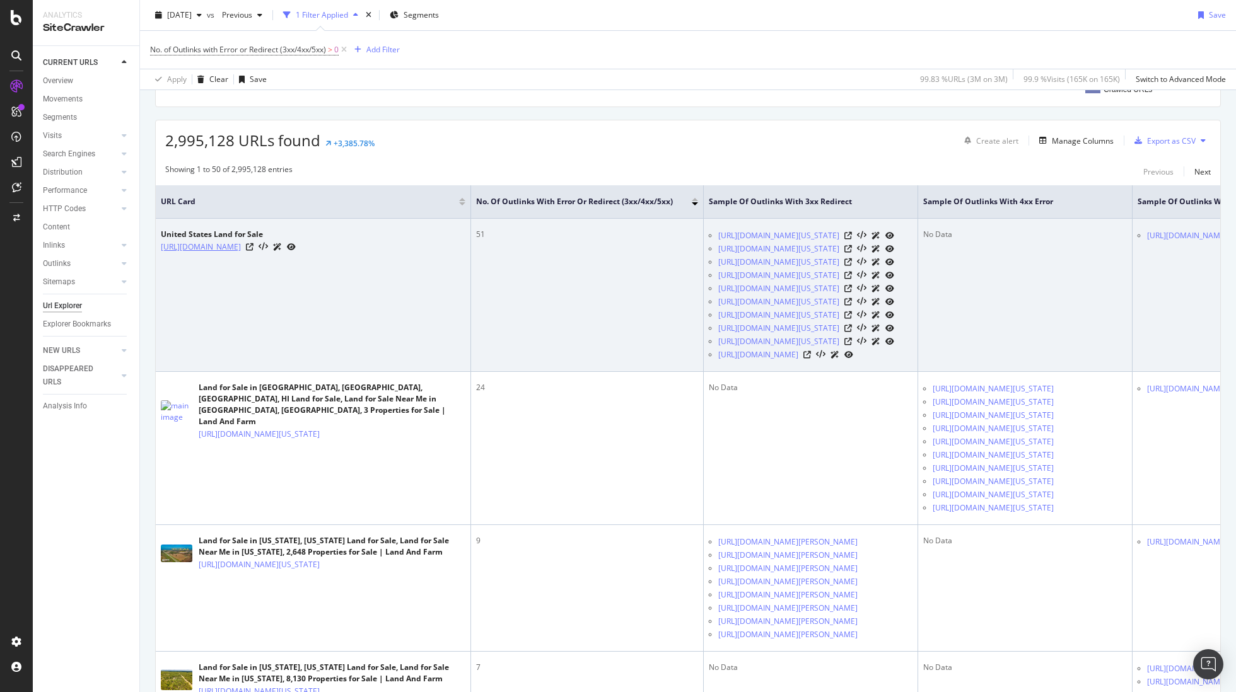
click at [231, 249] on link "[URL][DOMAIN_NAME]" at bounding box center [201, 247] width 80 height 13
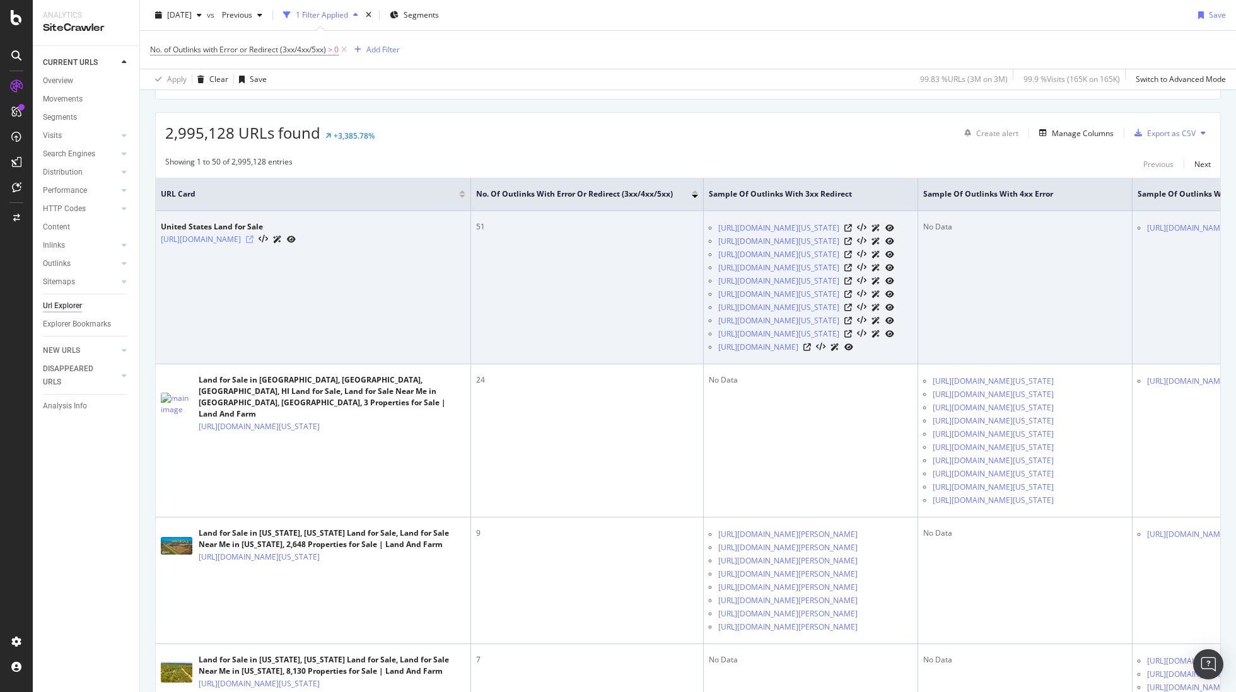
click at [253, 238] on icon at bounding box center [250, 240] width 8 height 8
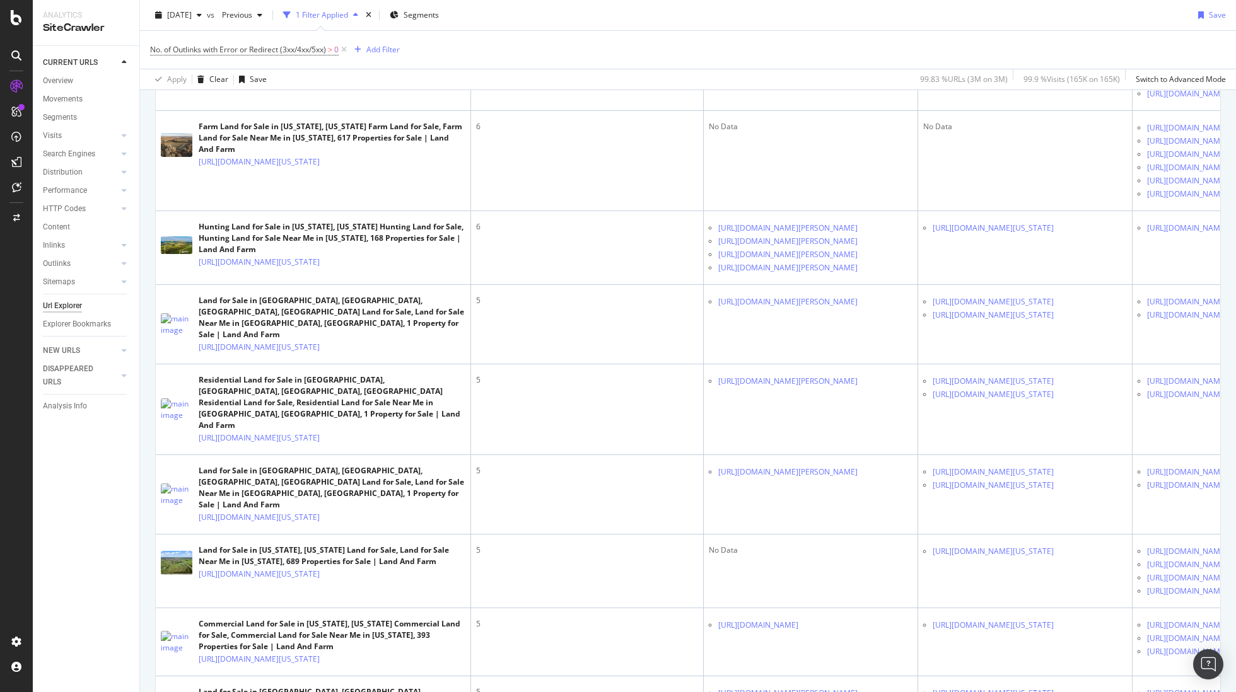
scroll to position [1276, 0]
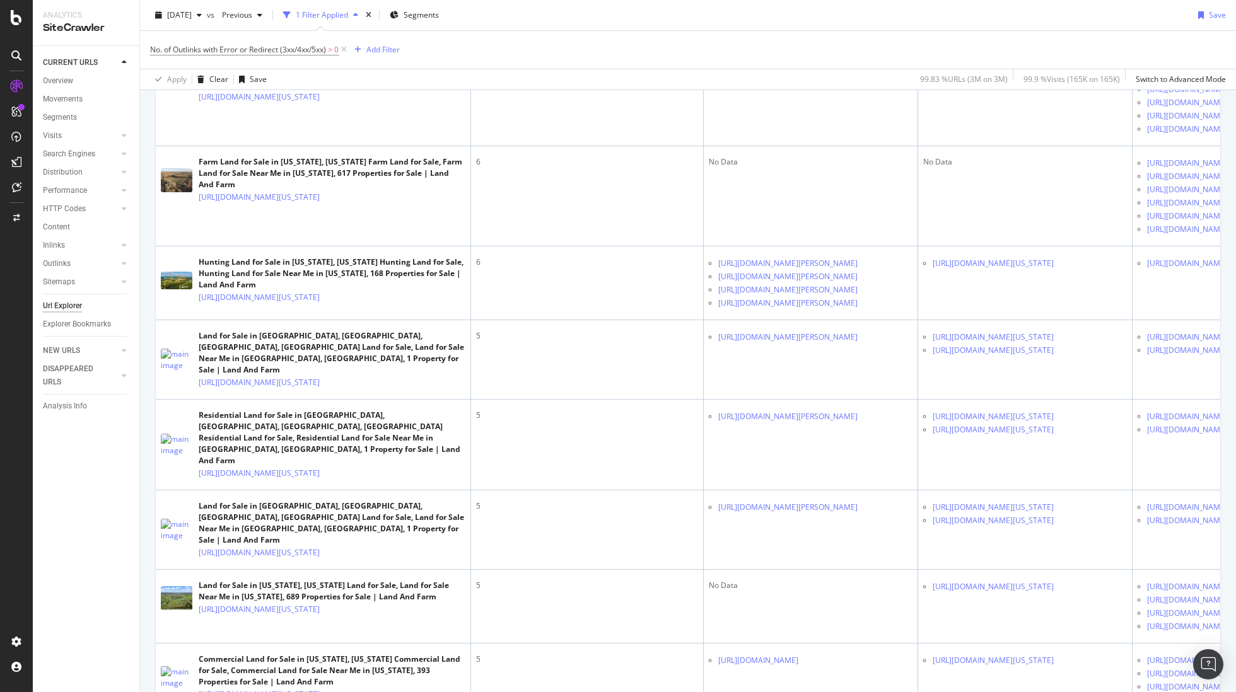
click at [332, 16] on icon at bounding box center [329, 12] width 8 height 8
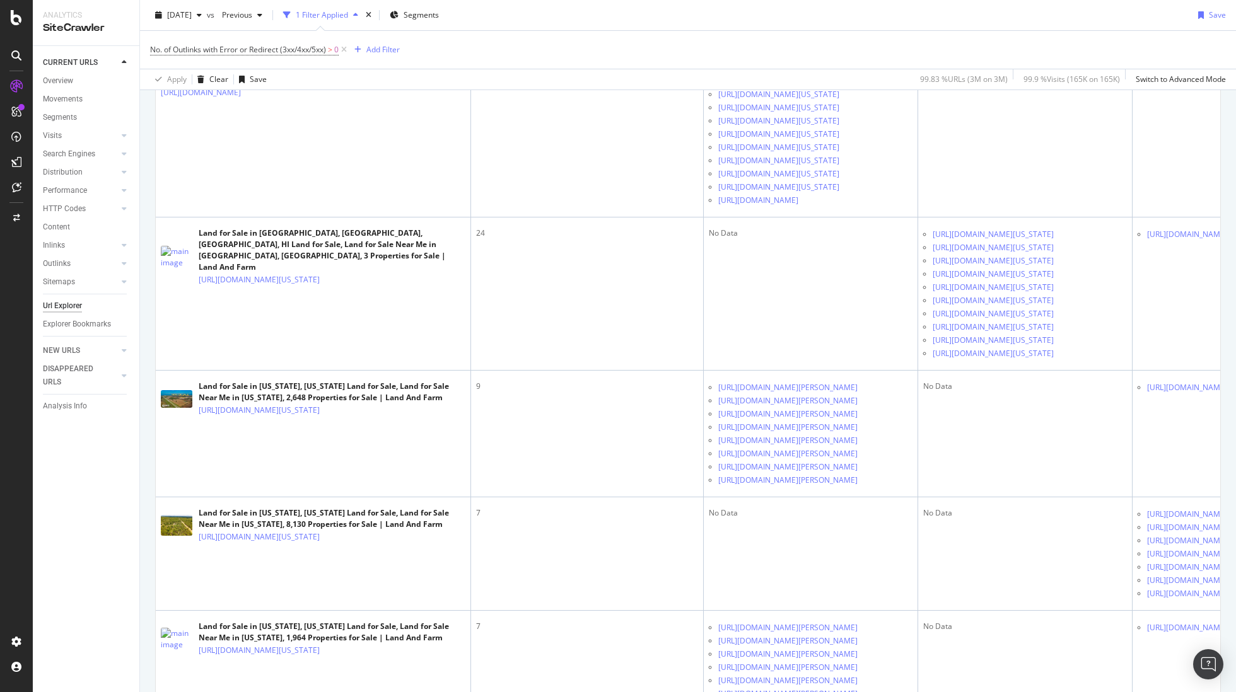
scroll to position [0, 0]
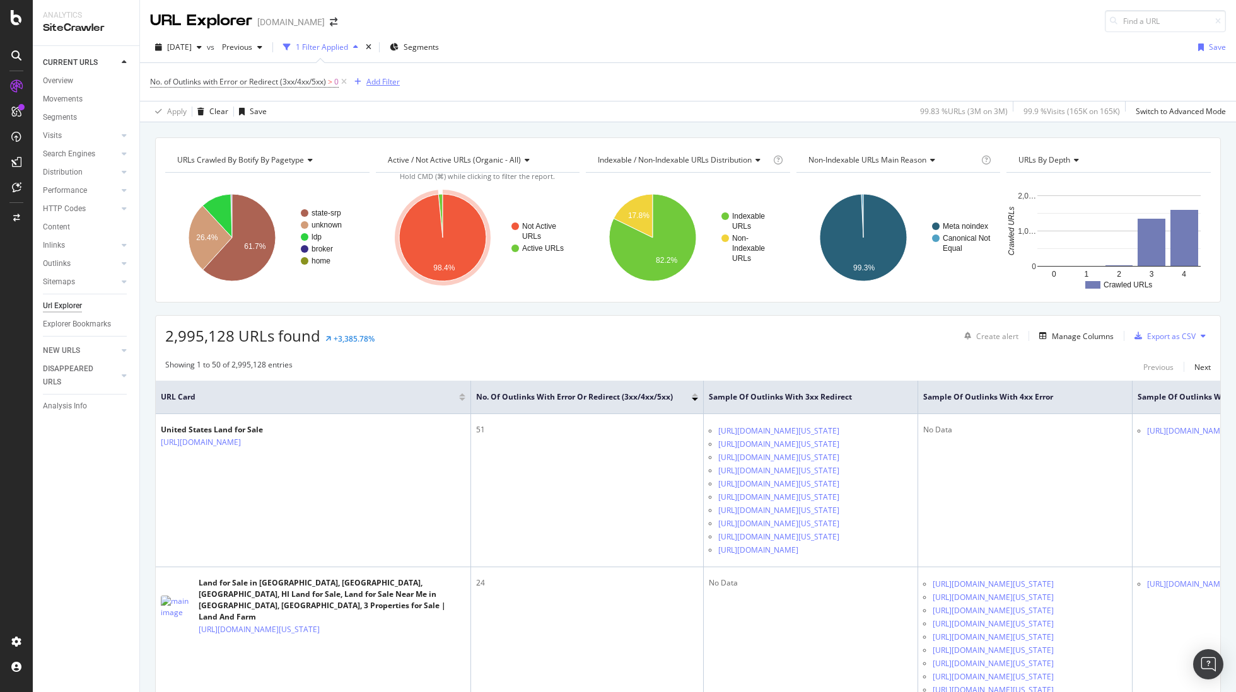
click at [389, 81] on div "Add Filter" at bounding box center [382, 81] width 33 height 11
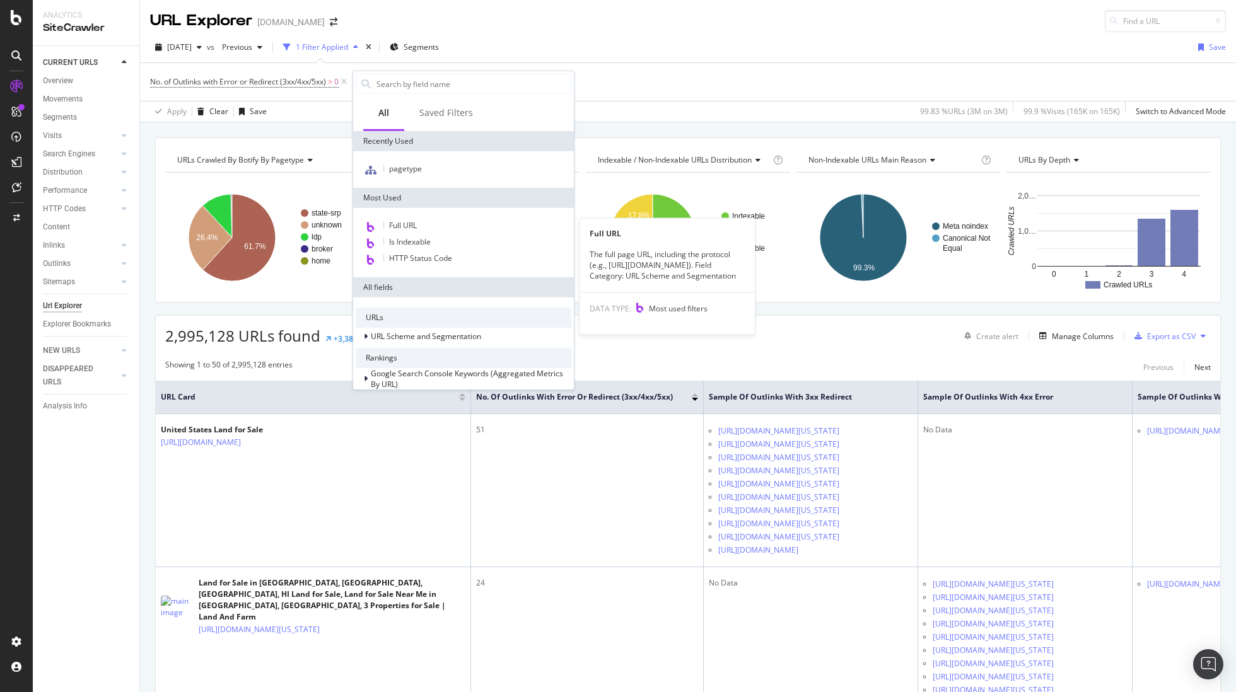
click at [402, 220] on span "Full URL" at bounding box center [403, 225] width 28 height 11
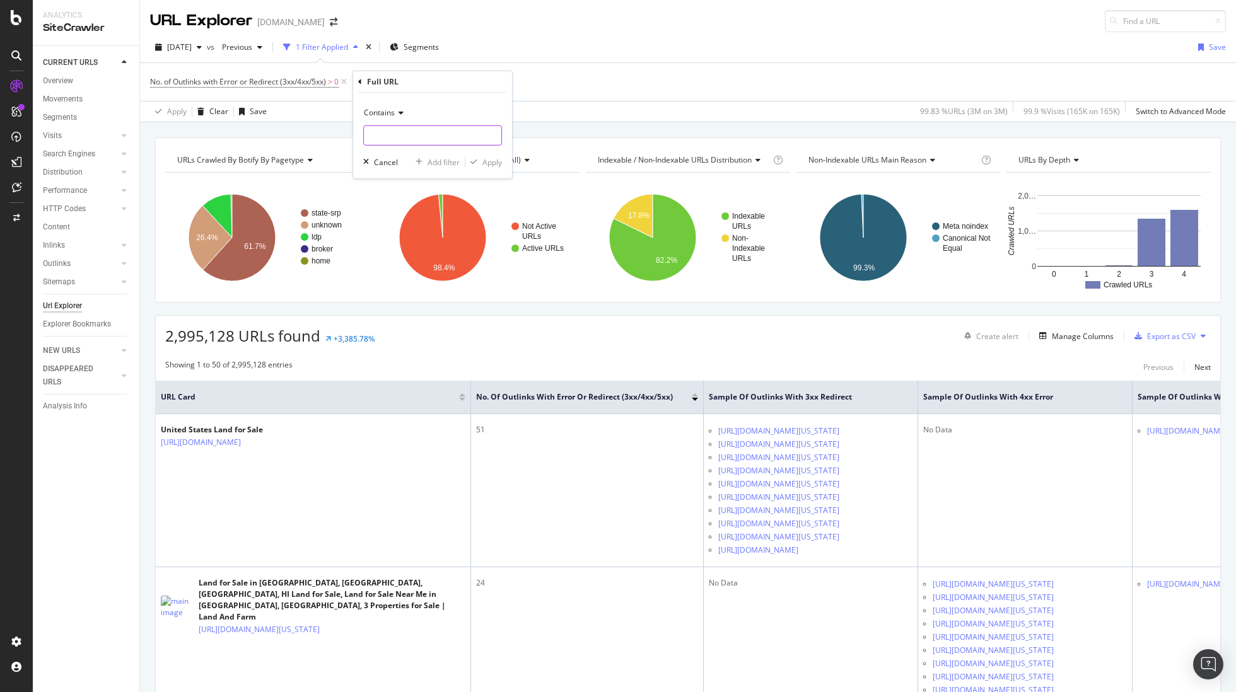
click at [398, 133] on input "text" at bounding box center [432, 135] width 137 height 20
type input "/broker/"
click at [492, 164] on div "Apply" at bounding box center [492, 161] width 20 height 11
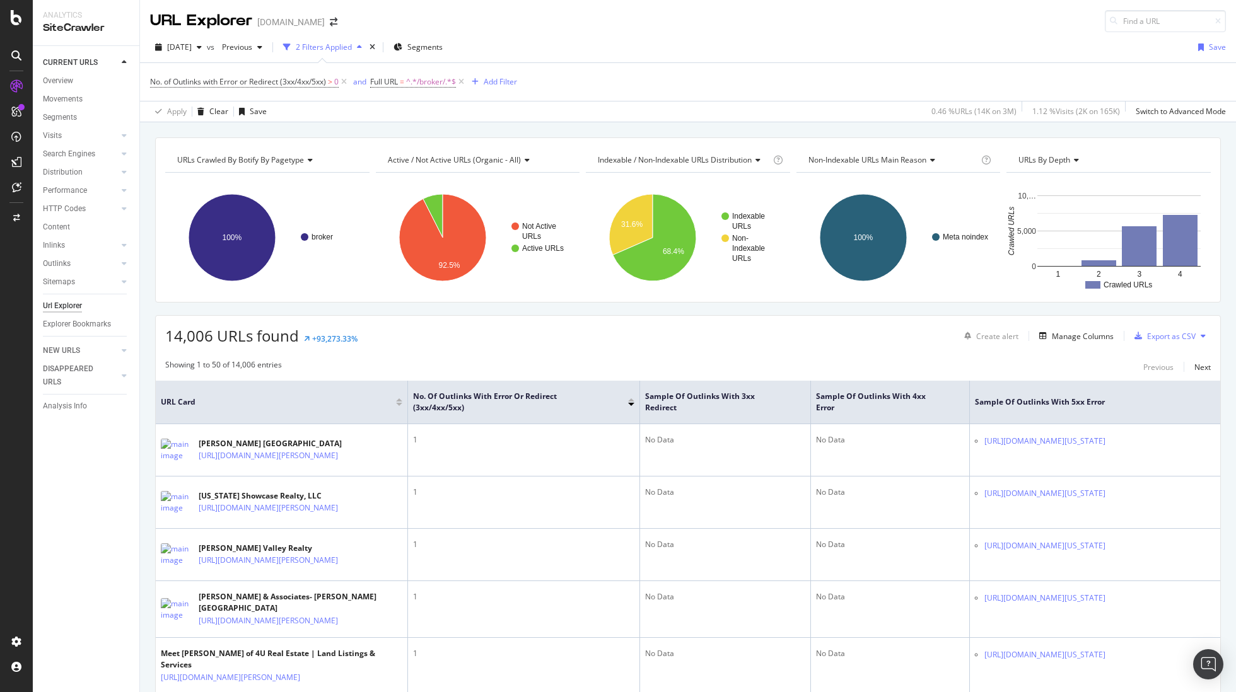
drag, startPoint x: 466, startPoint y: 81, endPoint x: 405, endPoint y: 99, distance: 63.2
click at [466, 81] on icon at bounding box center [461, 82] width 11 height 13
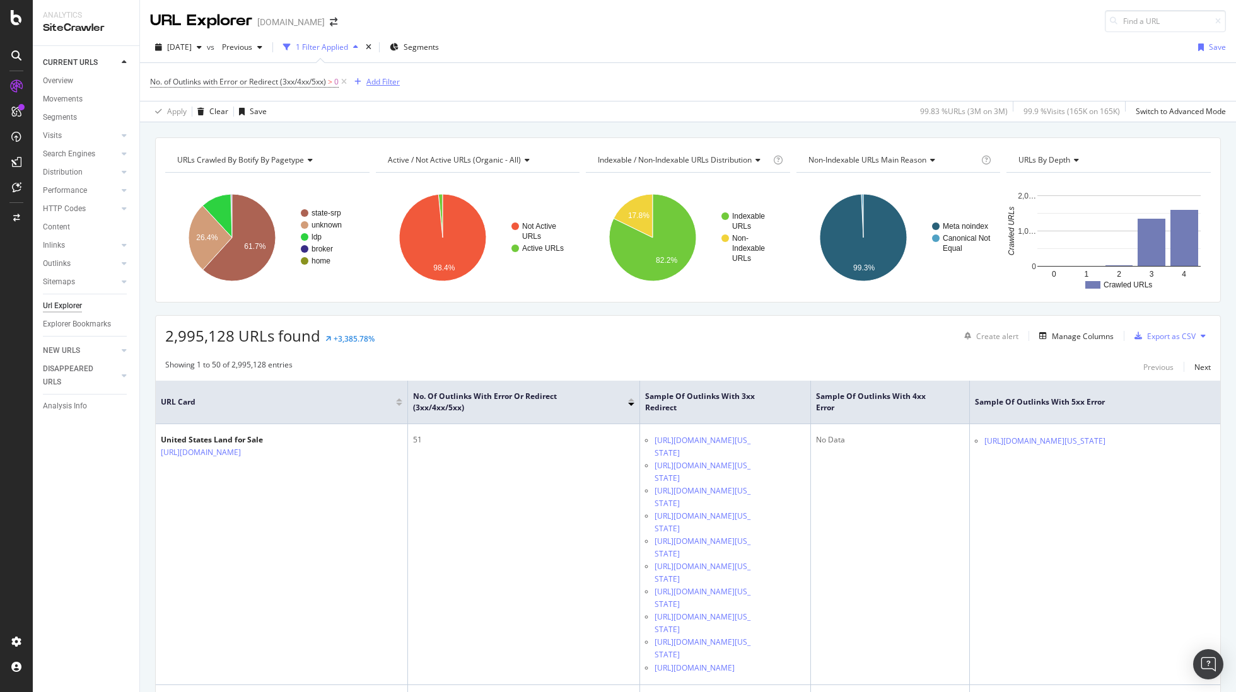
click at [381, 81] on div "Add Filter" at bounding box center [382, 81] width 33 height 11
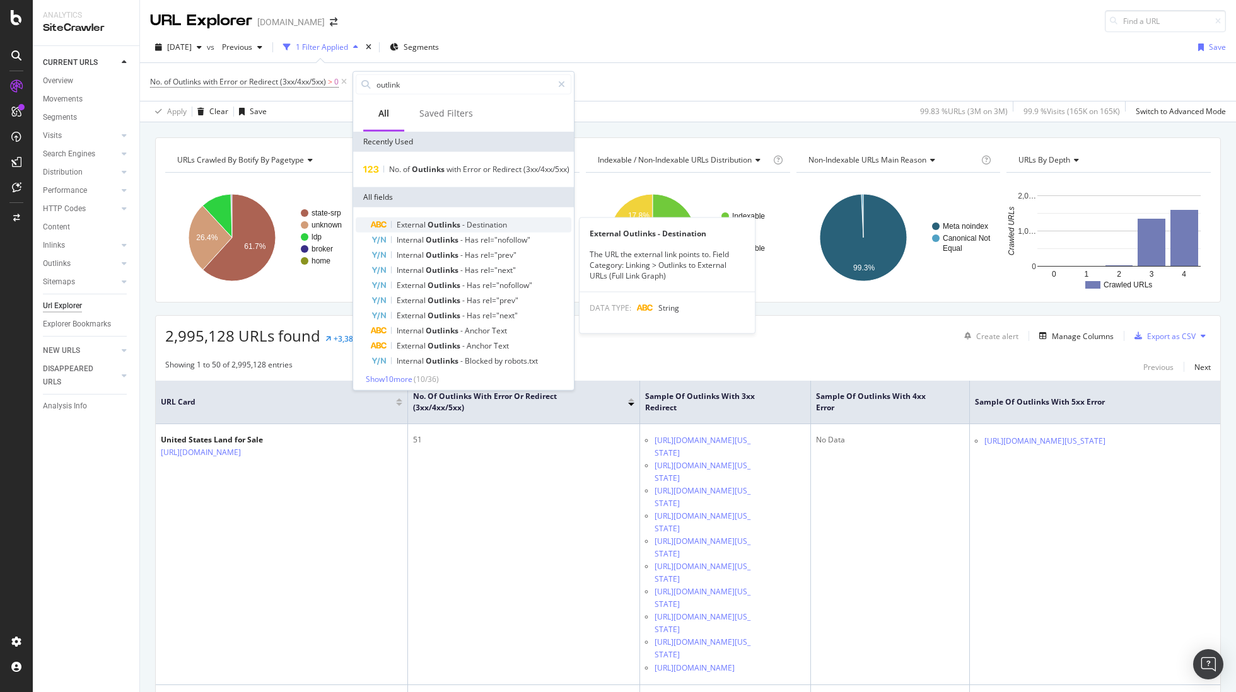
type input "outlink"
click at [428, 223] on span "Outlinks" at bounding box center [444, 224] width 35 height 11
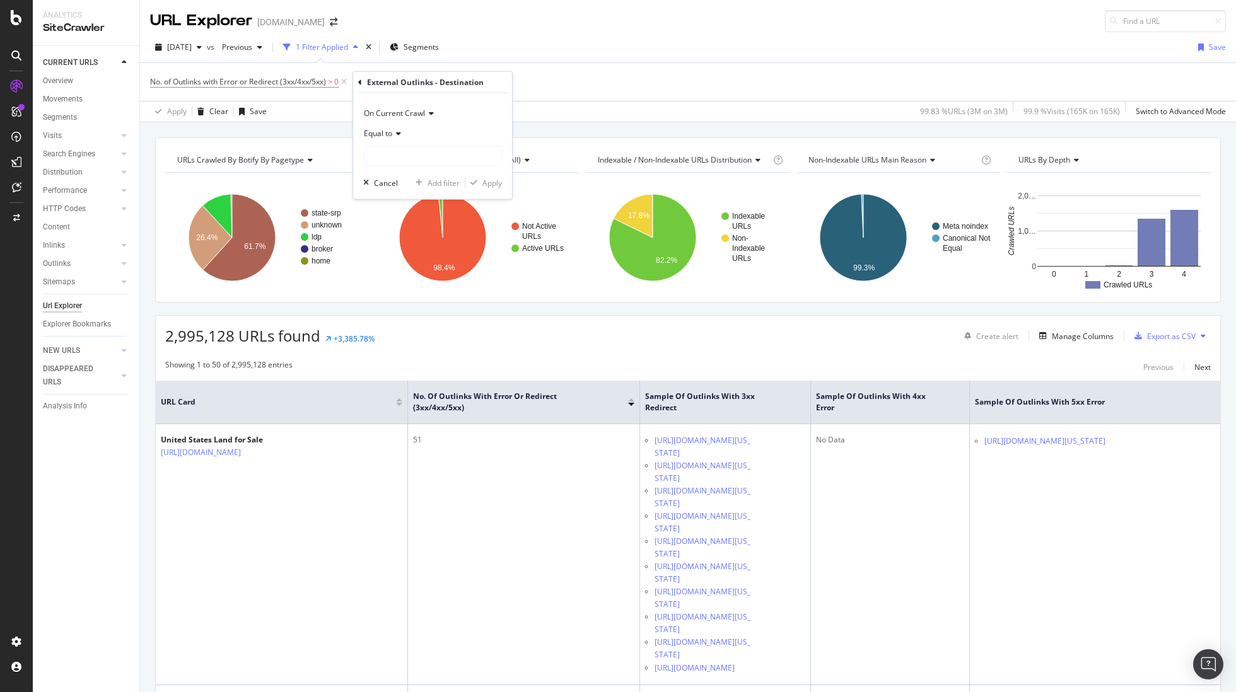
click at [394, 136] on icon at bounding box center [396, 134] width 9 height 8
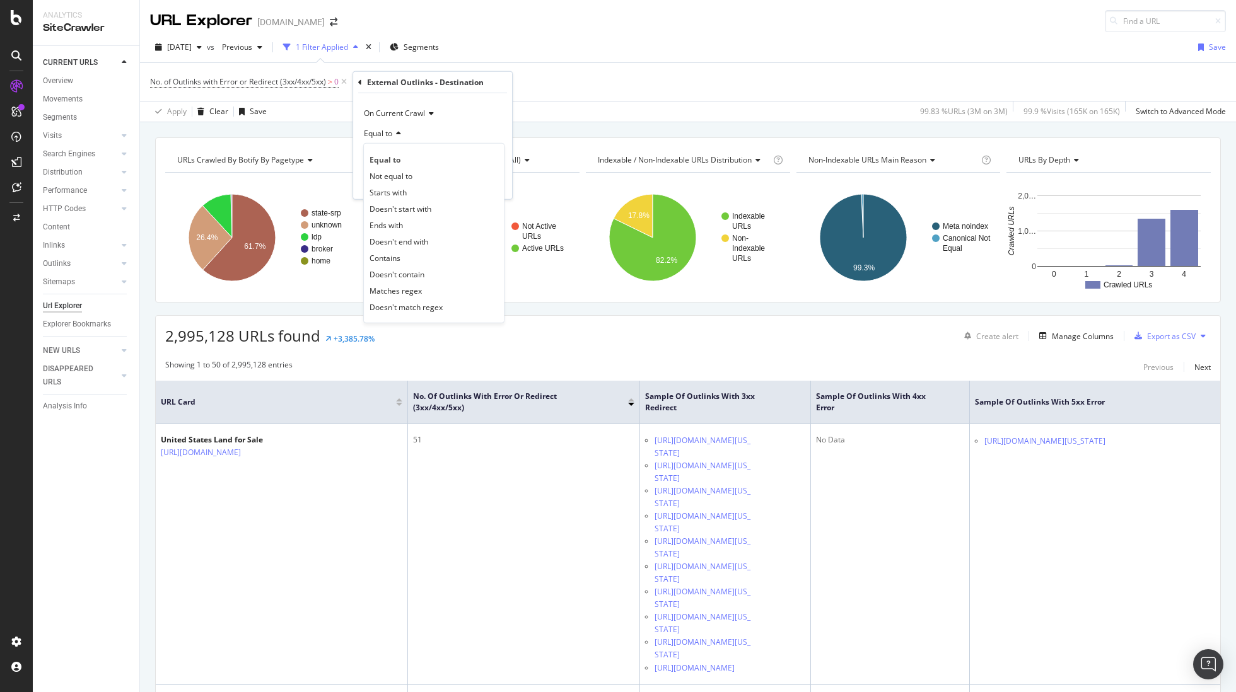
click at [405, 254] on div "Contains" at bounding box center [433, 258] width 135 height 16
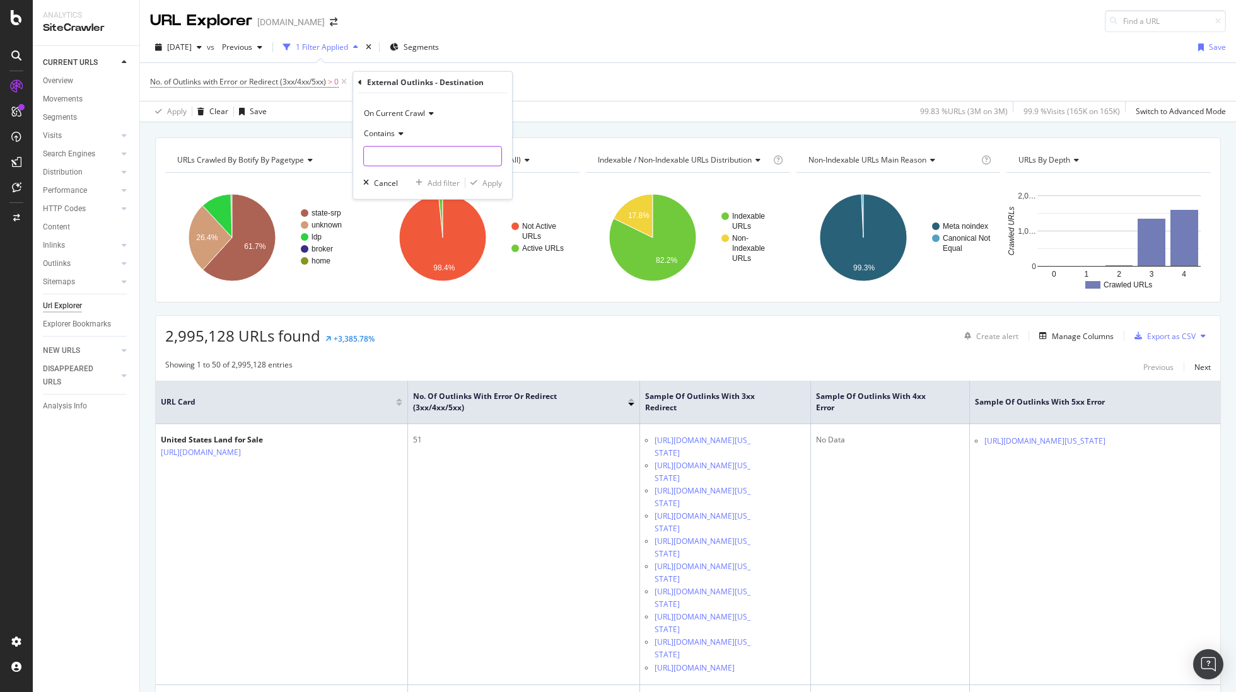
click at [388, 153] on input "text" at bounding box center [432, 156] width 137 height 20
type input "/broker/"
click at [489, 187] on div "Apply" at bounding box center [492, 182] width 20 height 11
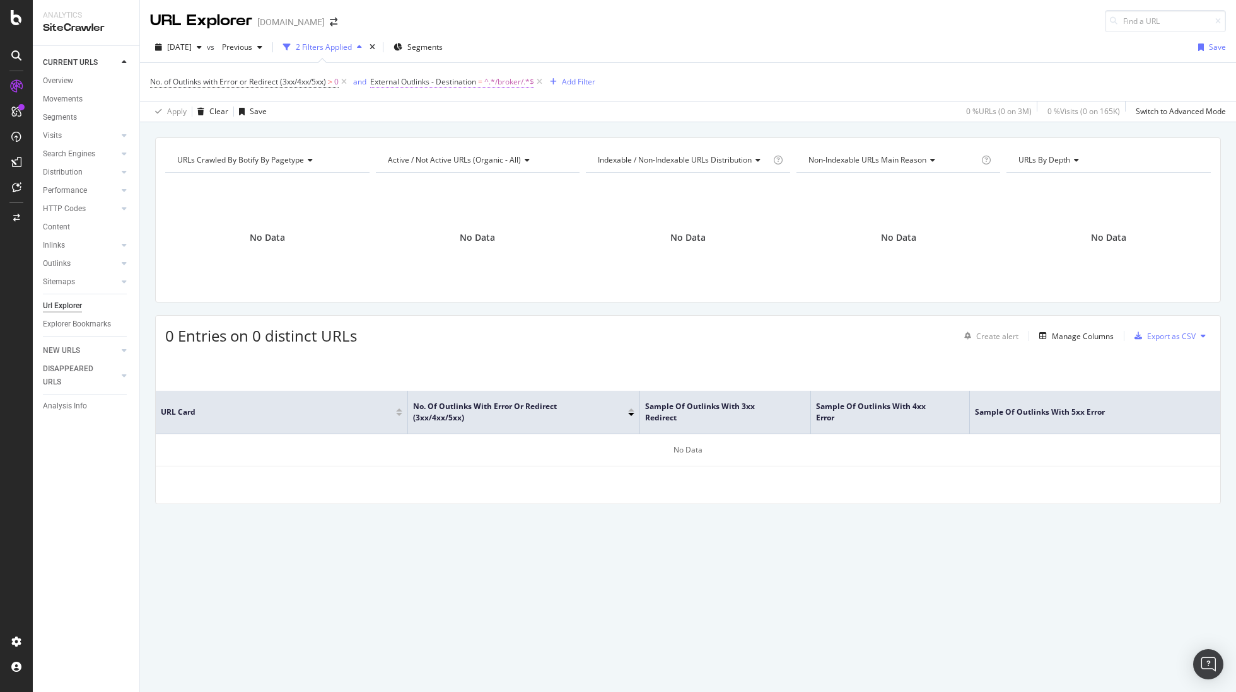
click at [473, 82] on span "External Outlinks - Destination" at bounding box center [423, 81] width 106 height 11
click at [514, 154] on icon at bounding box center [512, 153] width 7 height 9
click at [416, 134] on icon at bounding box center [419, 131] width 9 height 8
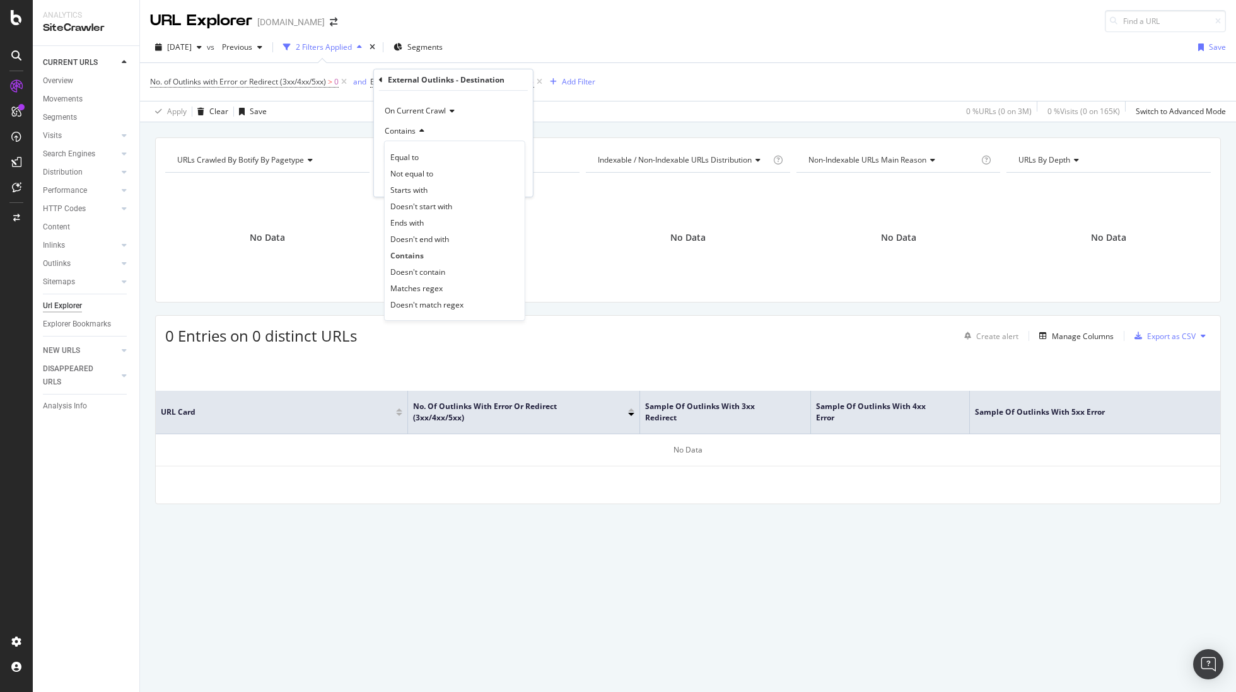
click at [416, 134] on icon at bounding box center [419, 131] width 9 height 8
click at [417, 158] on input "text" at bounding box center [453, 154] width 137 height 20
type input "broker"
click at [504, 179] on div "Apply" at bounding box center [513, 180] width 20 height 11
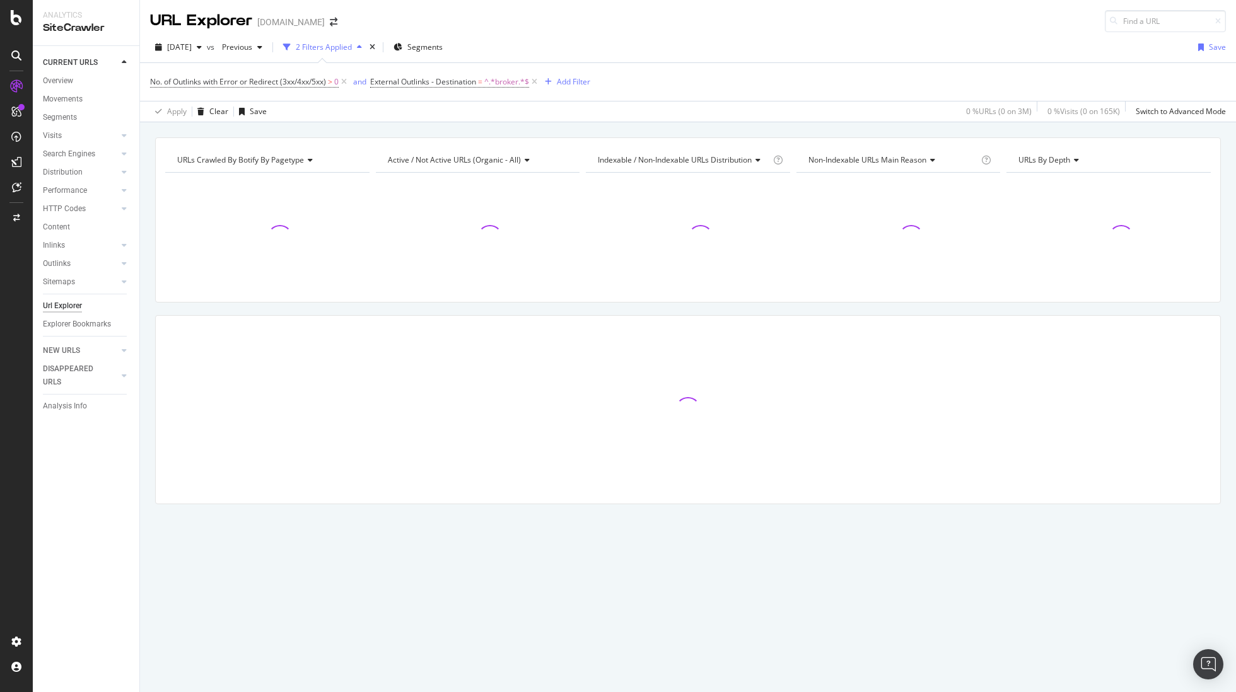
drag, startPoint x: 537, startPoint y: 82, endPoint x: 405, endPoint y: 113, distance: 135.9
click at [536, 81] on icon at bounding box center [534, 82] width 11 height 13
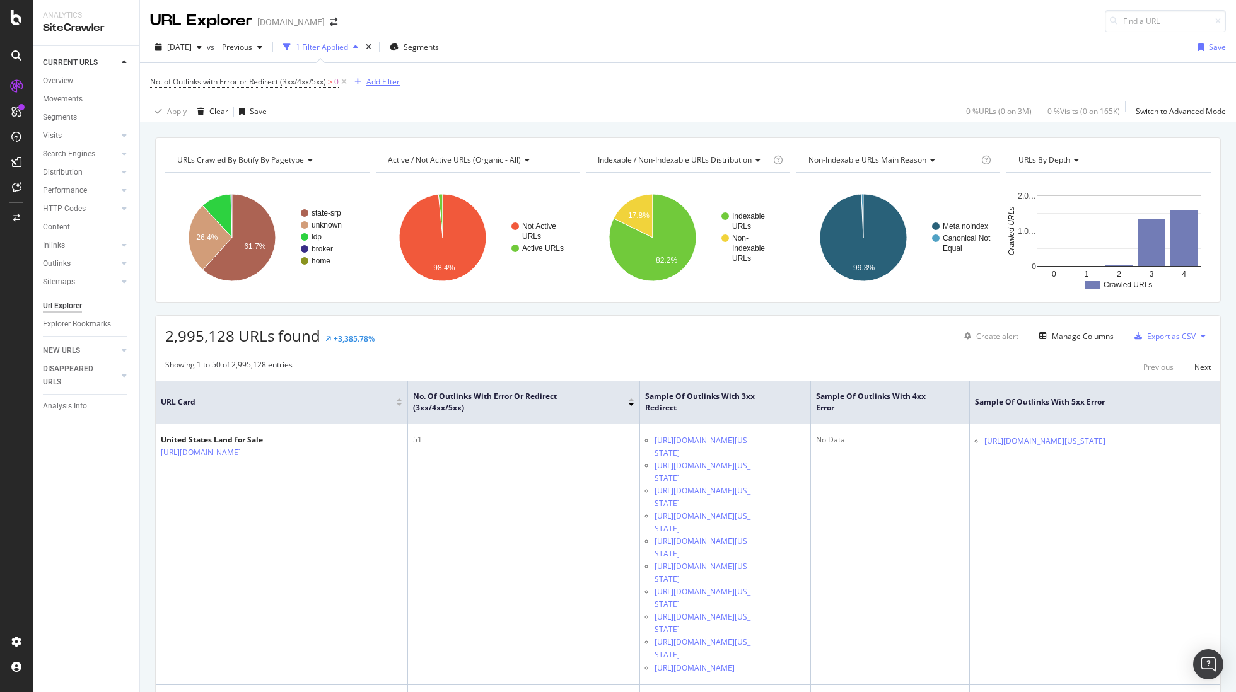
click at [375, 78] on div "Add Filter" at bounding box center [382, 81] width 33 height 11
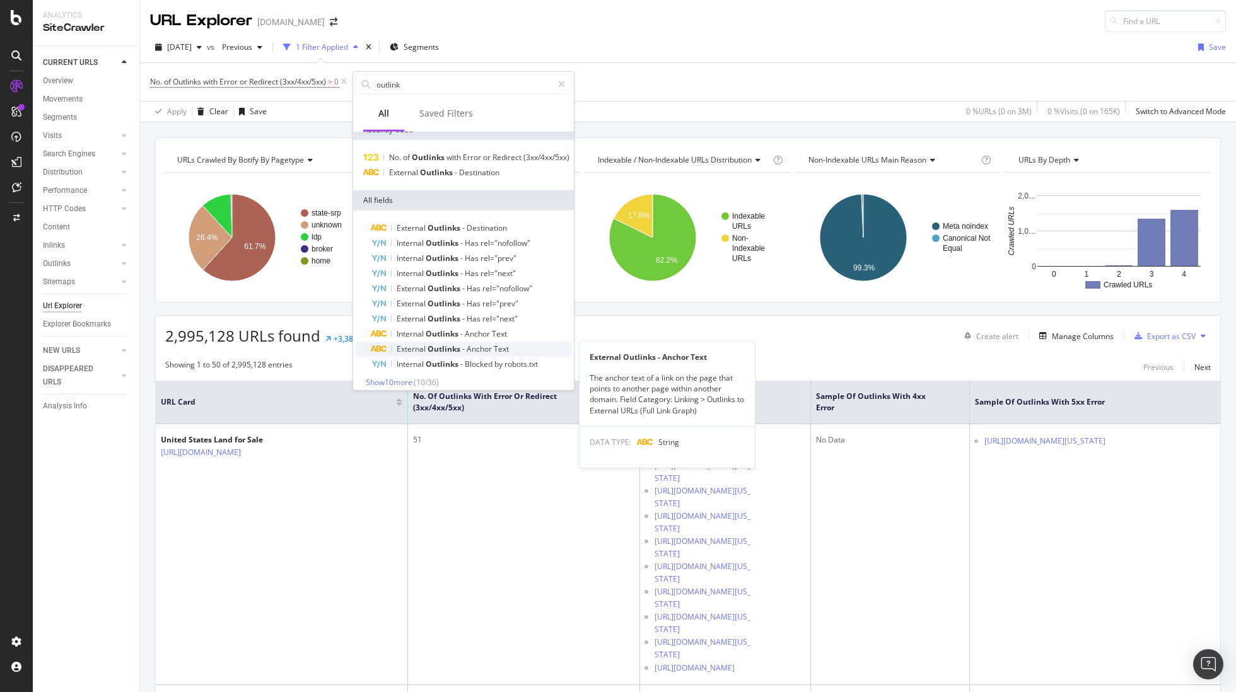
scroll to position [19, 0]
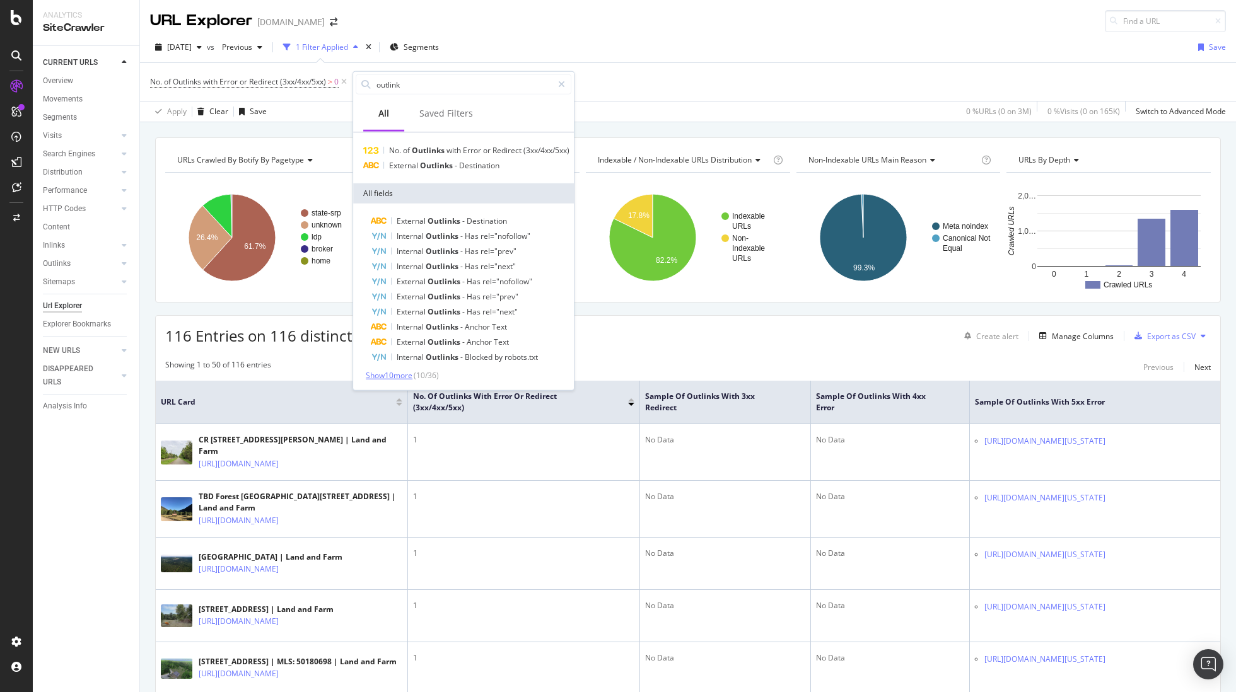
click at [404, 374] on span "Show 10 more" at bounding box center [389, 375] width 47 height 11
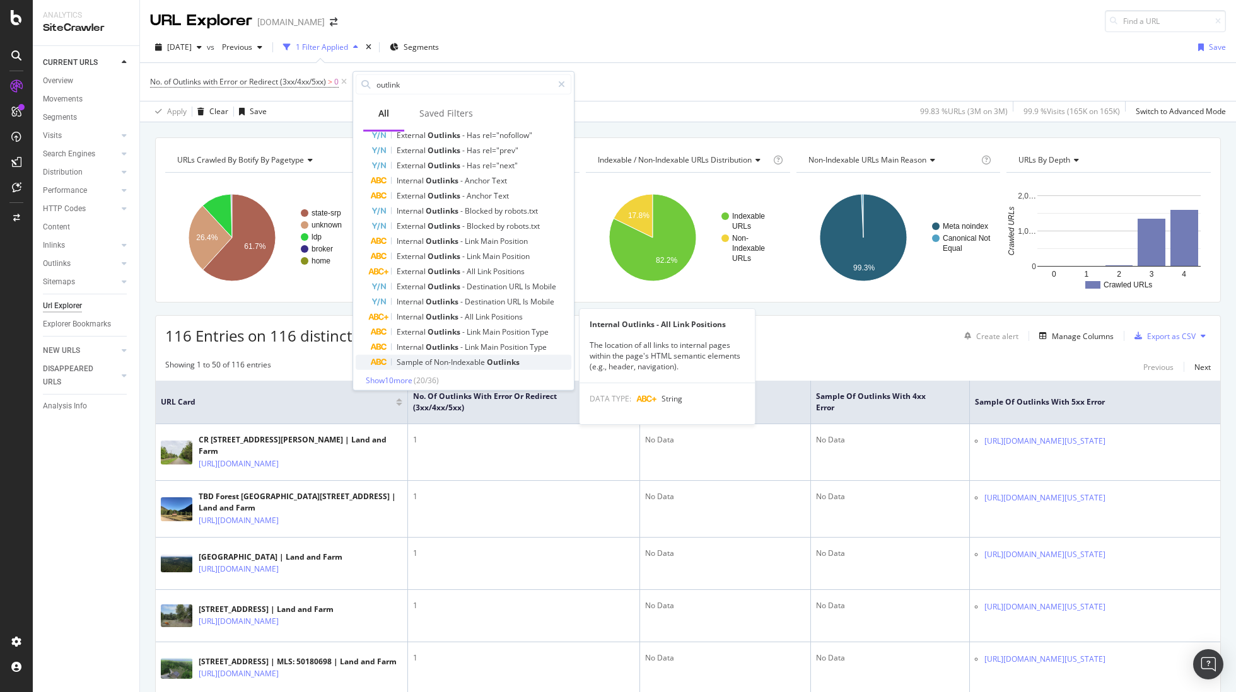
scroll to position [170, 0]
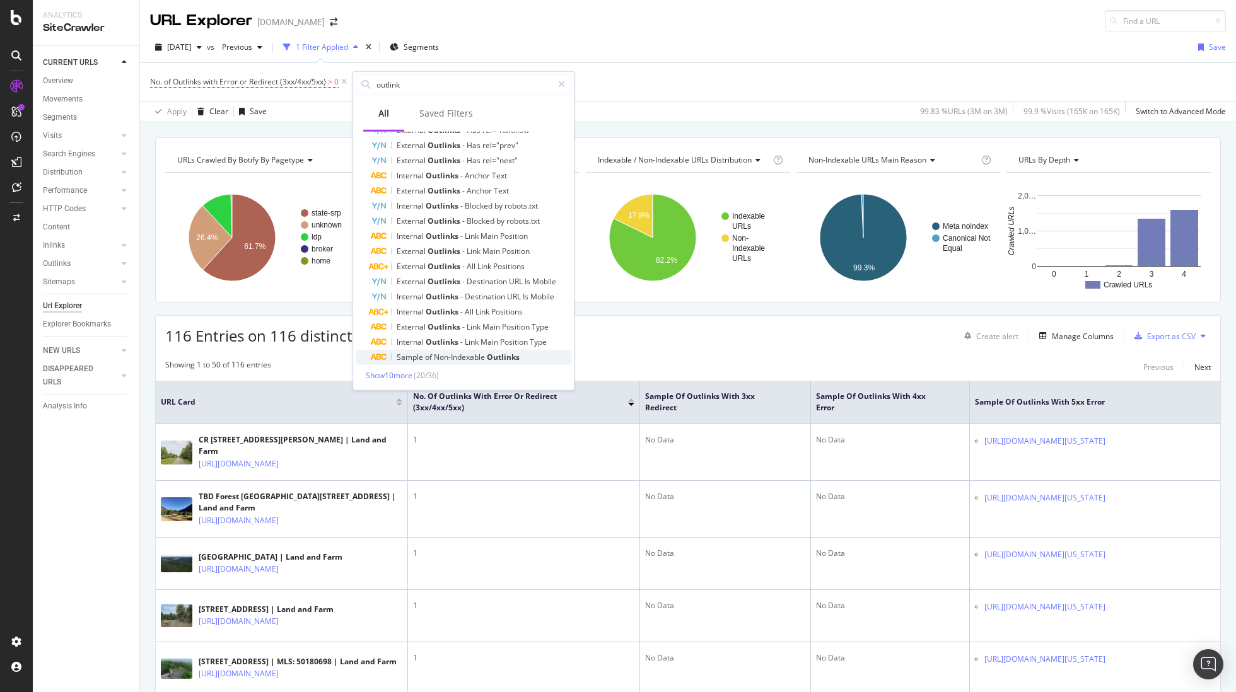
click at [439, 355] on span "Non-Indexable" at bounding box center [460, 357] width 53 height 11
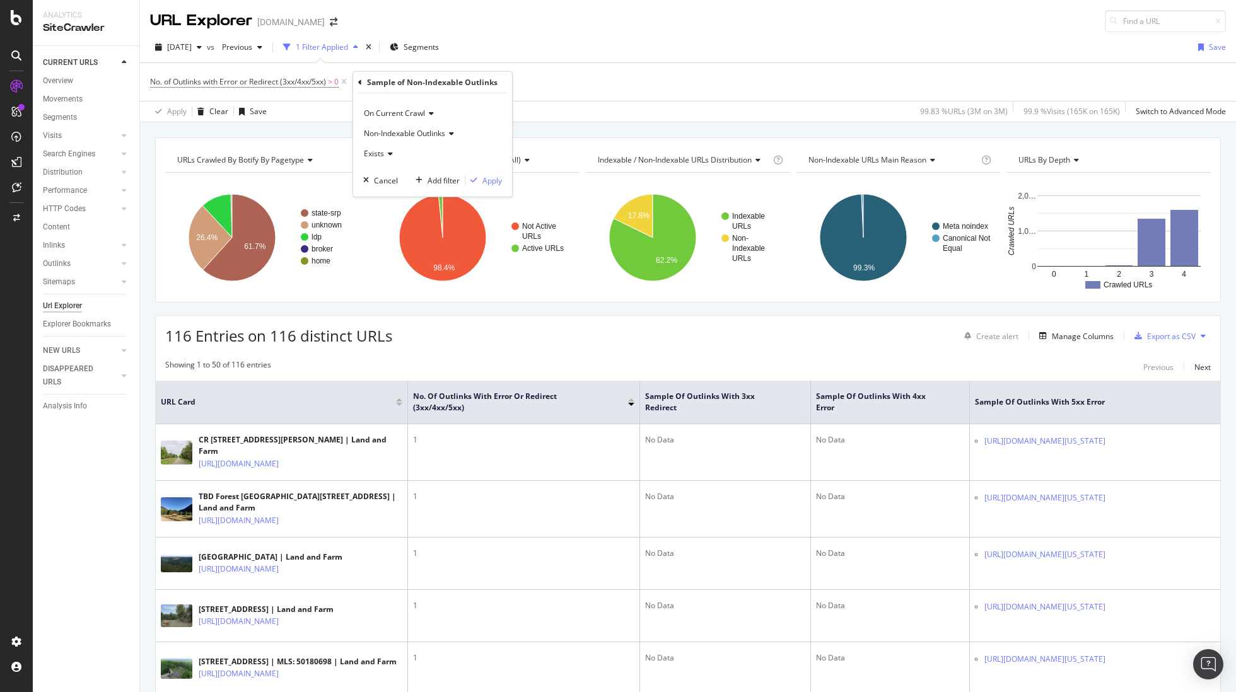
click at [389, 153] on icon at bounding box center [388, 154] width 9 height 8
click at [380, 178] on div "Cancel" at bounding box center [386, 180] width 24 height 11
click at [394, 83] on div "Add Filter" at bounding box center [382, 81] width 33 height 11
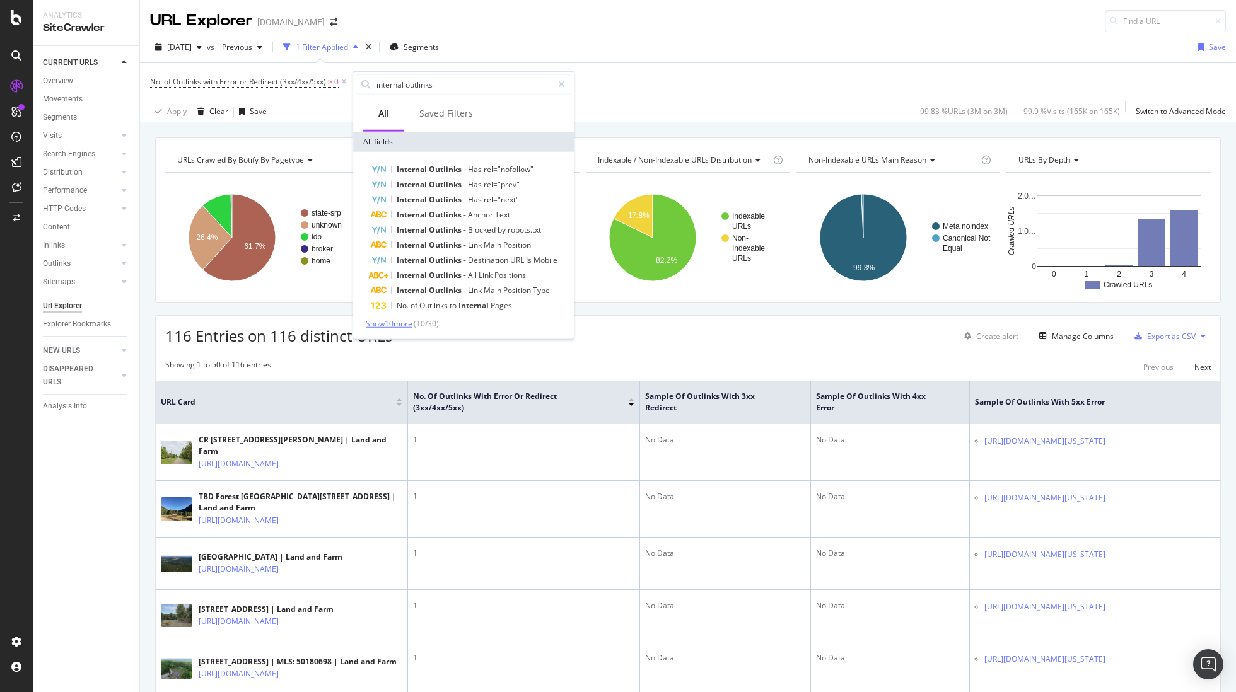
type input "internal outlinks"
click at [399, 323] on span "Show 10 more" at bounding box center [389, 323] width 47 height 11
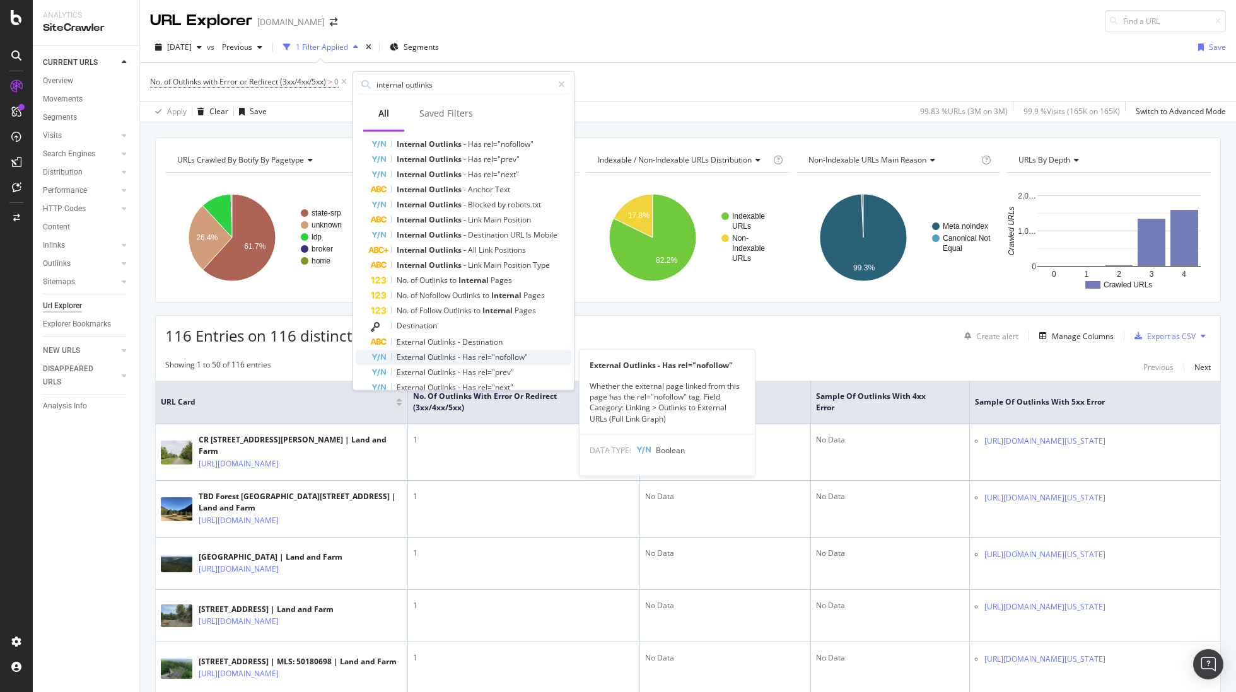
scroll to position [0, 0]
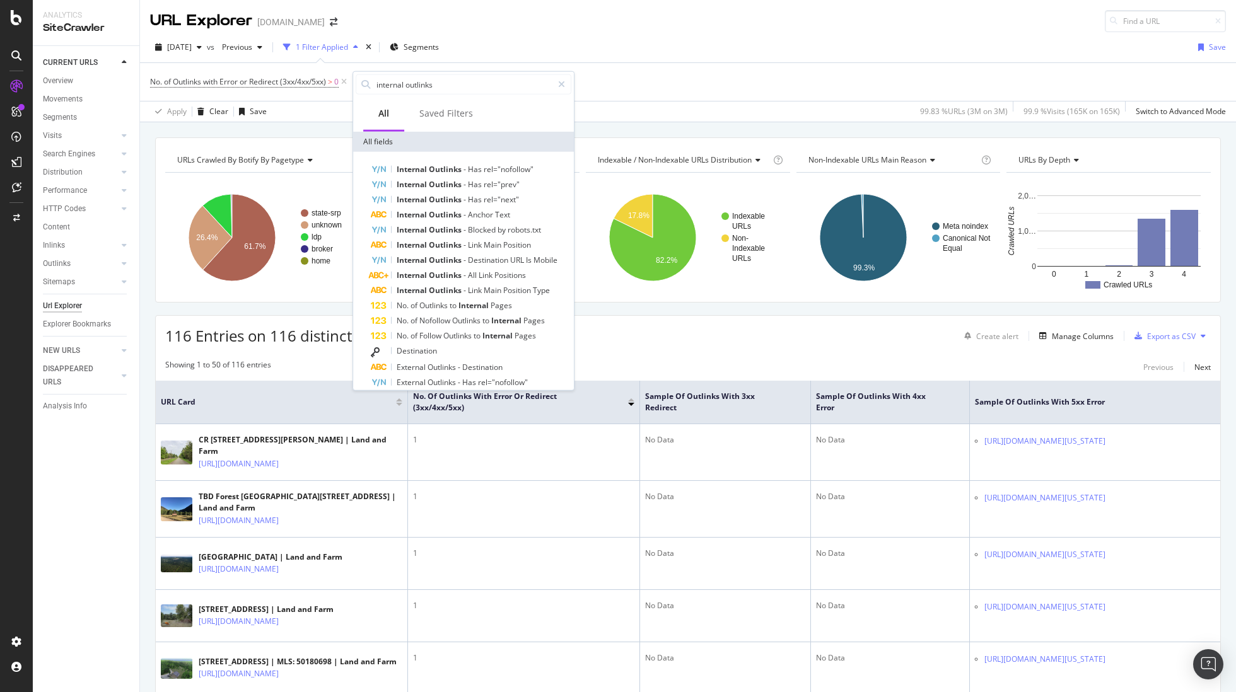
click at [437, 350] on div "Destination" at bounding box center [471, 352] width 200 height 16
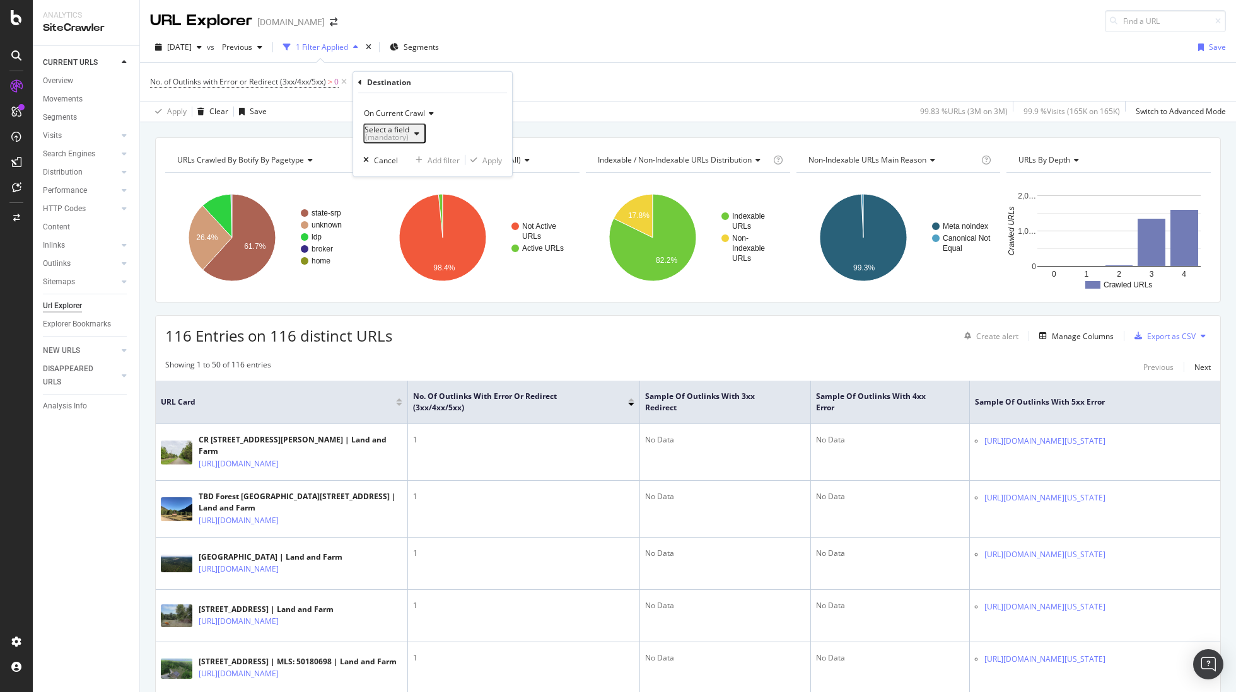
click at [424, 130] on div "button" at bounding box center [416, 134] width 15 height 8
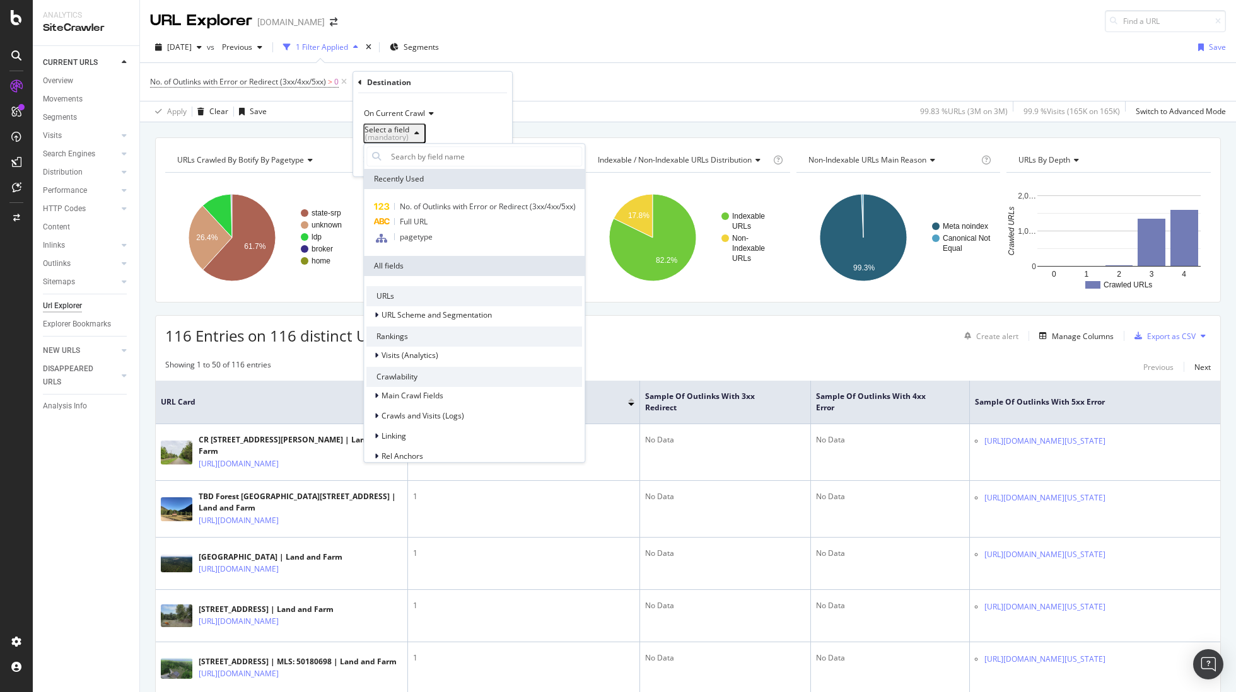
click at [456, 224] on div "Full URL" at bounding box center [474, 221] width 216 height 15
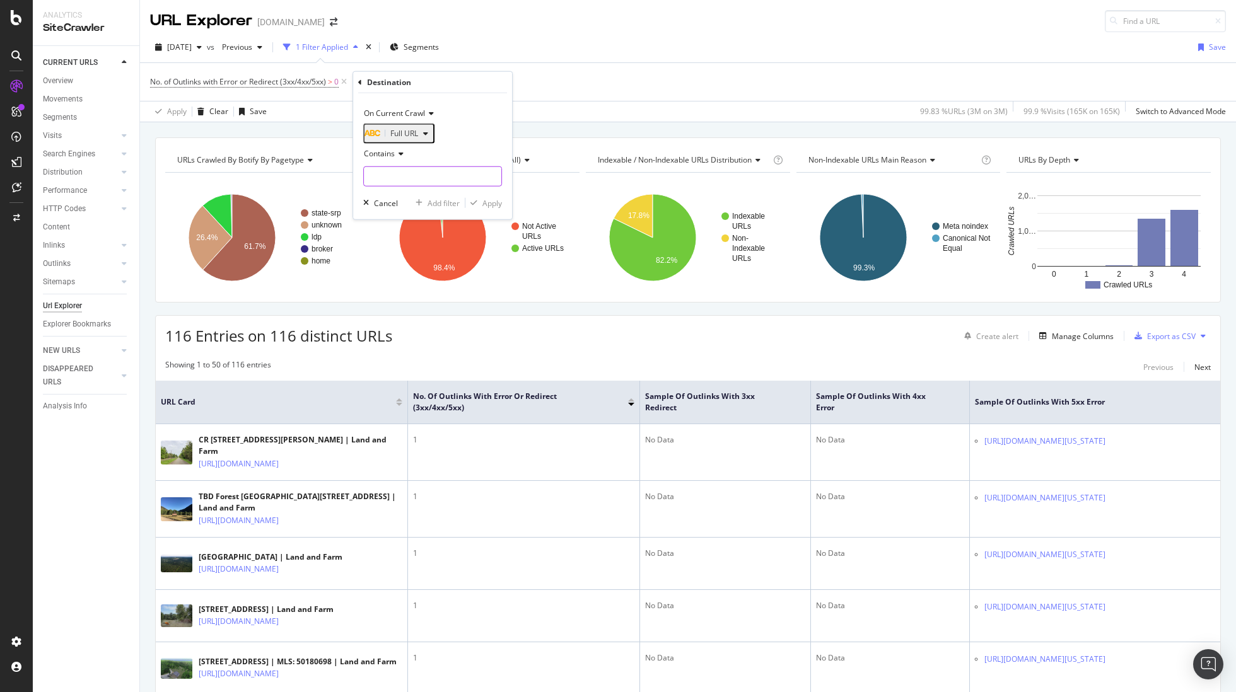
click at [410, 186] on input "text" at bounding box center [432, 176] width 137 height 20
type input "/broker/"
click at [492, 208] on div "Apply" at bounding box center [492, 202] width 20 height 11
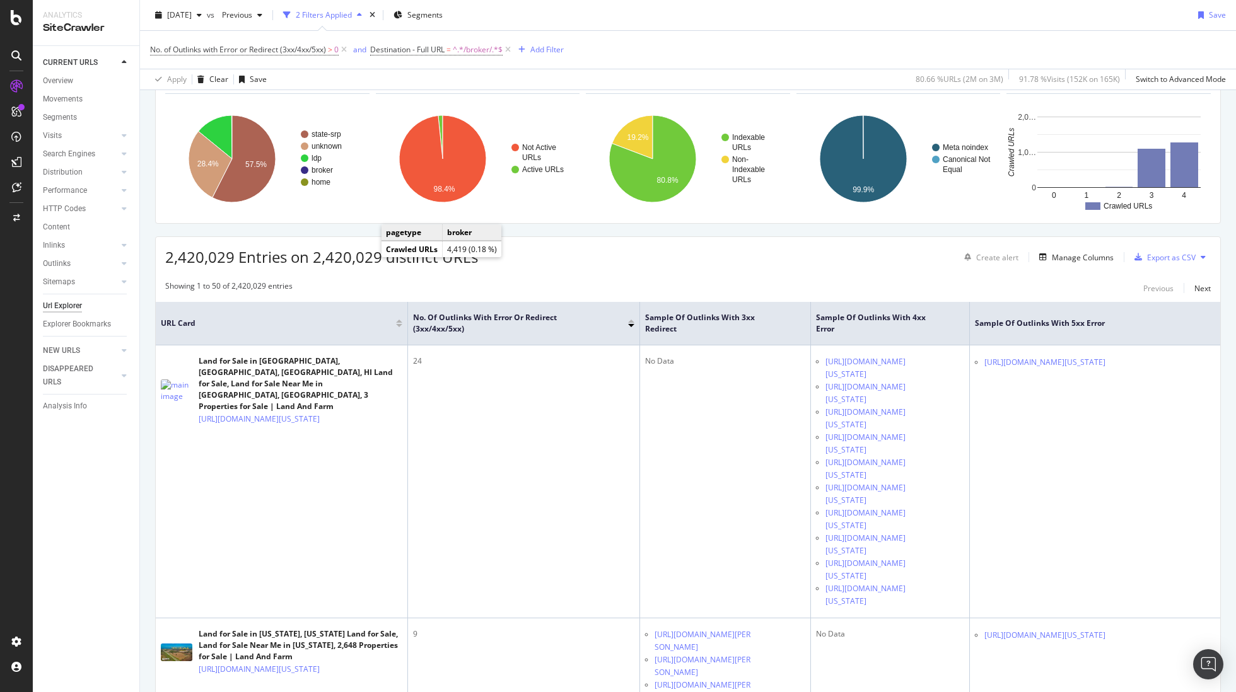
scroll to position [79, 0]
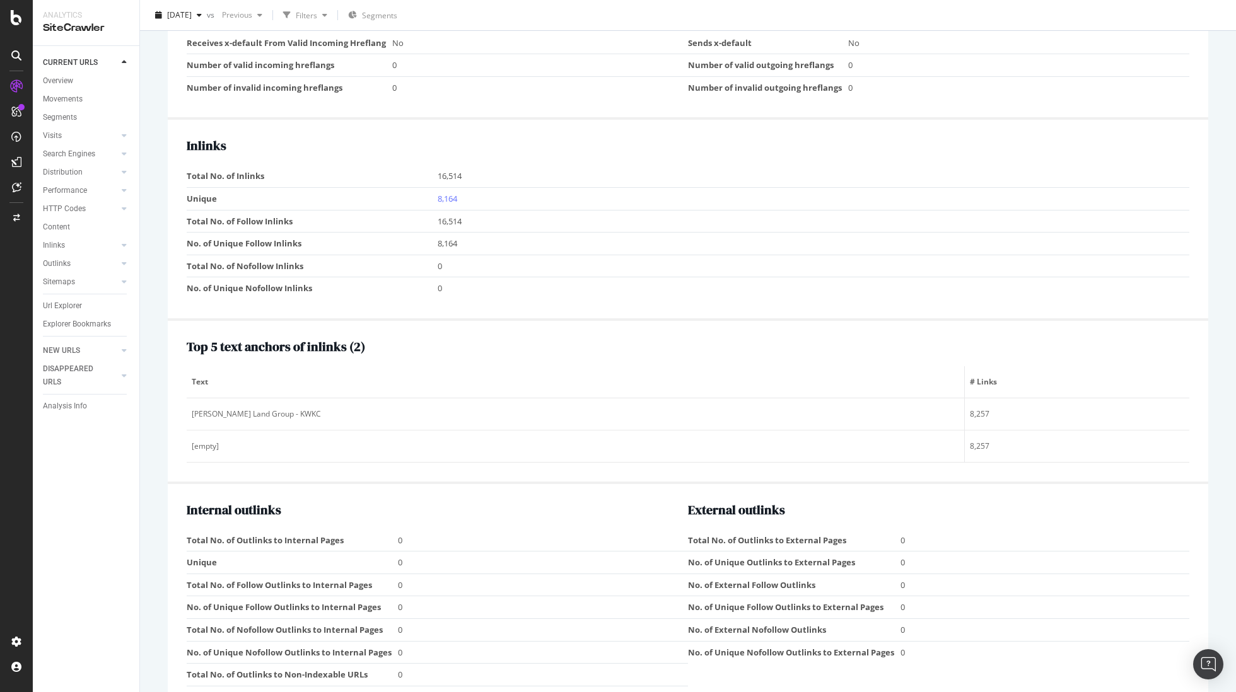
scroll to position [1080, 0]
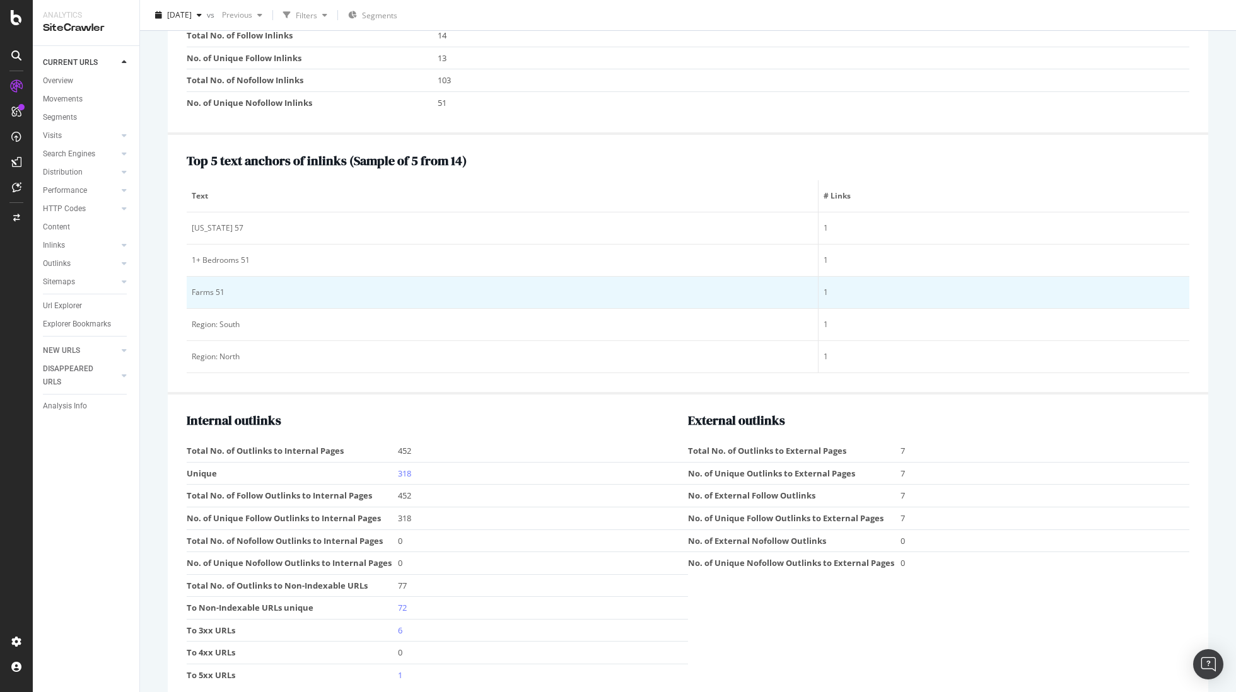
scroll to position [1519, 0]
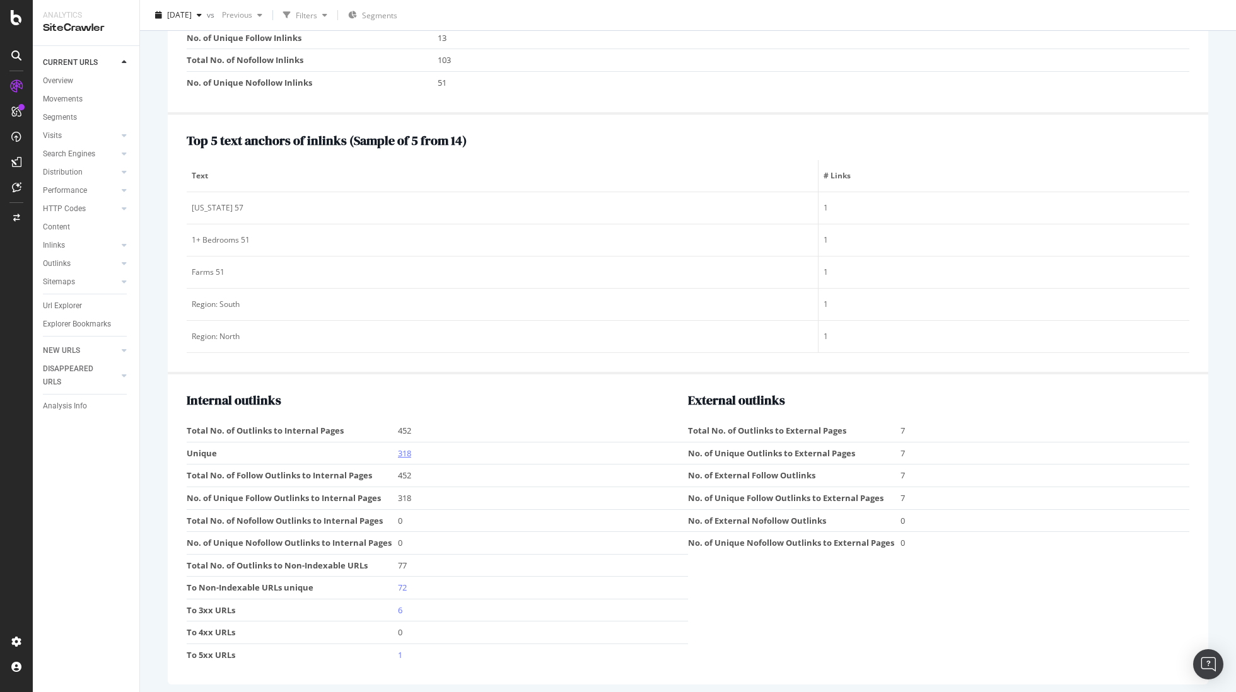
click at [402, 451] on link "318" at bounding box center [404, 453] width 13 height 11
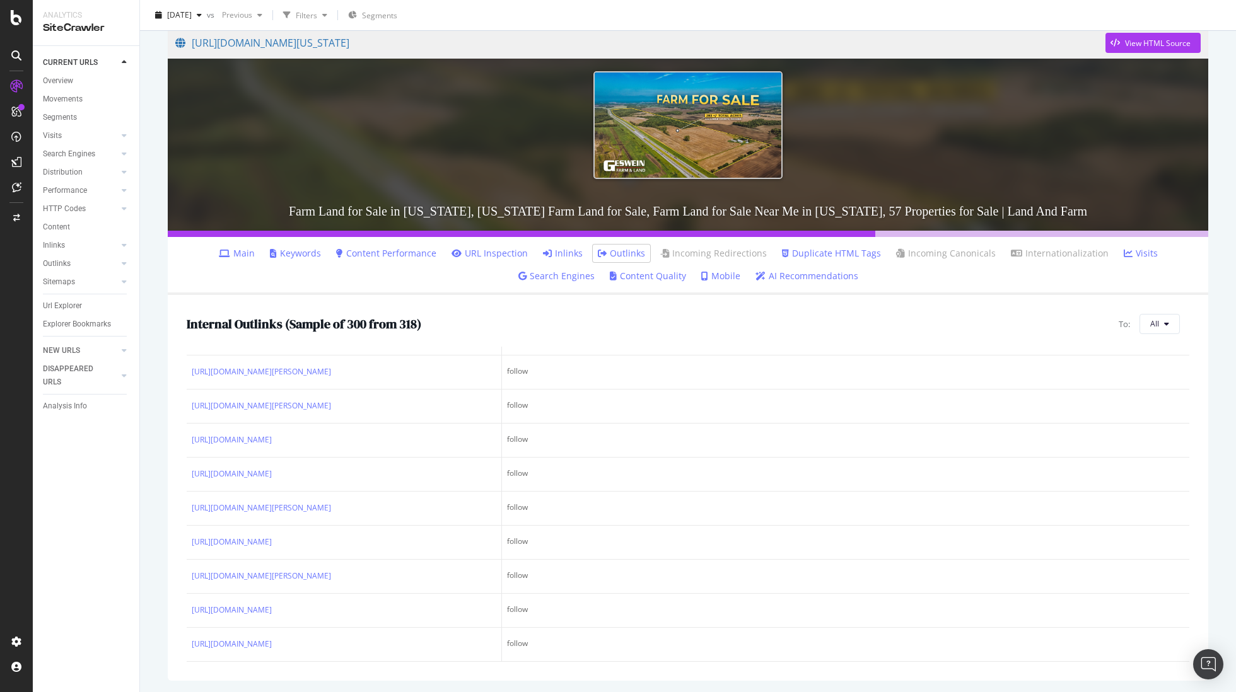
scroll to position [11389, 0]
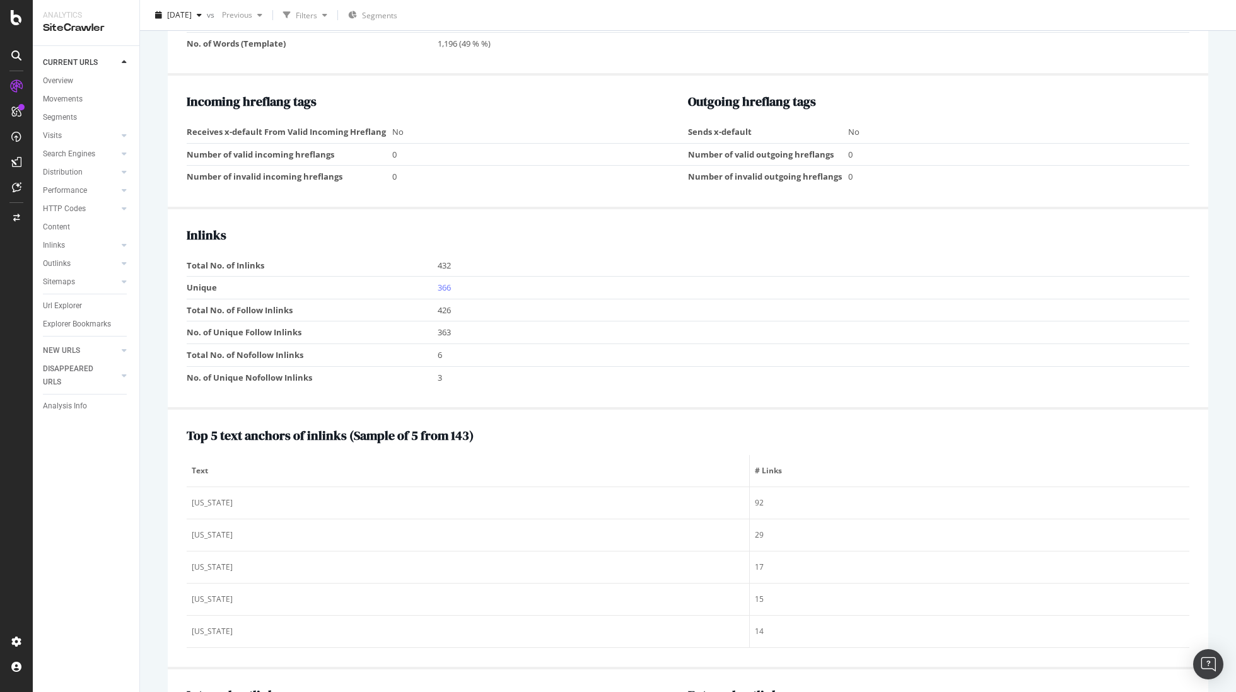
scroll to position [1279, 0]
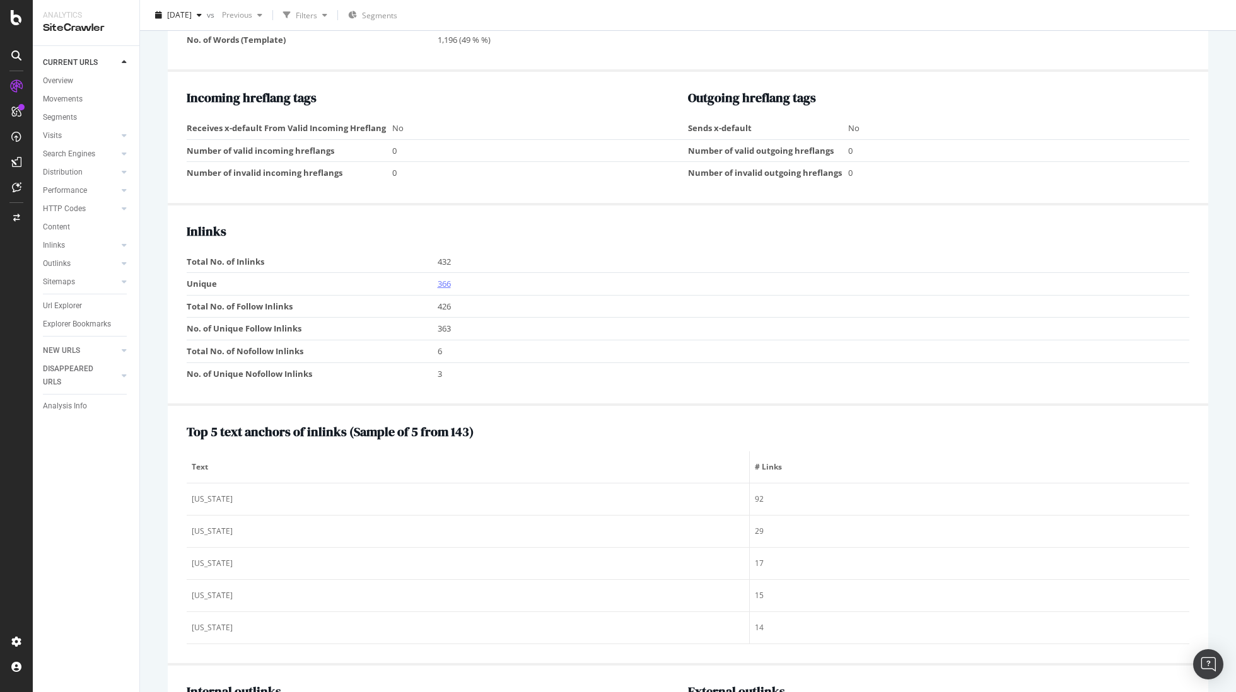
click at [440, 282] on link "366" at bounding box center [443, 283] width 13 height 11
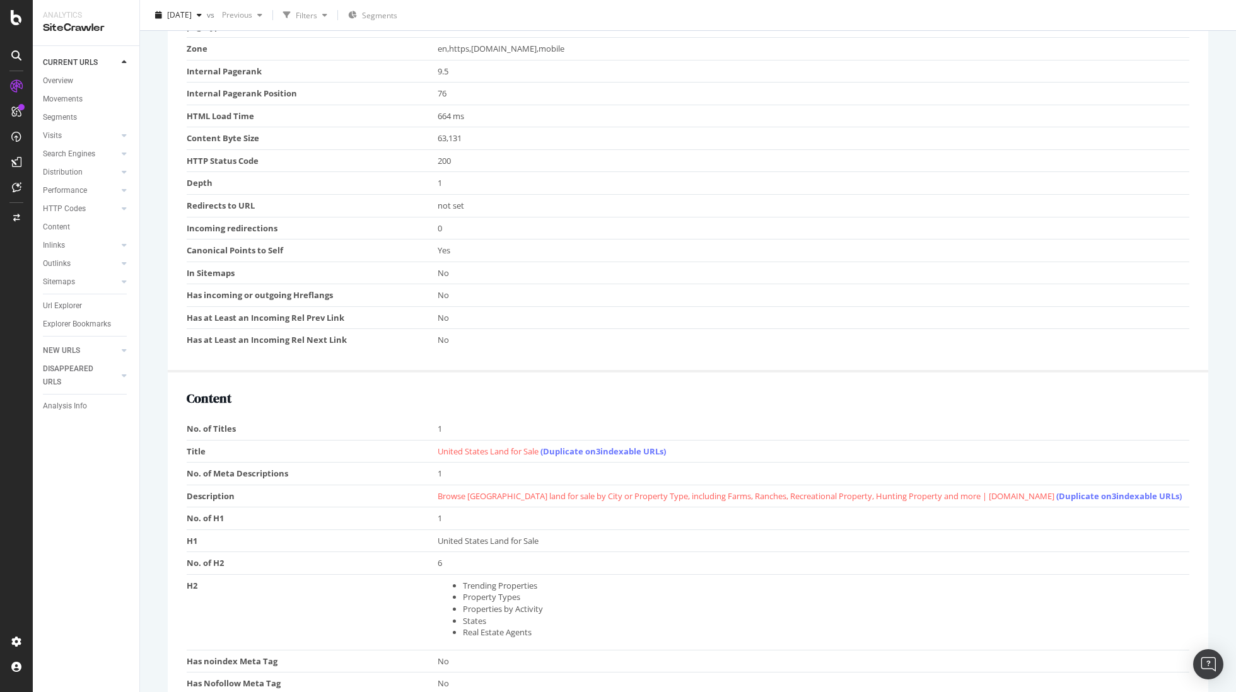
scroll to position [454, 0]
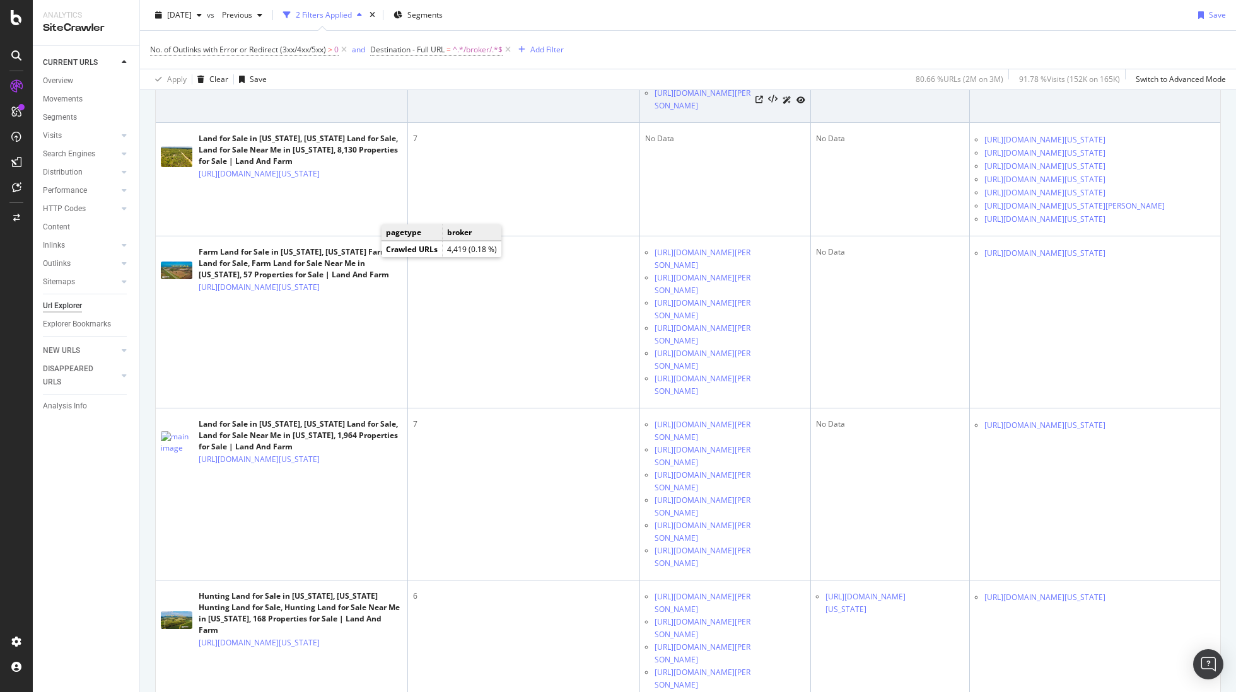
scroll to position [813, 0]
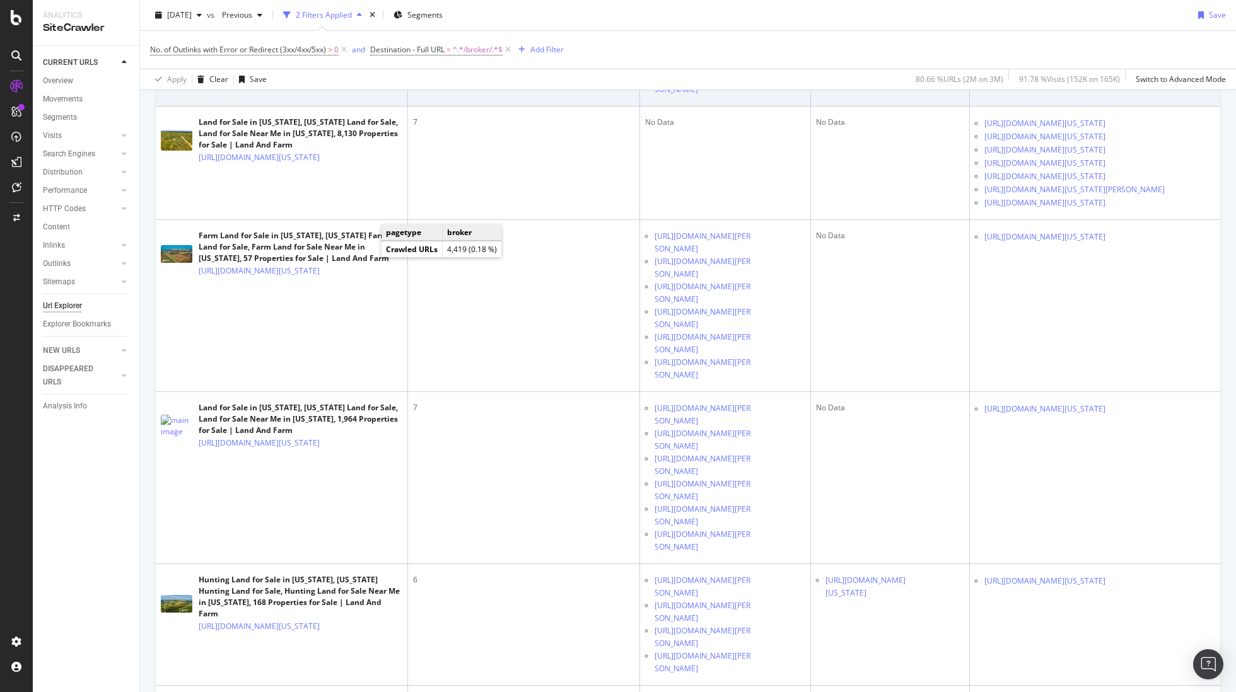
click at [762, 37] on icon at bounding box center [759, 33] width 8 height 8
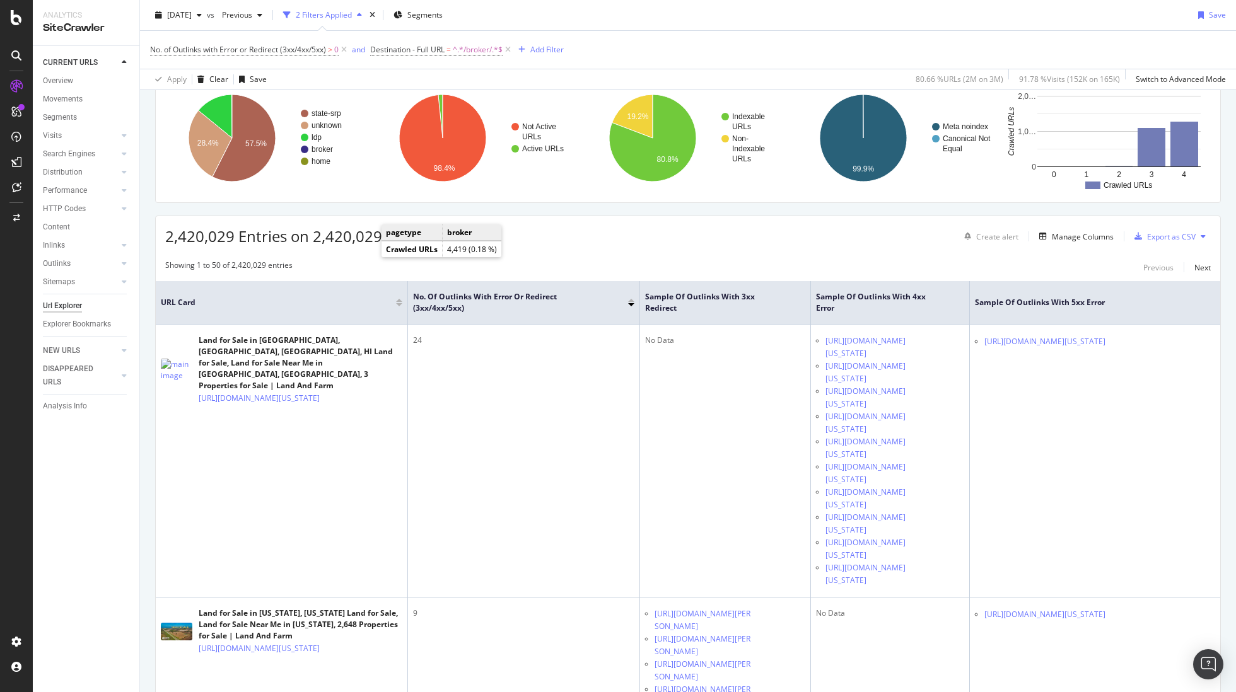
scroll to position [0, 0]
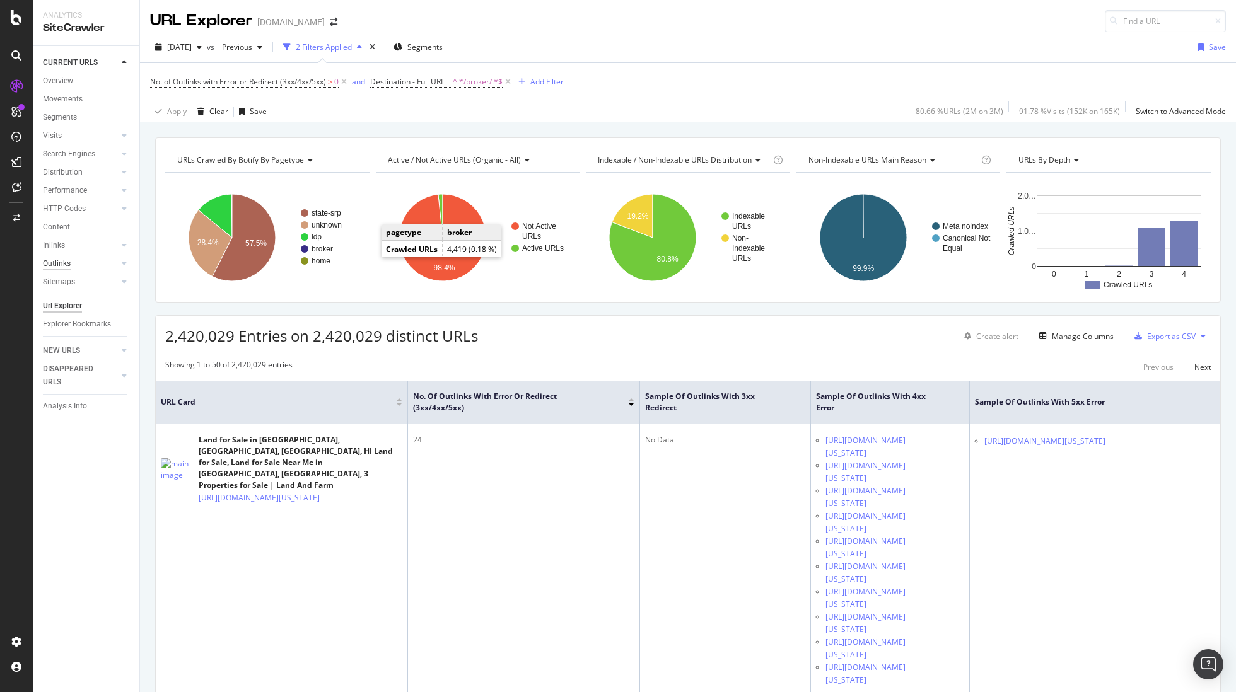
click at [69, 263] on div "Outlinks" at bounding box center [57, 263] width 28 height 13
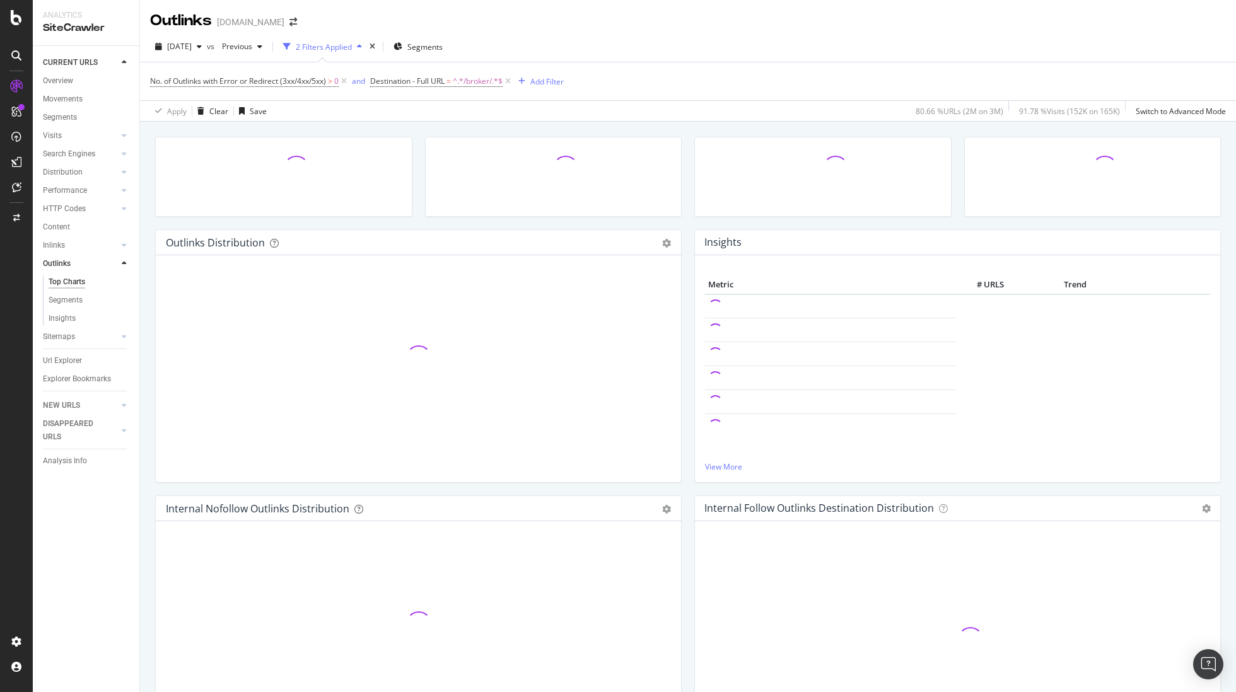
click at [349, 81] on icon at bounding box center [344, 81] width 11 height 13
click at [290, 81] on icon at bounding box center [287, 81] width 11 height 13
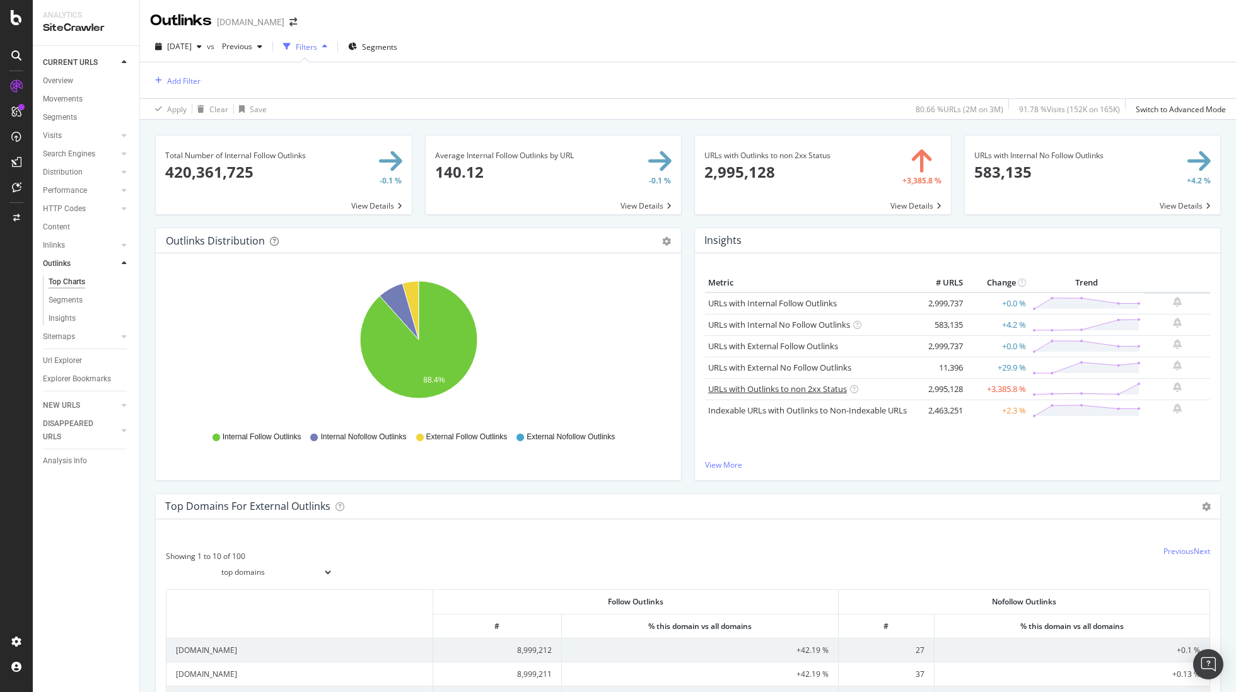
click at [802, 388] on link "URLs with Outlinks to non 2xx Status" at bounding box center [777, 388] width 139 height 11
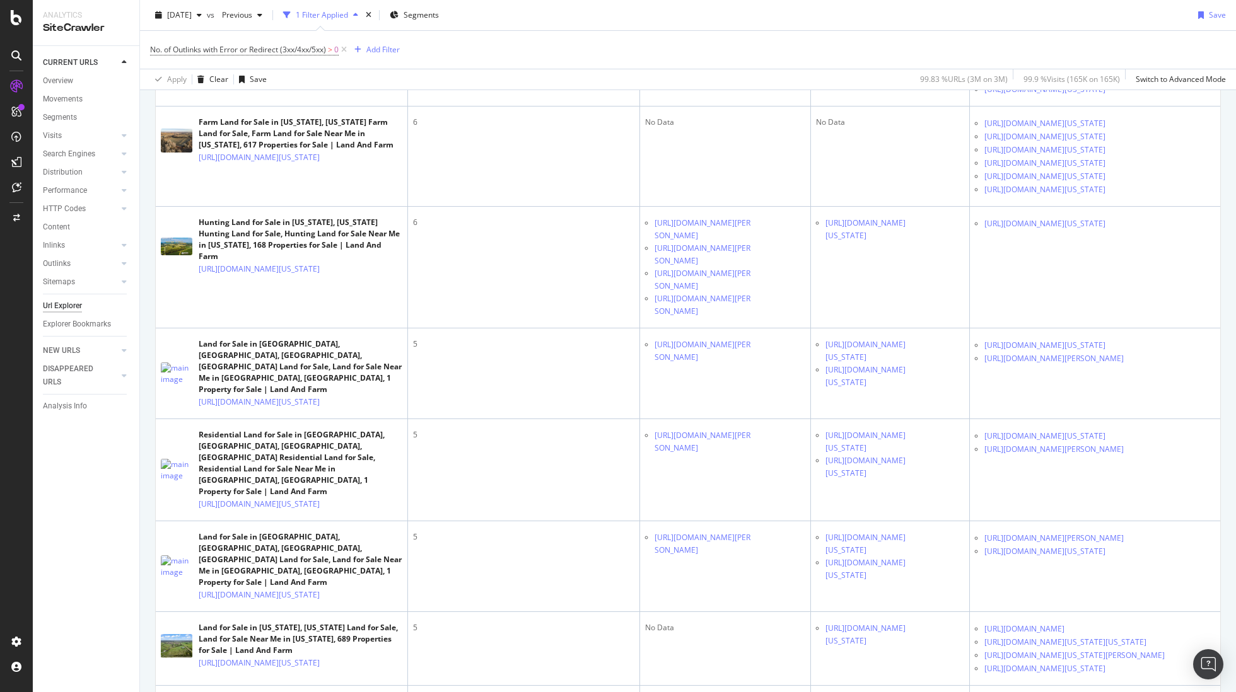
scroll to position [1909, 0]
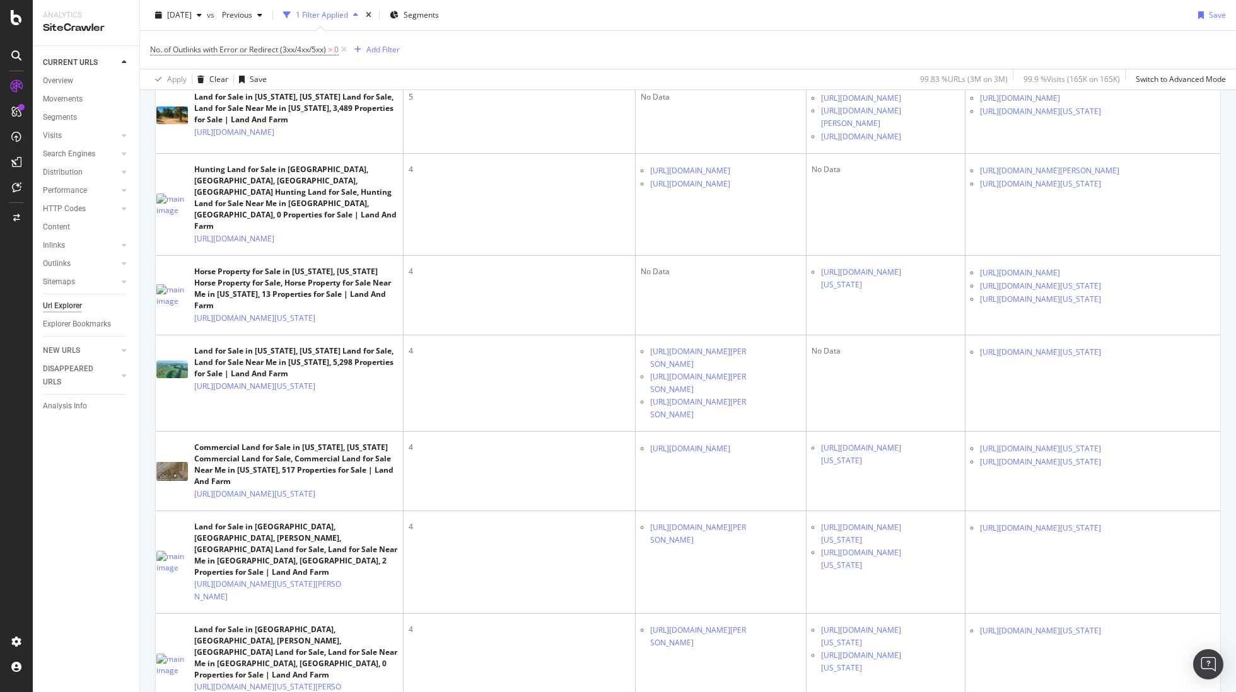
scroll to position [0, 0]
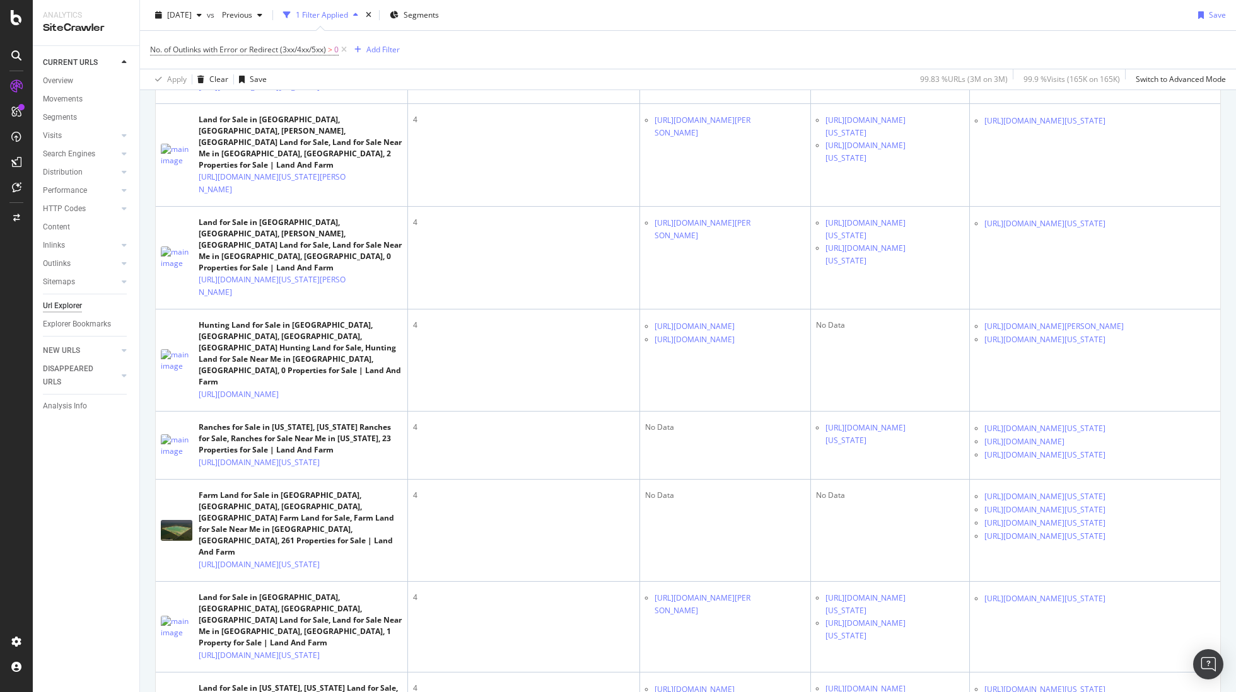
scroll to position [4318, 0]
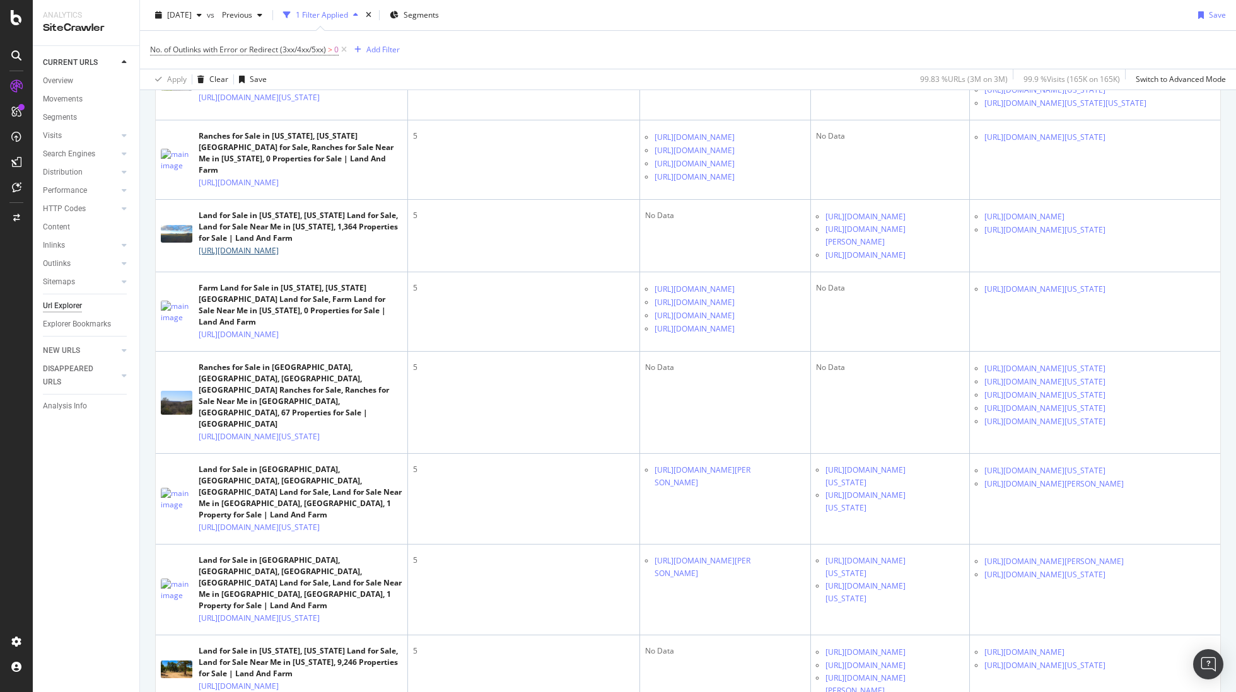
scroll to position [2856, 0]
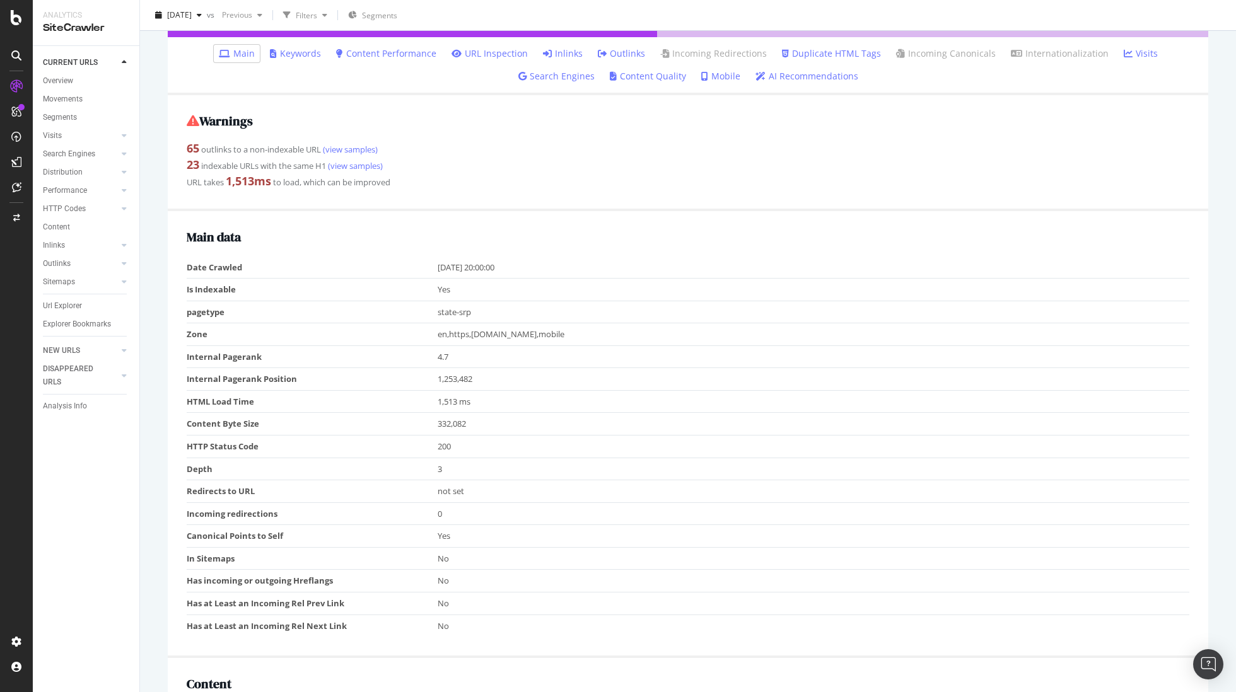
scroll to position [342, 0]
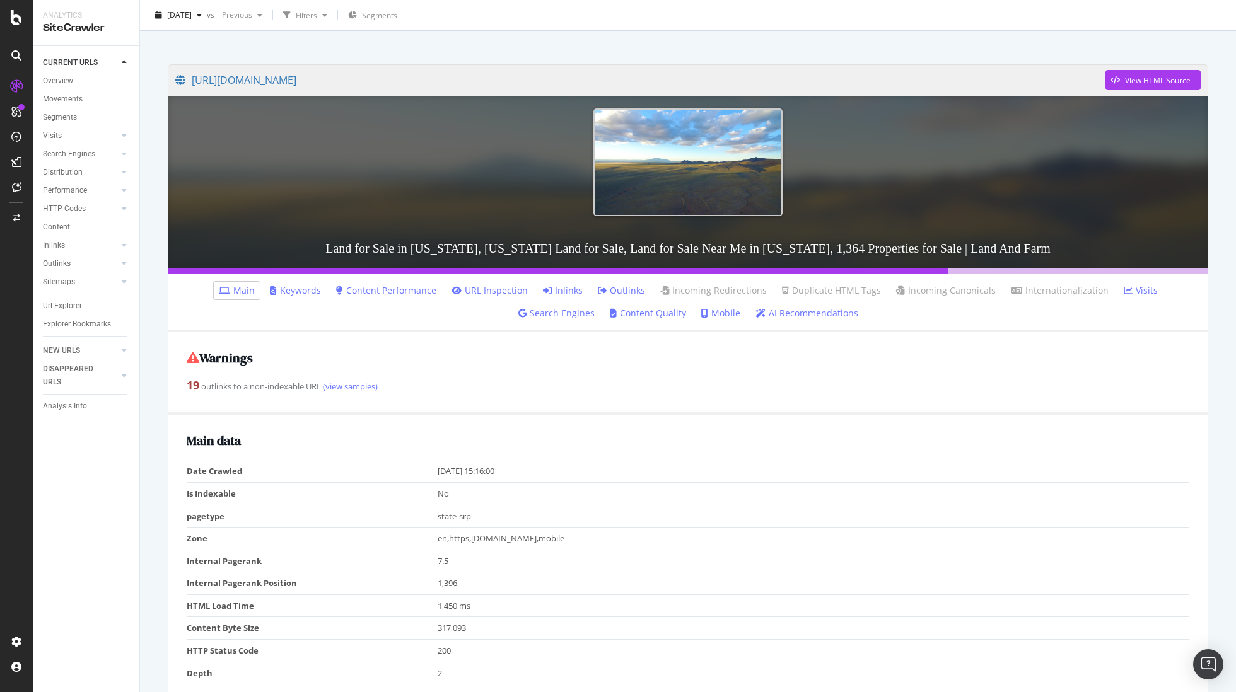
scroll to position [72, 0]
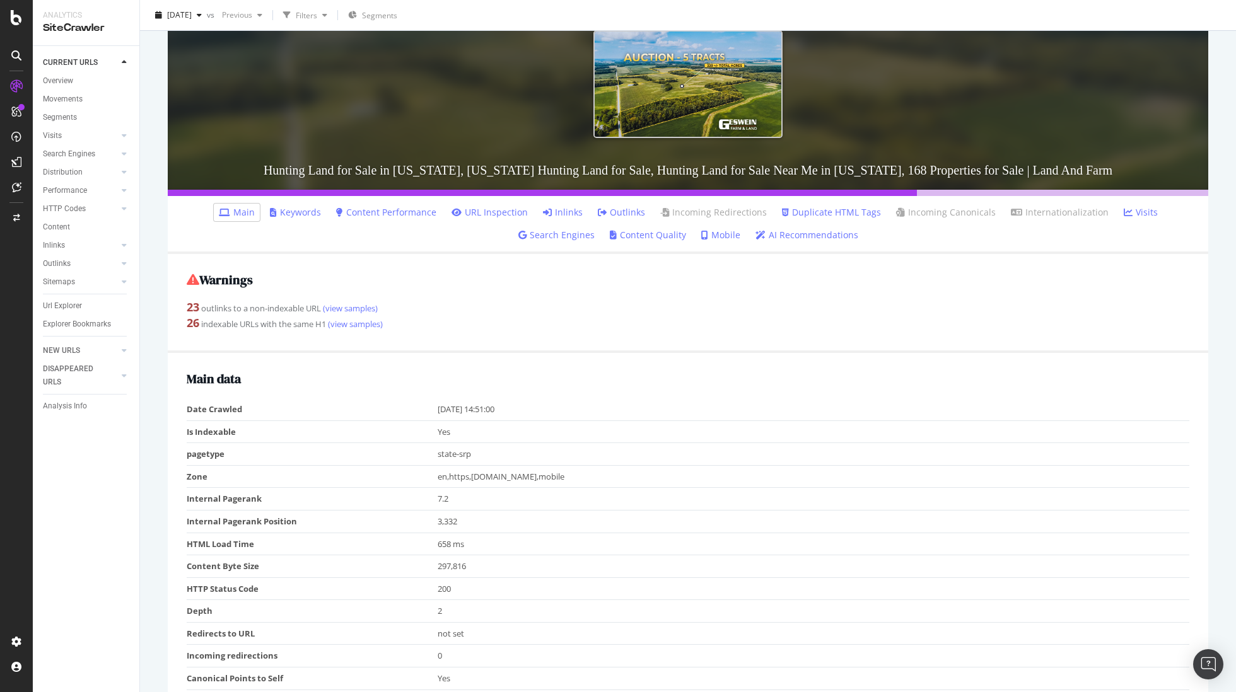
scroll to position [144, 0]
